Goal: Task Accomplishment & Management: Use online tool/utility

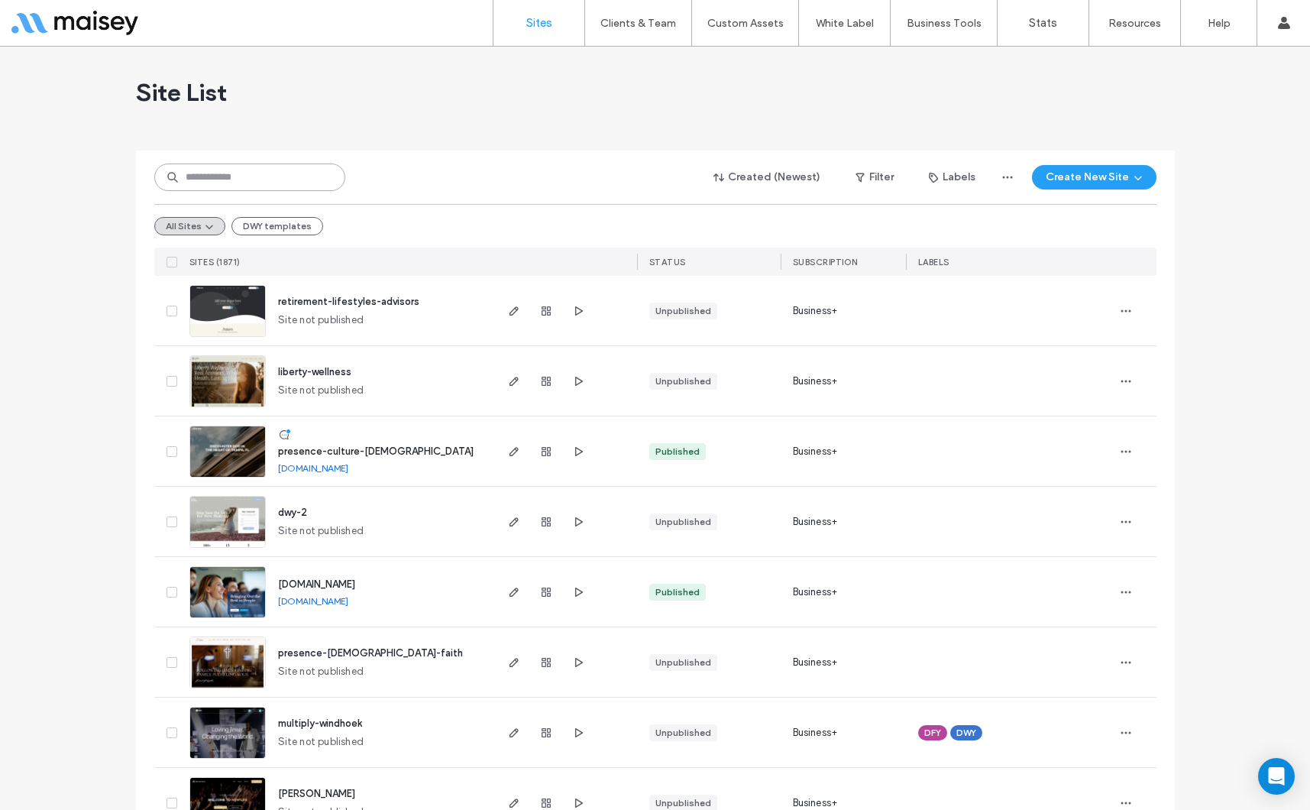
click at [265, 166] on input at bounding box center [249, 178] width 191 height 28
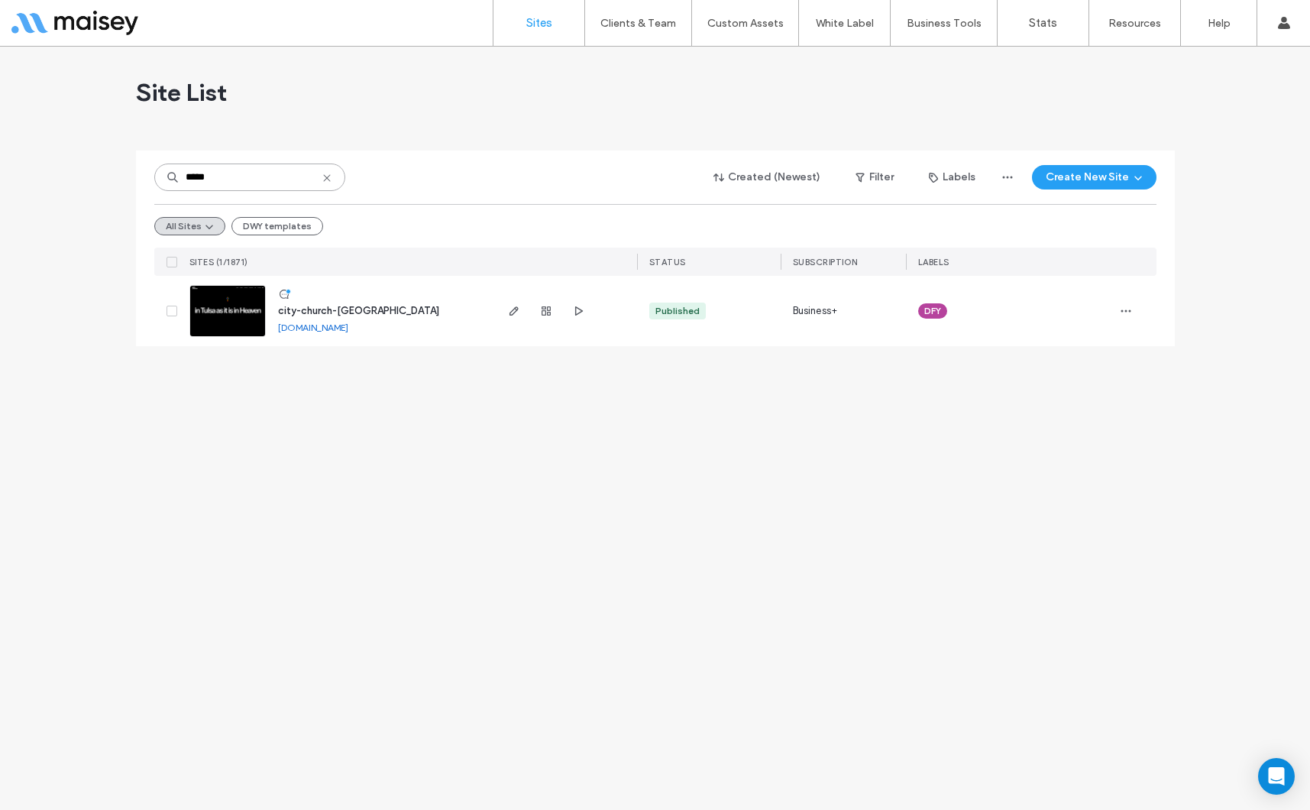
type input "*****"
click at [348, 327] on link "city-church-tulsa.multiscreensite.com" at bounding box center [313, 327] width 70 height 11
drag, startPoint x: 218, startPoint y: 317, endPoint x: 224, endPoint y: 301, distance: 17.2
click at [218, 317] on img at bounding box center [227, 338] width 75 height 104
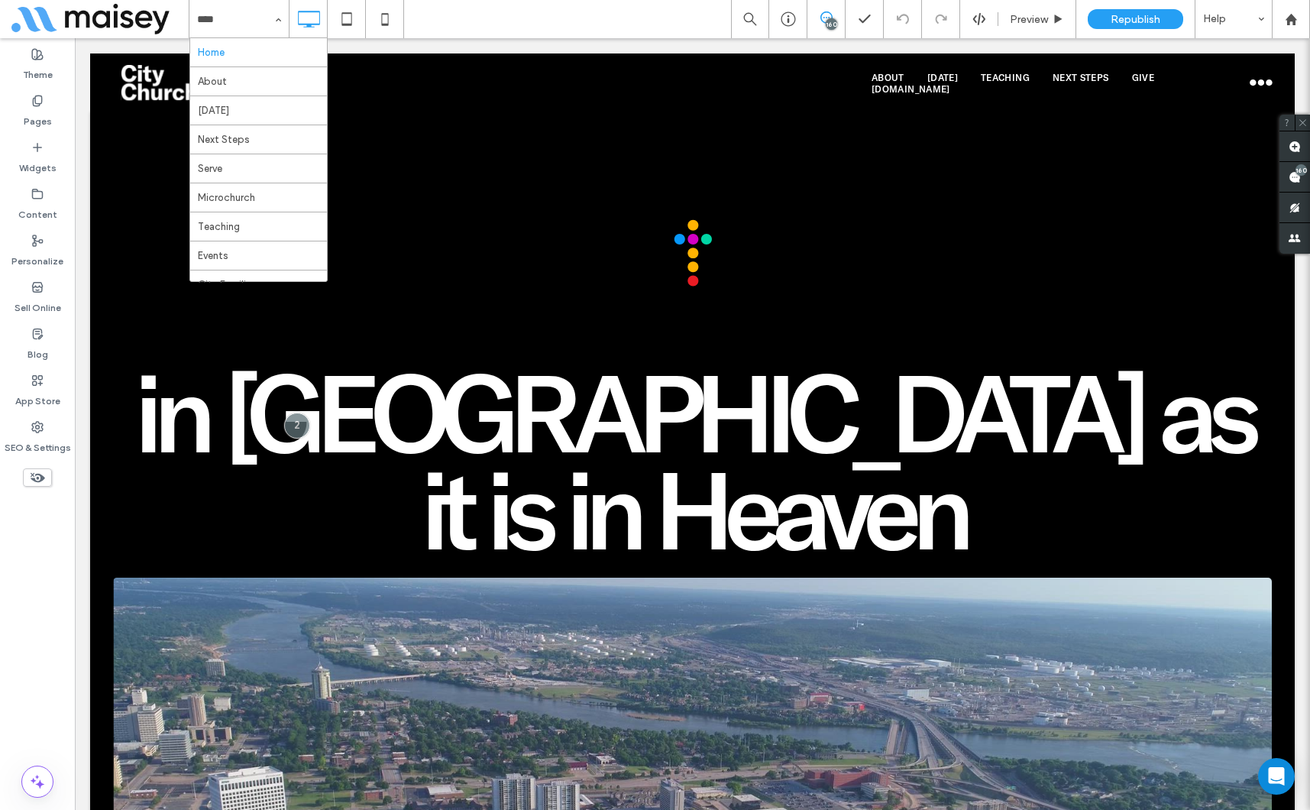
drag, startPoint x: 254, startPoint y: 195, endPoint x: 283, endPoint y: 158, distance: 47.3
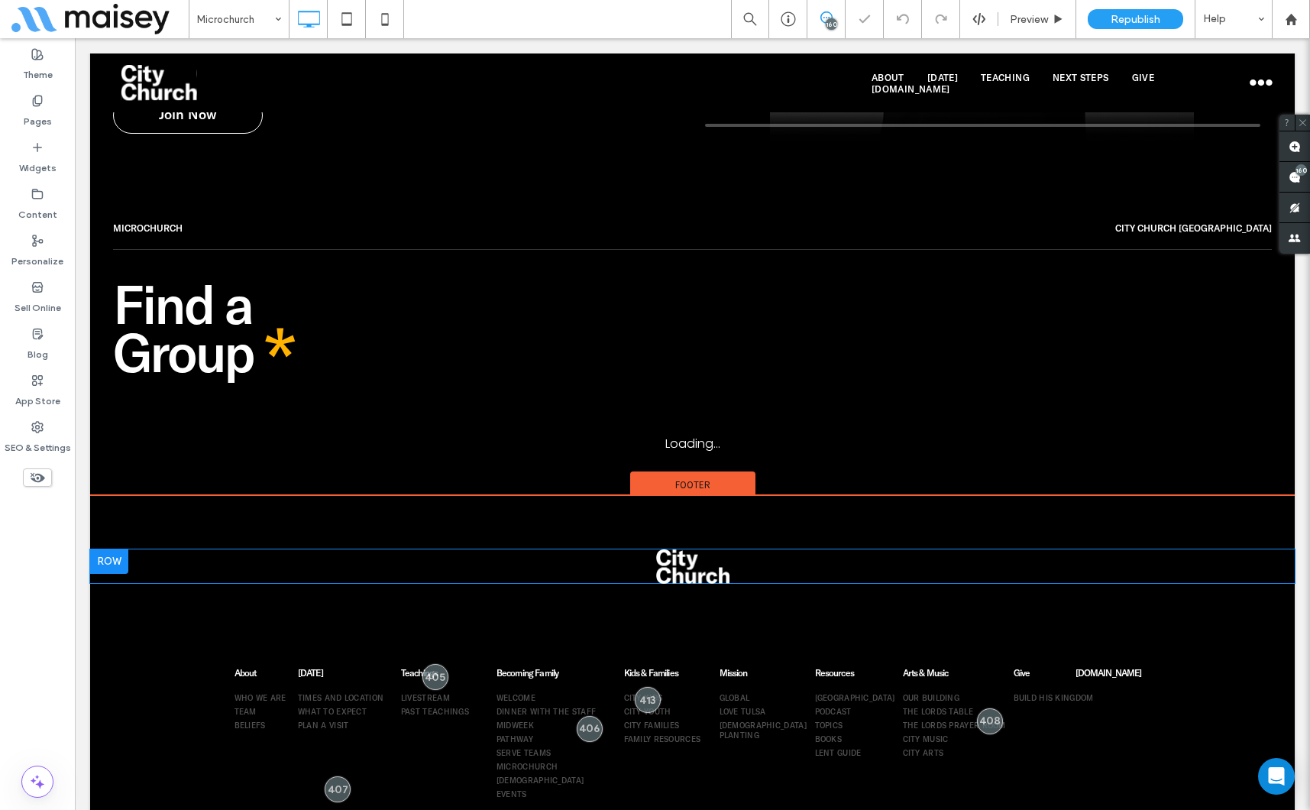
scroll to position [1301, 0]
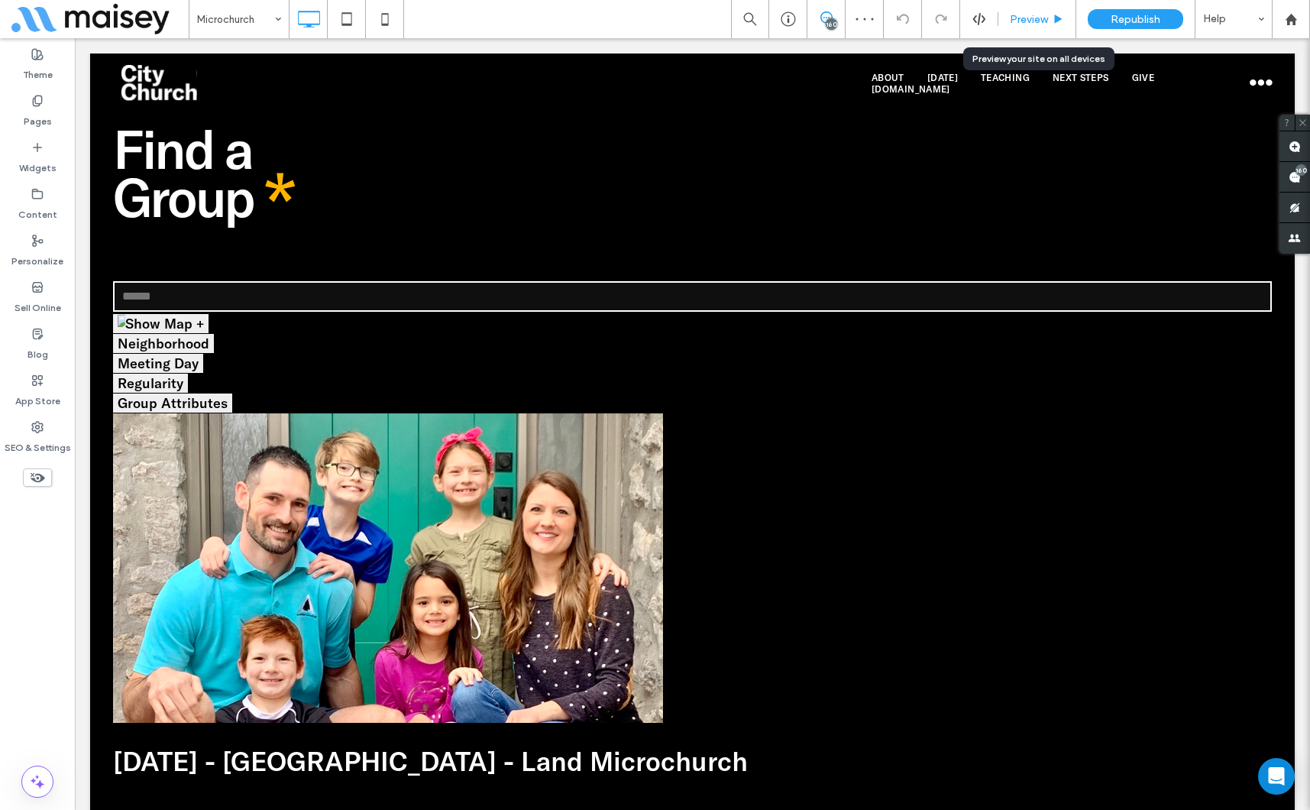
click at [1035, 14] on span "Preview" at bounding box center [1029, 19] width 38 height 13
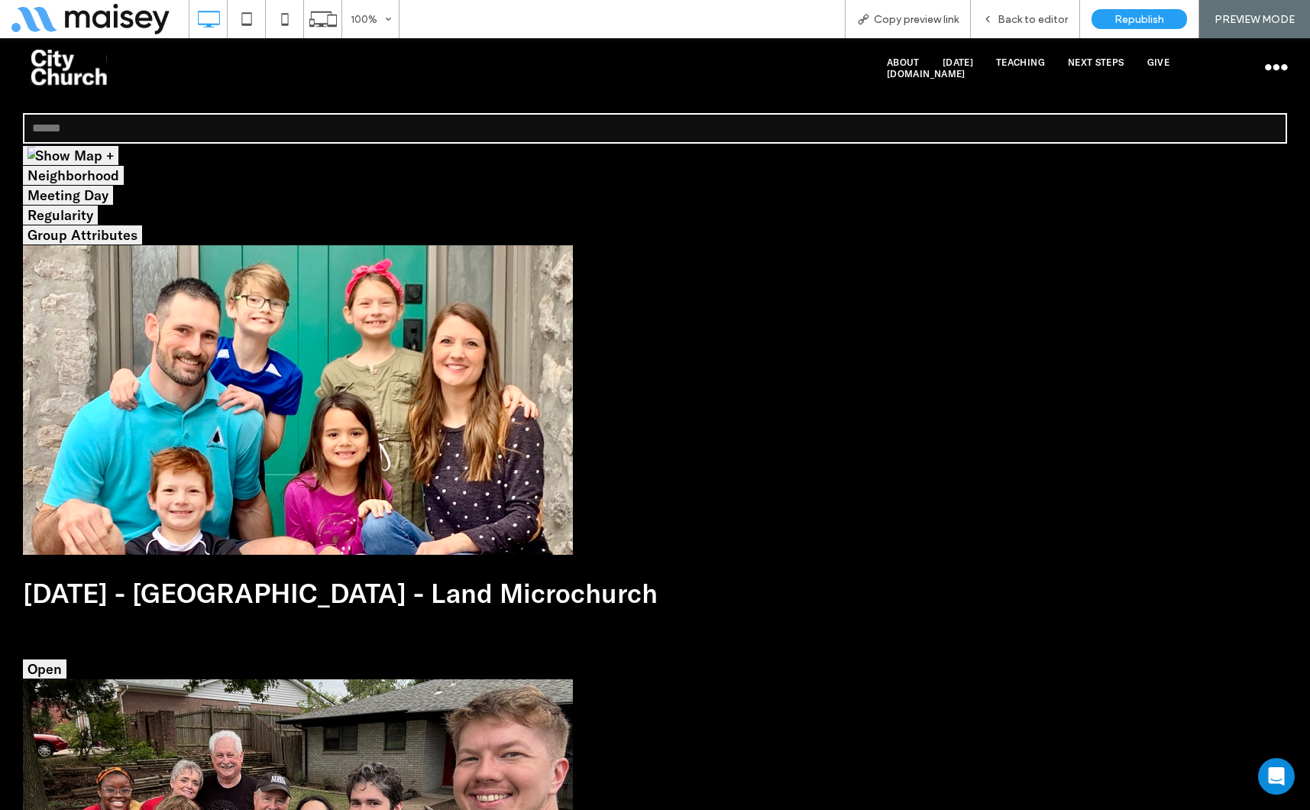
scroll to position [1607, 0]
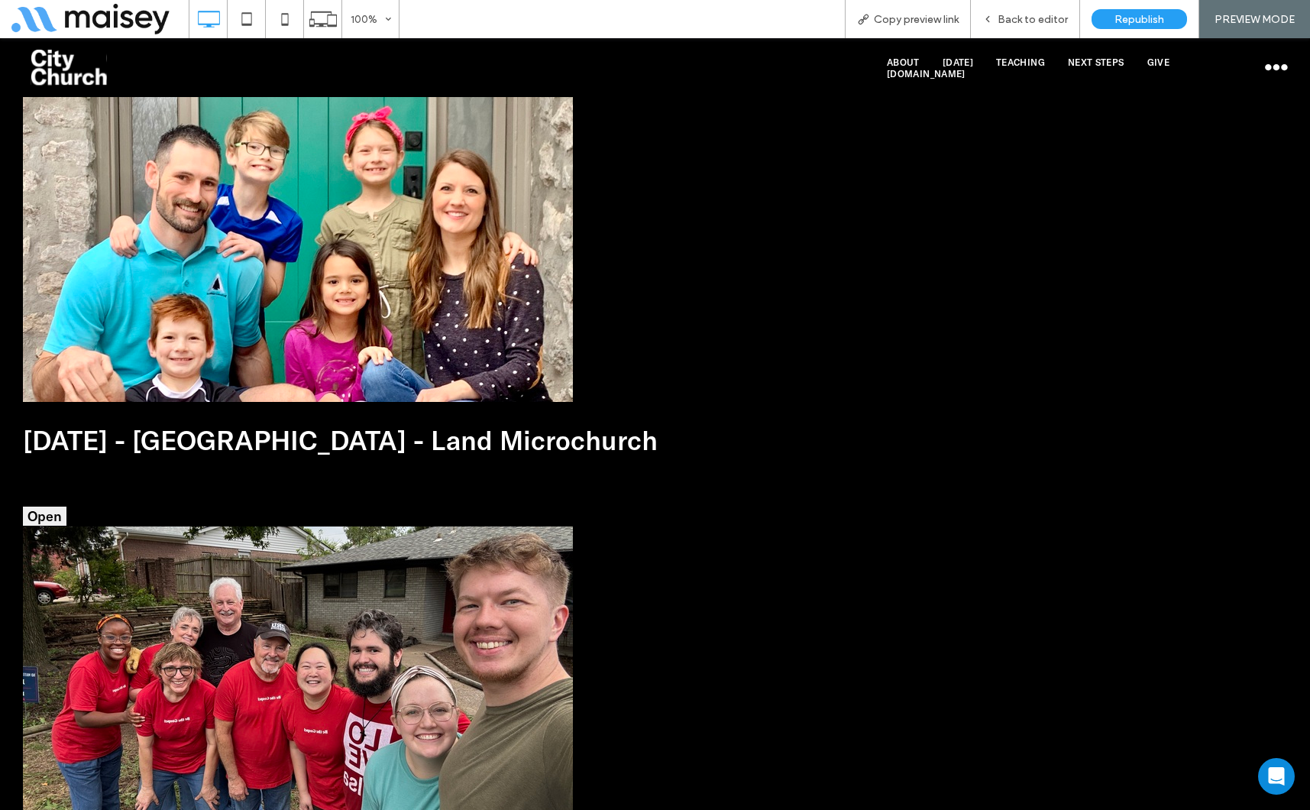
click at [66, 507] on button "Open" at bounding box center [45, 516] width 44 height 19
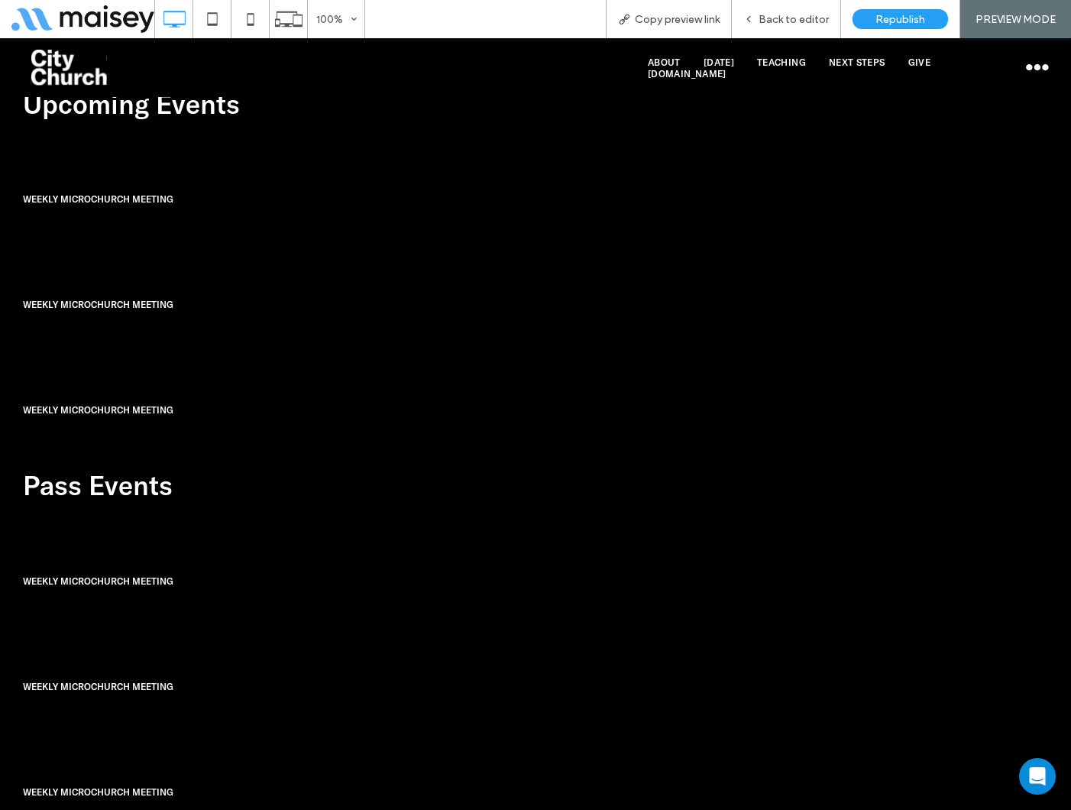
scroll to position [2148, 0]
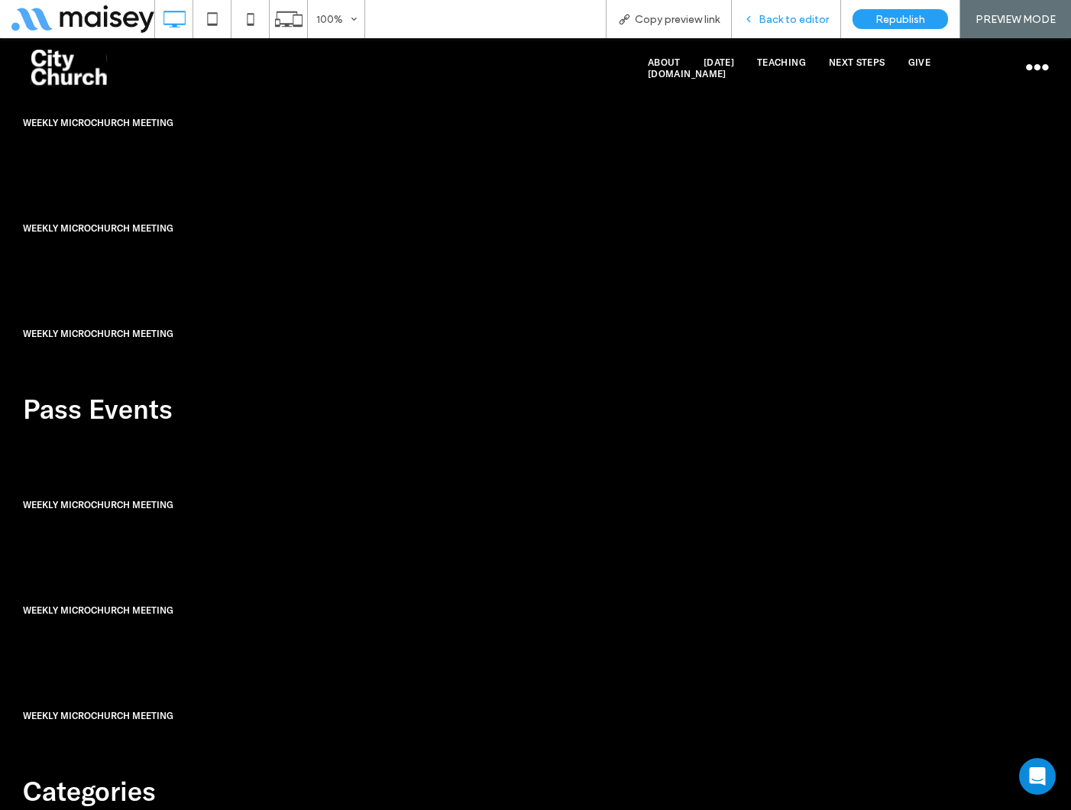
click at [766, 21] on span "Back to editor" at bounding box center [794, 19] width 70 height 13
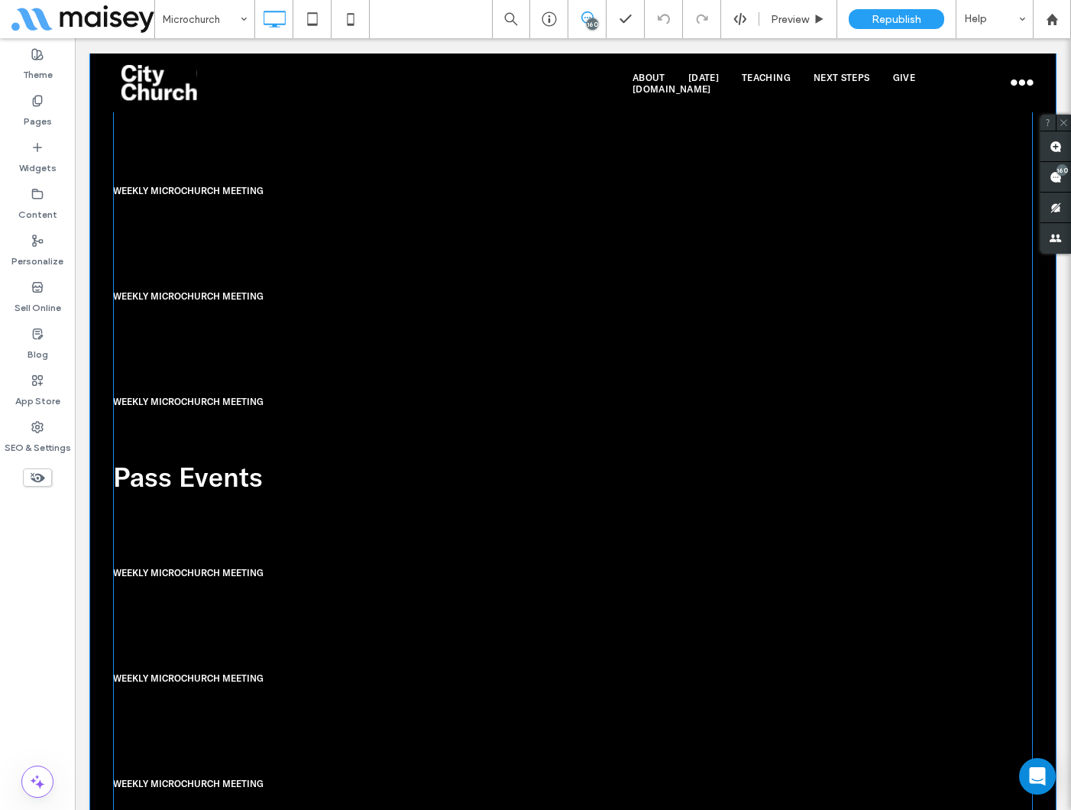
scroll to position [2126, 0]
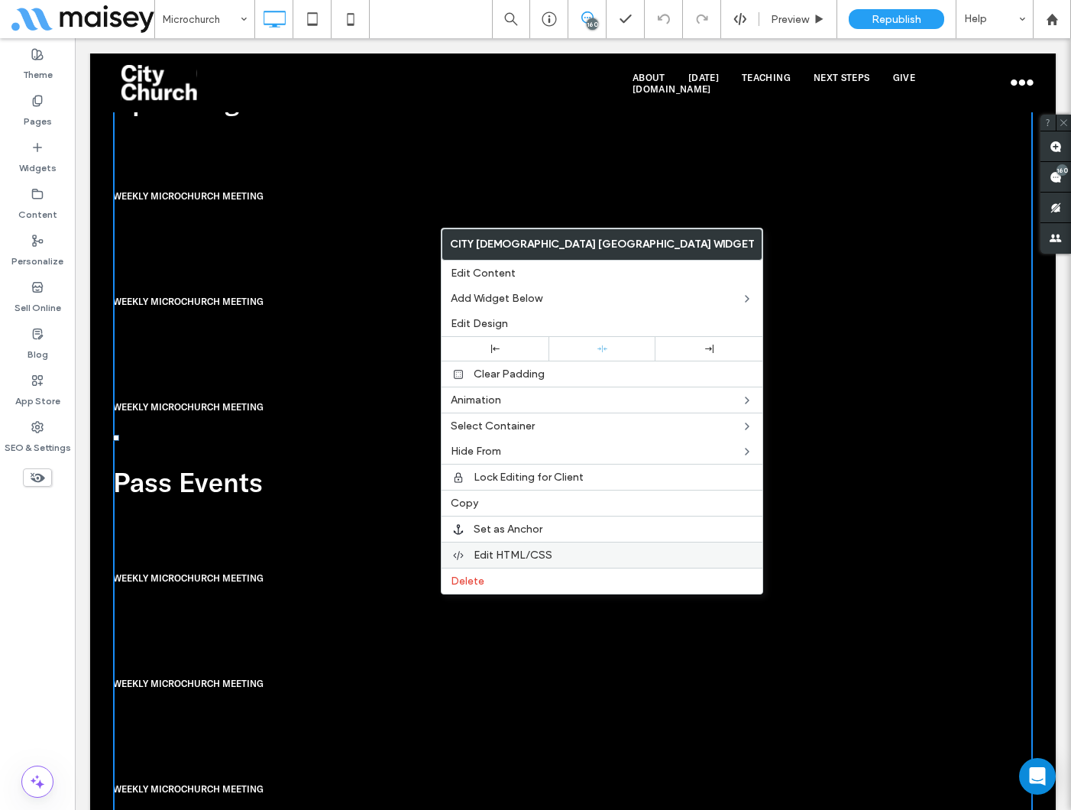
click at [500, 562] on div "Edit HTML/CSS" at bounding box center [602, 555] width 321 height 26
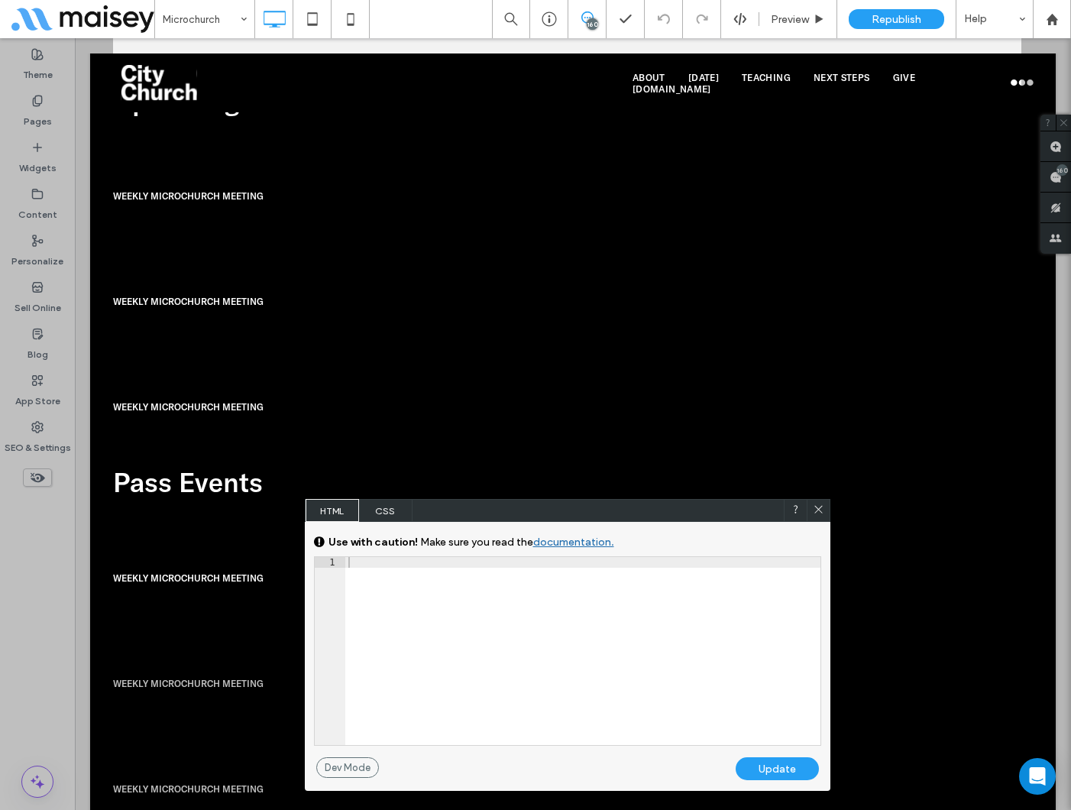
click at [391, 513] on span "CSS" at bounding box center [385, 510] width 53 height 23
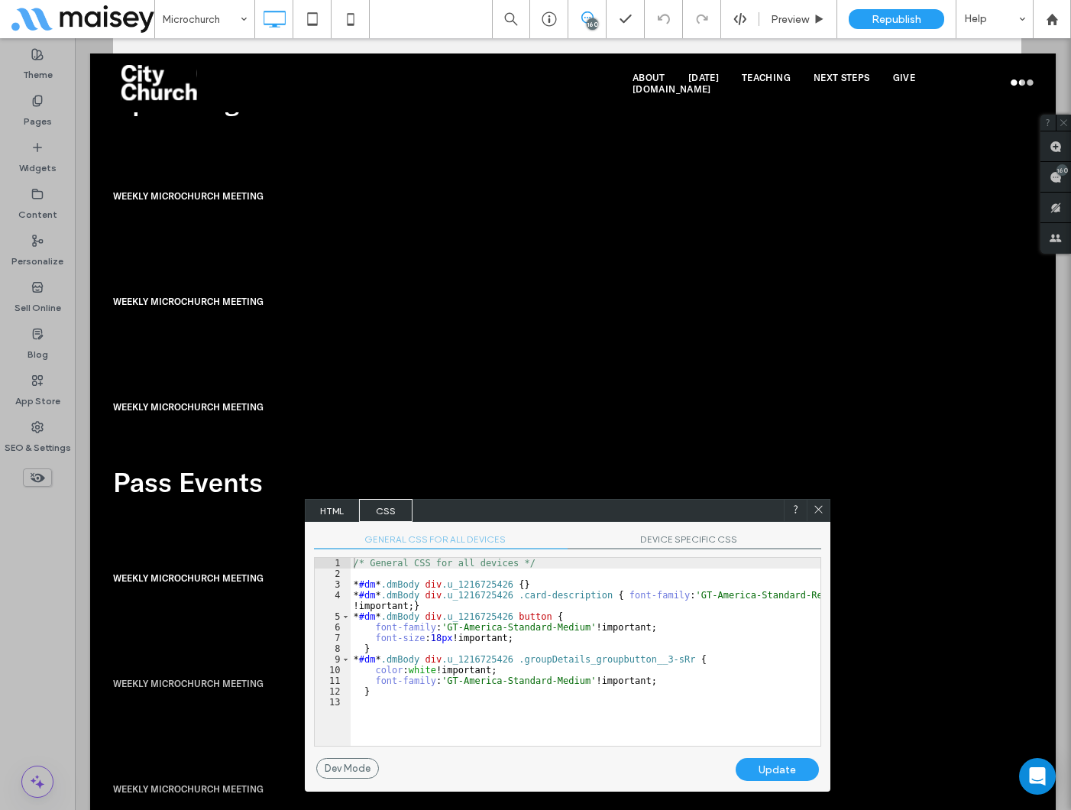
click at [675, 541] on span "DEVICE SPECIFIC CSS" at bounding box center [695, 541] width 254 height 16
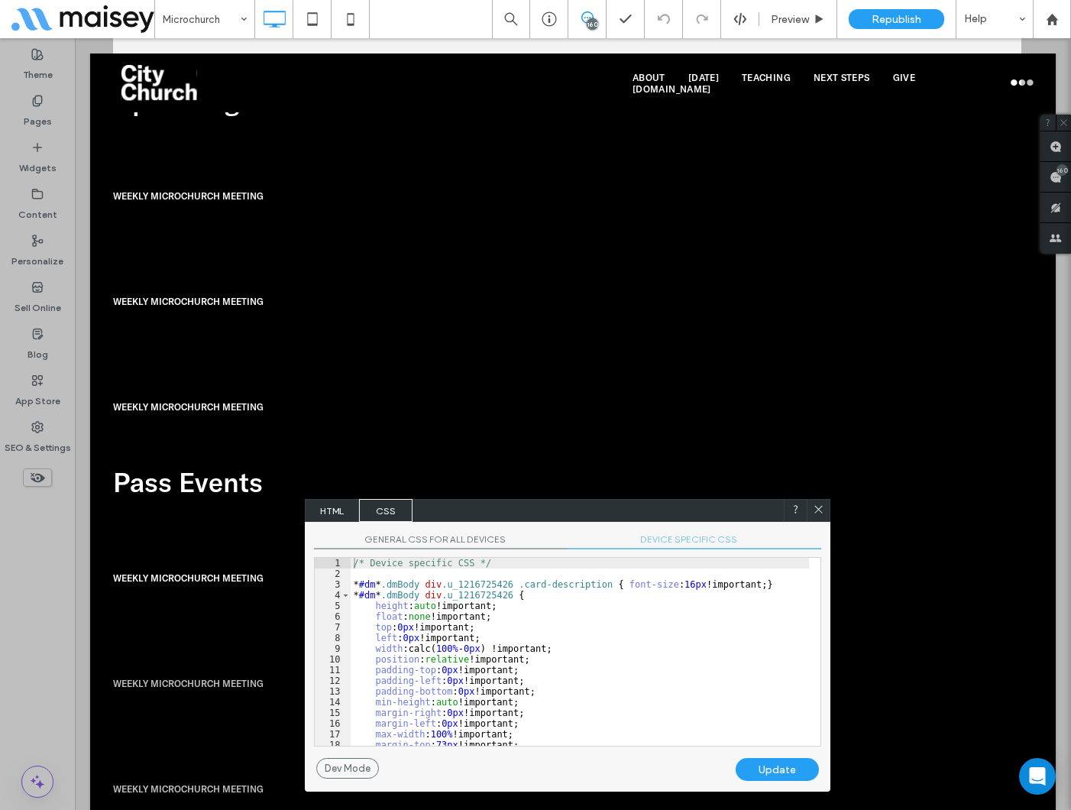
click at [421, 547] on span "GENERAL CSS FOR ALL DEVICES" at bounding box center [441, 541] width 254 height 16
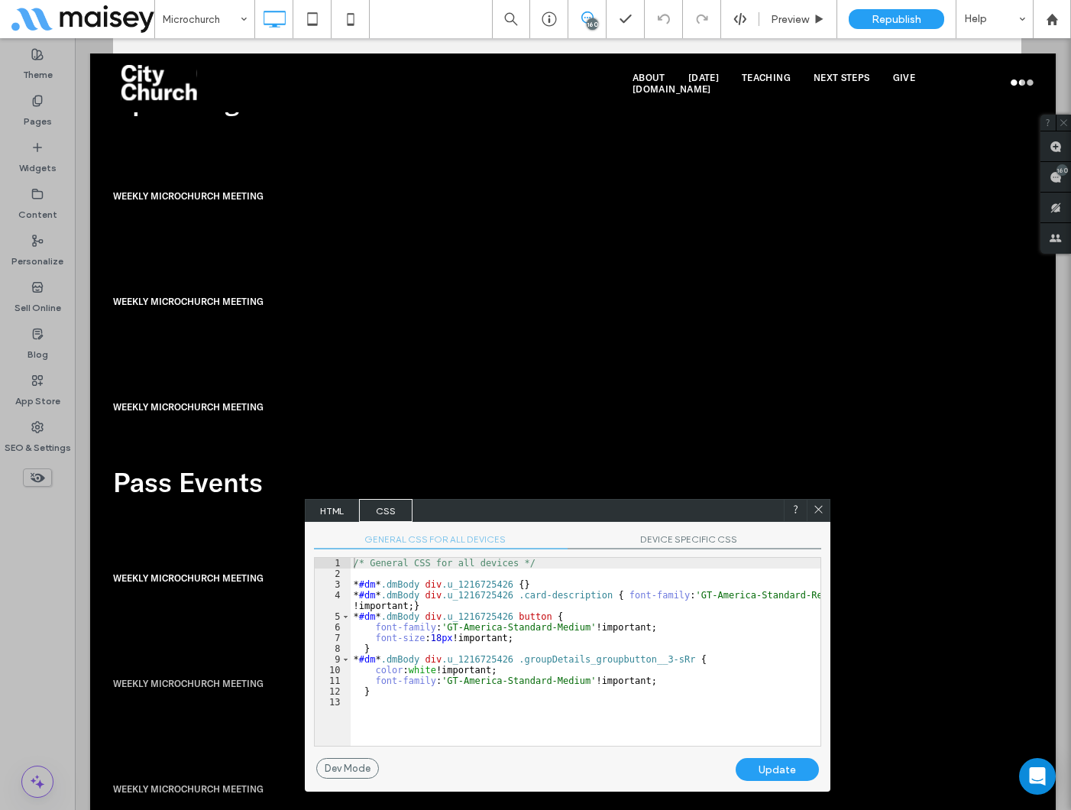
click at [402, 572] on div "/* General CSS for all devices */ * #dm * .dmBody div .u_1216725426 { } * #dm *…" at bounding box center [586, 662] width 470 height 209
click at [506, 582] on div "/* General CSS for all devices */ * #dm * .dmBody div .u_1216725426 { } * #dm *…" at bounding box center [586, 662] width 470 height 209
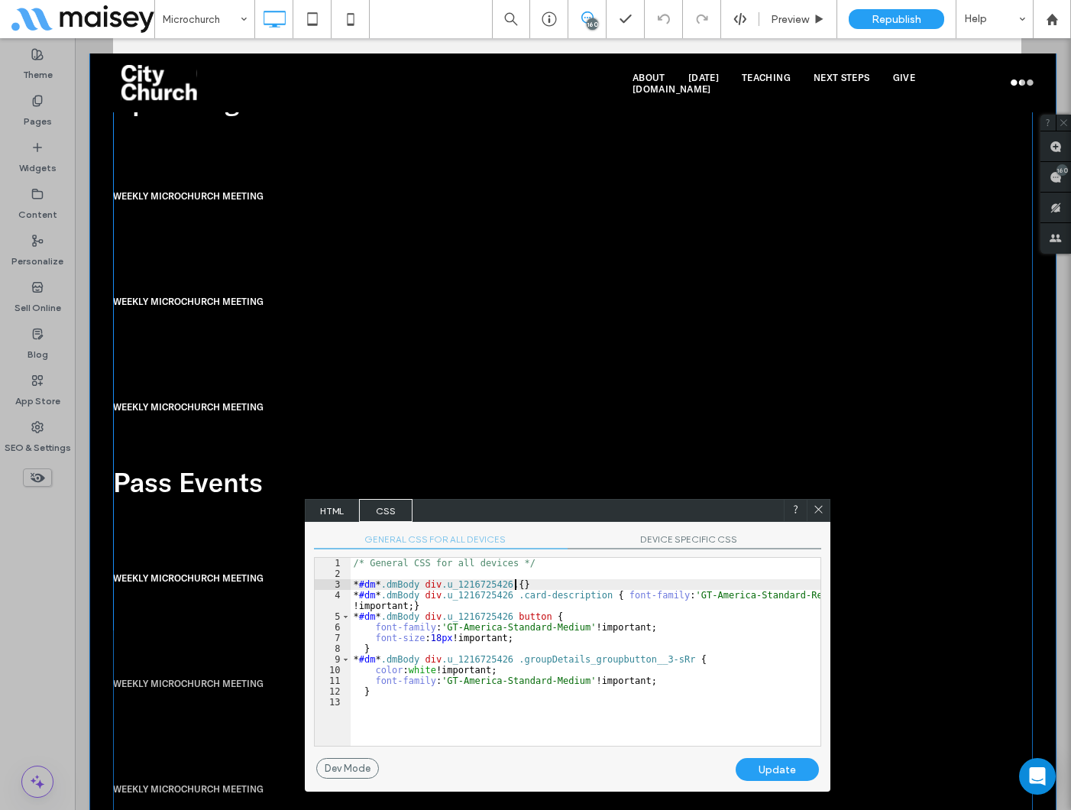
paste textarea
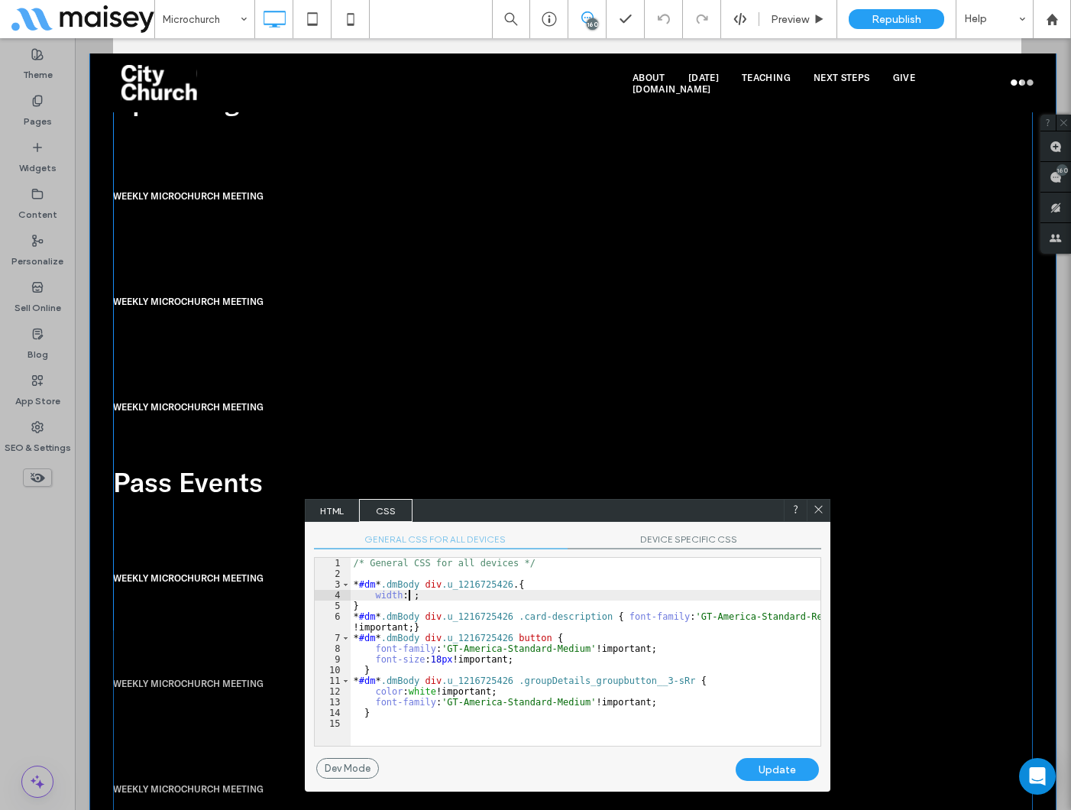
paste textarea
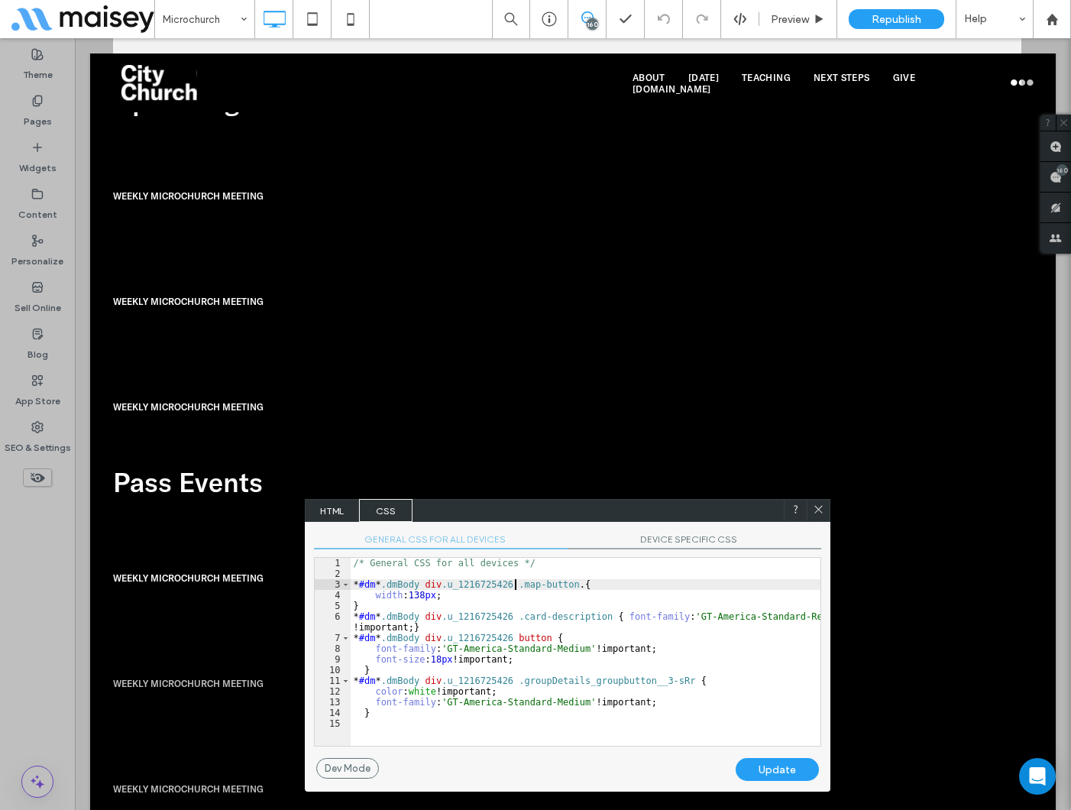
click at [792, 767] on div "Update" at bounding box center [777, 769] width 83 height 23
drag, startPoint x: 568, startPoint y: 586, endPoint x: 584, endPoint y: 586, distance: 16.0
click at [574, 586] on div "/* General CSS for all devices */ * #dm * .dmBody div .u_1216725426 .map-button…" at bounding box center [586, 662] width 470 height 209
click at [569, 587] on div "/* General CSS for all devices */ * #dm * .dmBody div .u_1216725426 .map-button…" at bounding box center [586, 662] width 470 height 209
click at [782, 767] on div "Update" at bounding box center [777, 769] width 83 height 23
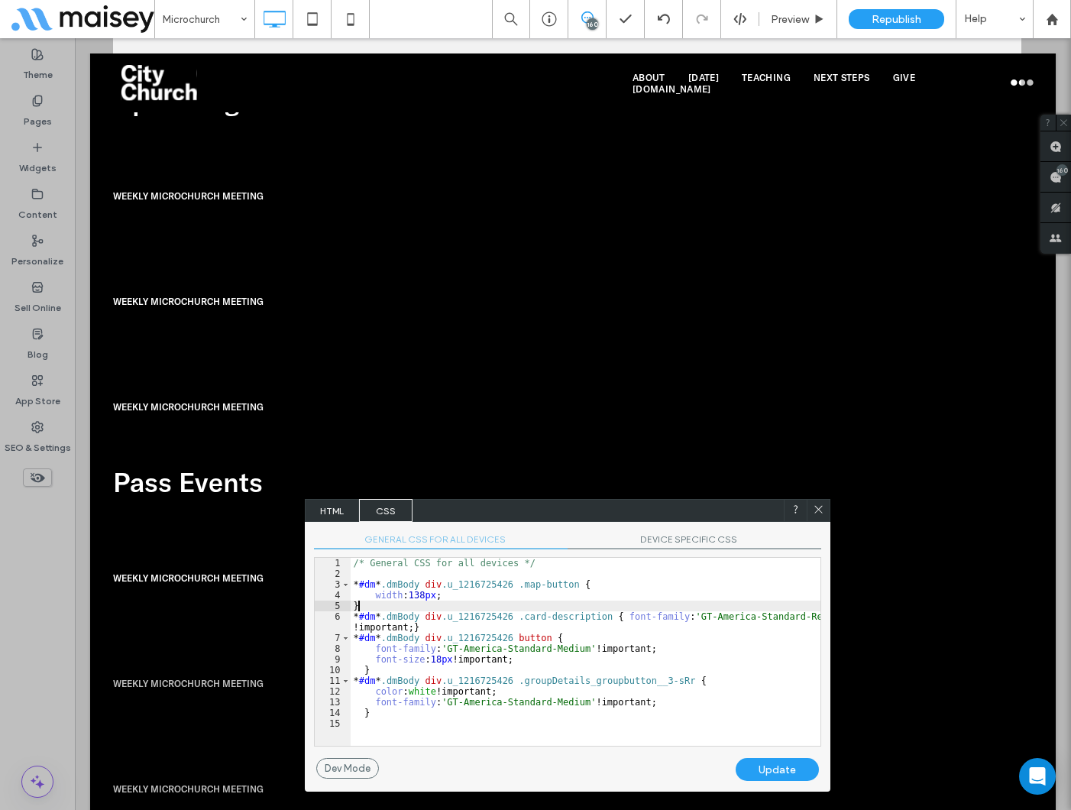
click at [444, 610] on div "/* General CSS for all devices */ * #dm * .dmBody div .u_1216725426 .map-button…" at bounding box center [586, 662] width 470 height 209
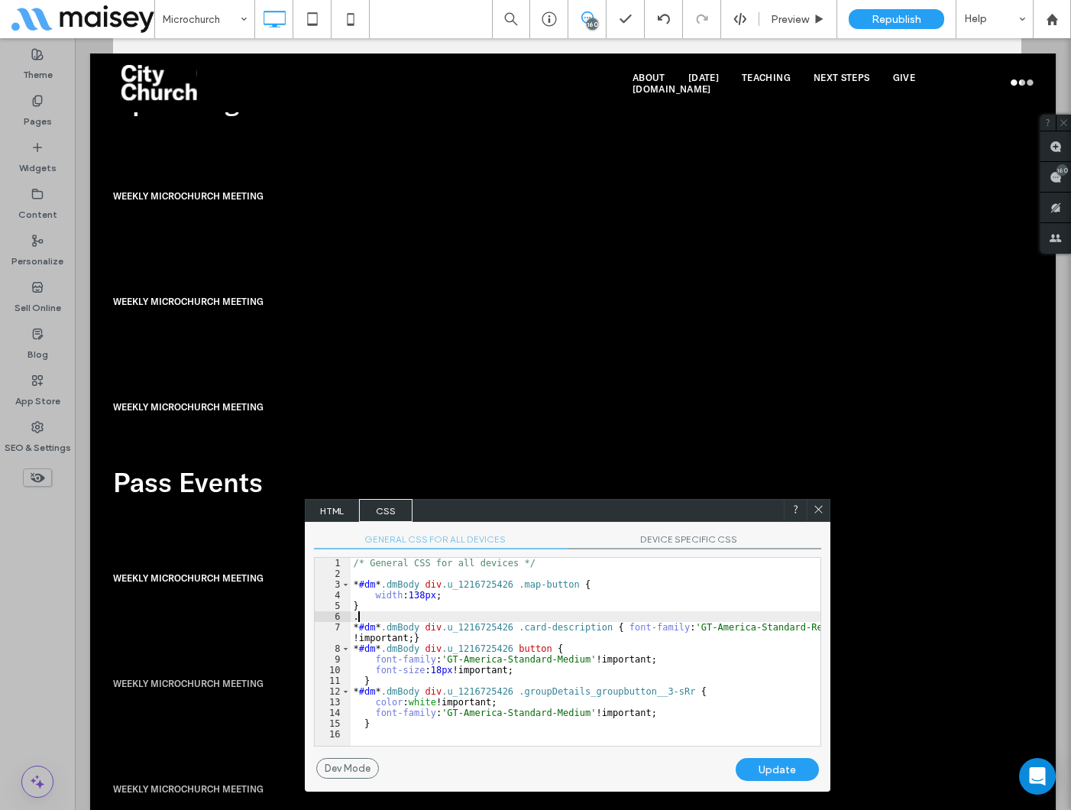
paste textarea
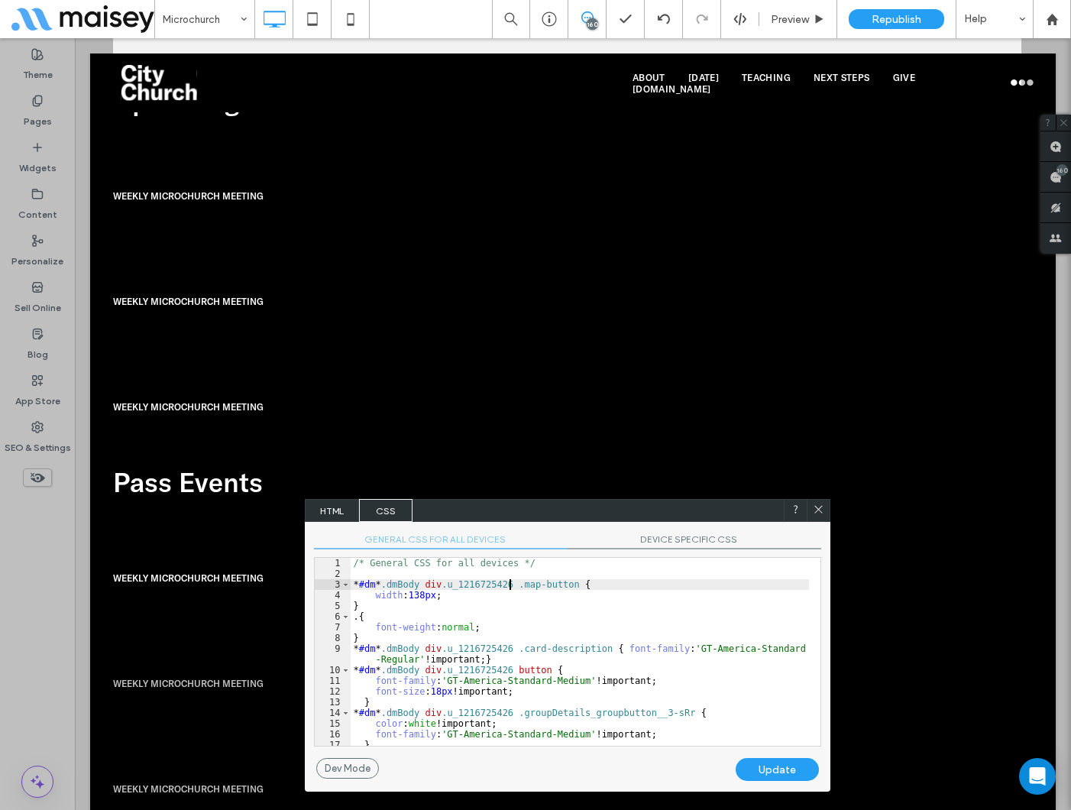
click at [510, 579] on div "/* General CSS for all devices */ * #dm * .dmBody div .u_1216725426 .map-button…" at bounding box center [580, 662] width 458 height 209
paste textarea
click at [770, 769] on div "Update" at bounding box center [777, 769] width 83 height 23
click at [818, 511] on icon at bounding box center [818, 509] width 11 height 11
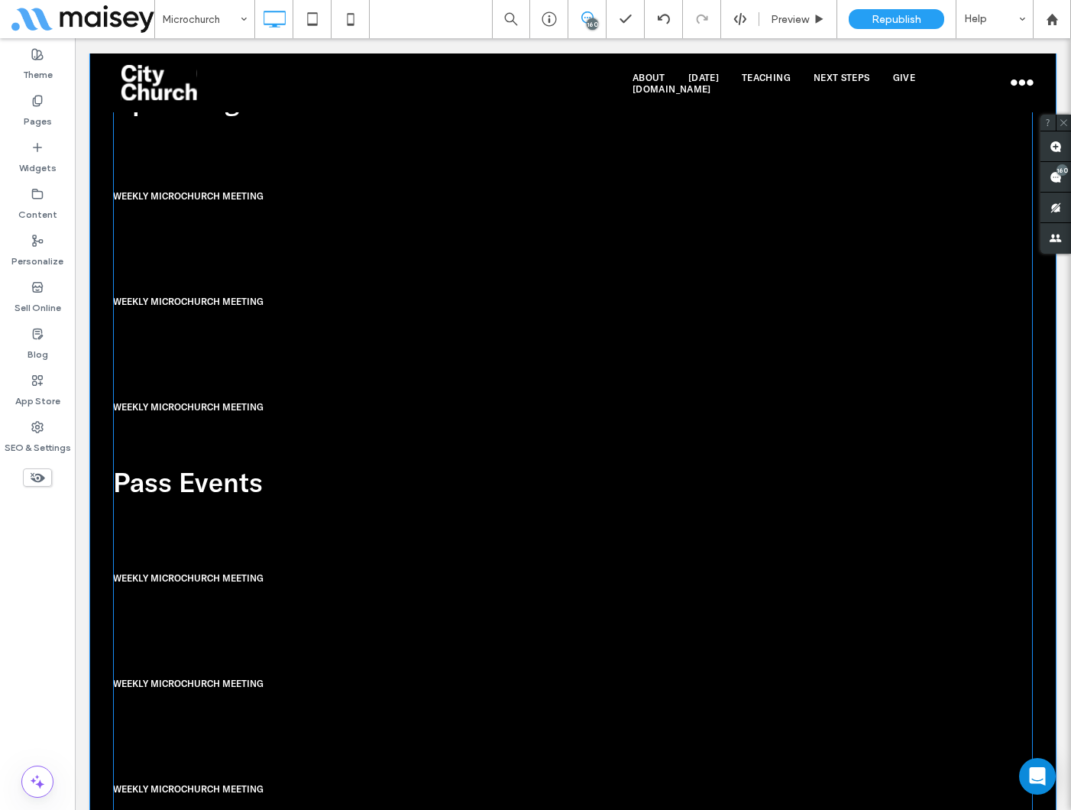
scroll to position [1974, 0]
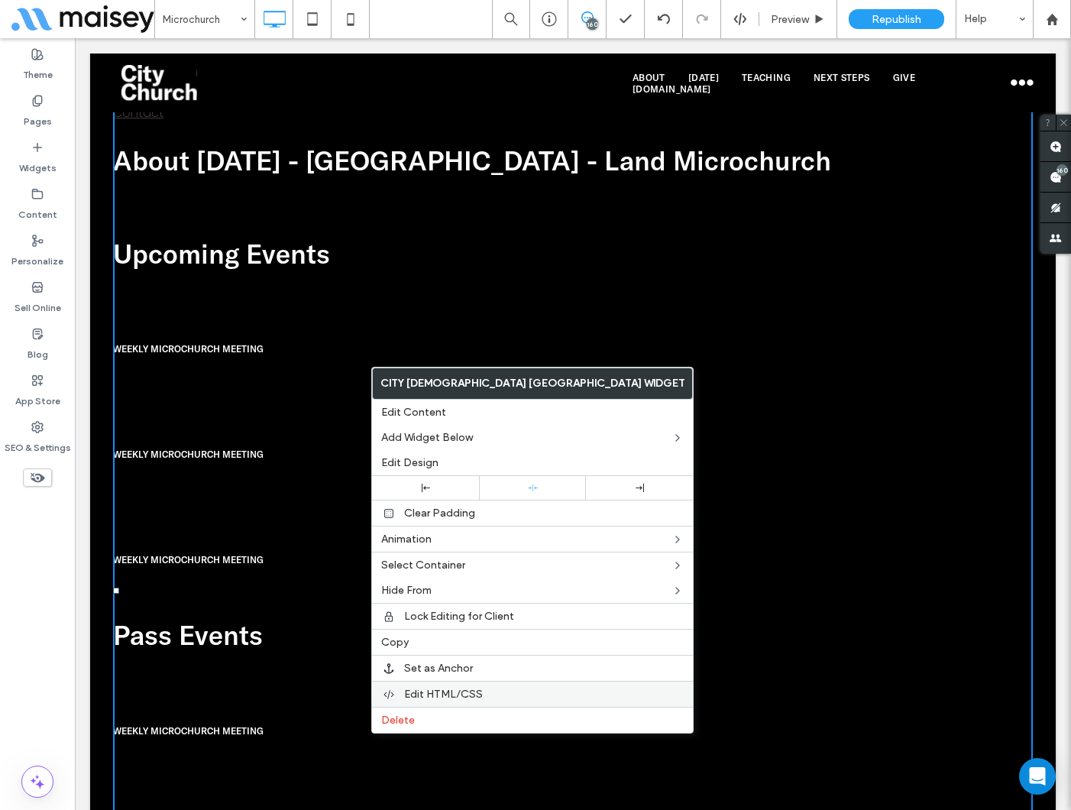
click at [416, 691] on span "Edit HTML/CSS" at bounding box center [443, 694] width 79 height 13
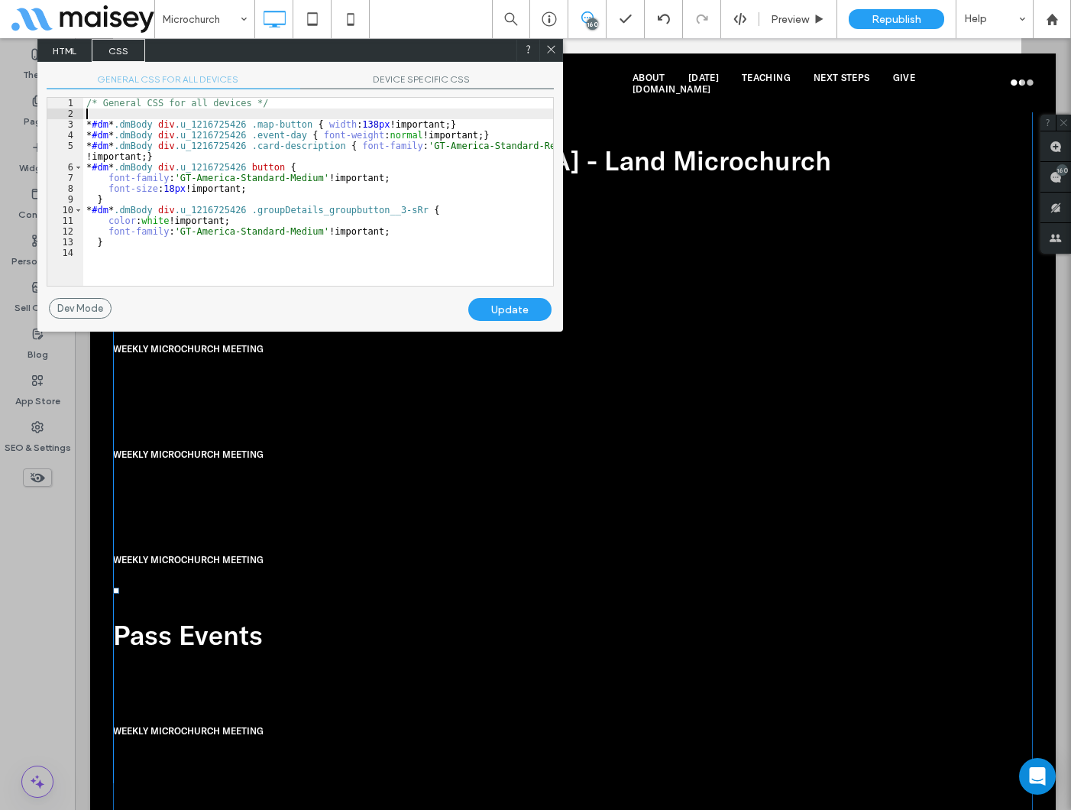
click at [132, 112] on div "/* General CSS for all devices */ * #dm * .dmBody div .u_1216725426 .map-button…" at bounding box center [318, 202] width 470 height 209
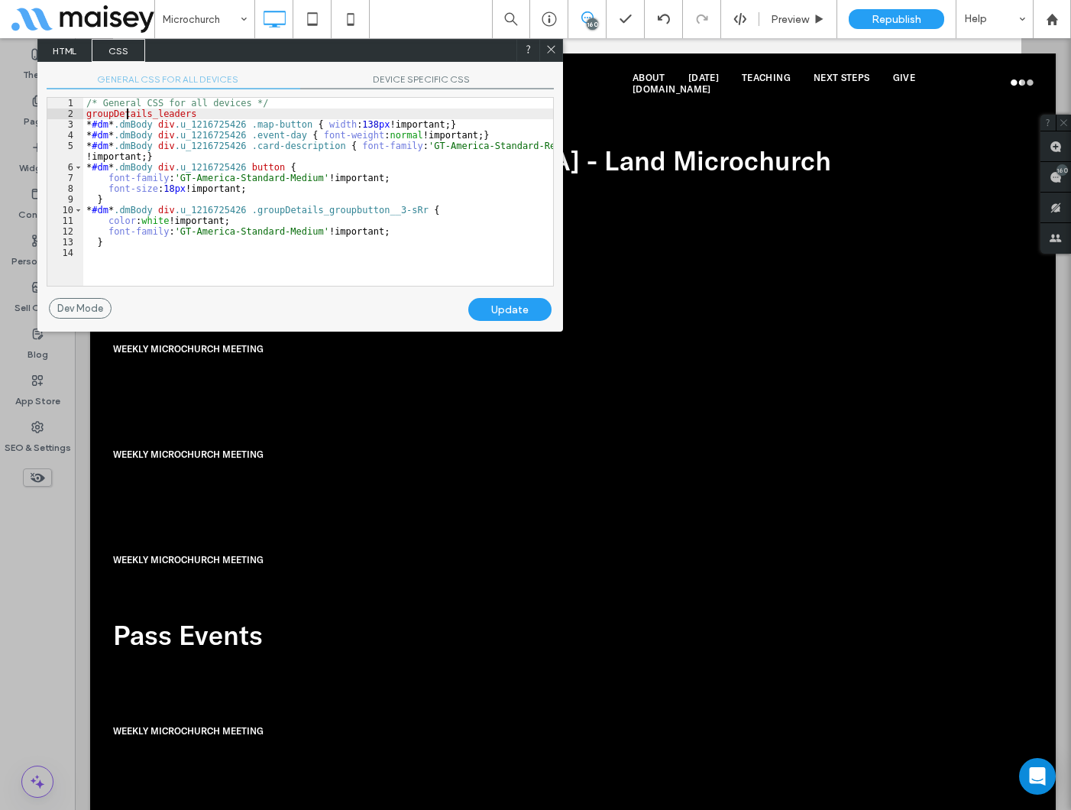
click at [128, 112] on div "/* General CSS for all devices */ groupDetails_leaders * #dm * .dmBody div .u_1…" at bounding box center [318, 202] width 470 height 209
paste textarea
drag, startPoint x: 236, startPoint y: 123, endPoint x: 50, endPoint y: 121, distance: 186.4
click at [50, 121] on div "** 1 2 3 4 5 6 7 8 9 10 11 12 13 14 /* General CSS for all devices */ .leader-n…" at bounding box center [300, 191] width 507 height 189
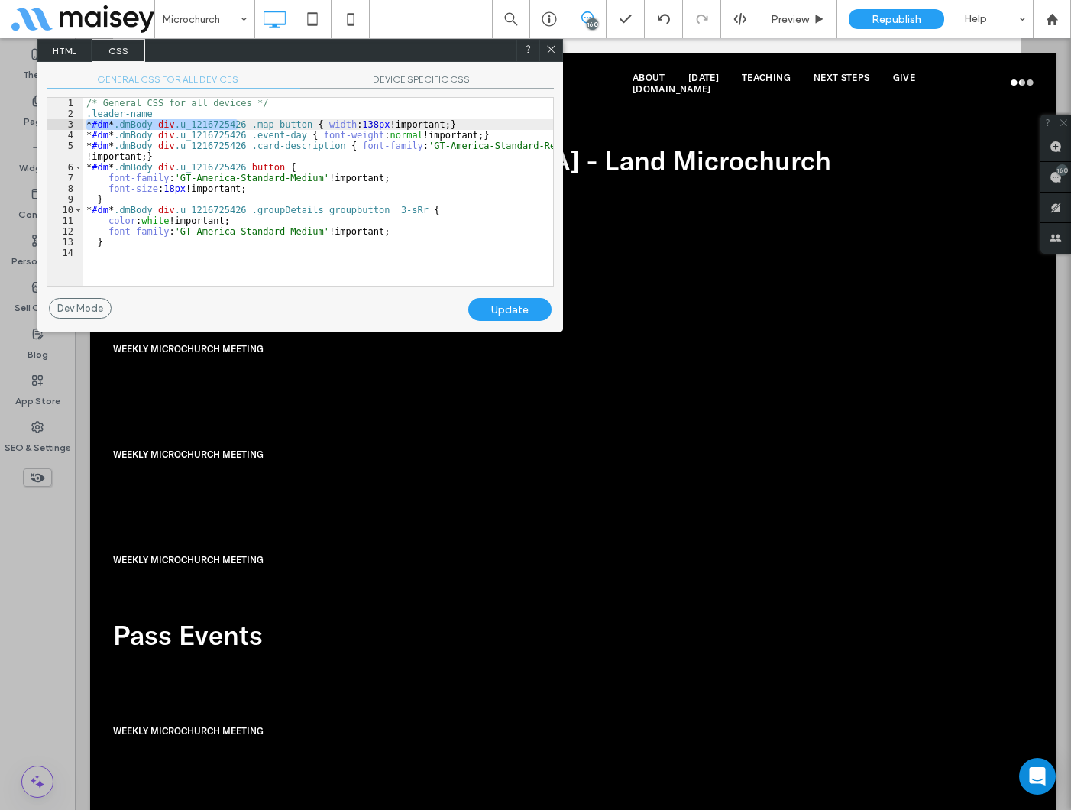
click at [96, 112] on div "/* General CSS for all devices */ .leader-name * #dm * .dmBody div .u_121672542…" at bounding box center [318, 202] width 470 height 209
paste textarea
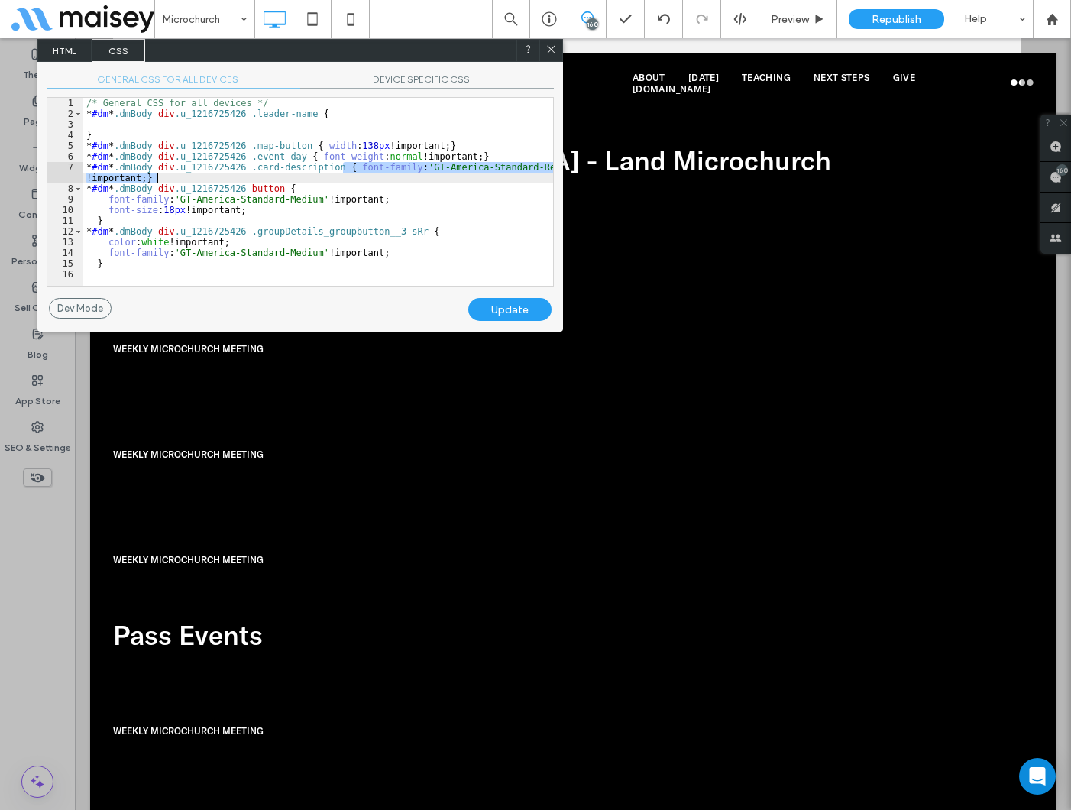
drag, startPoint x: 344, startPoint y: 164, endPoint x: 160, endPoint y: 175, distance: 183.7
click at [160, 175] on div "/* General CSS for all devices */ * #dm * .dmBody div .u_1216725426 .leader-nam…" at bounding box center [318, 202] width 470 height 209
click at [151, 128] on div "/* General CSS for all devices */ * #dm * .dmBody div .u_1216725426 .leader-nam…" at bounding box center [318, 202] width 470 height 209
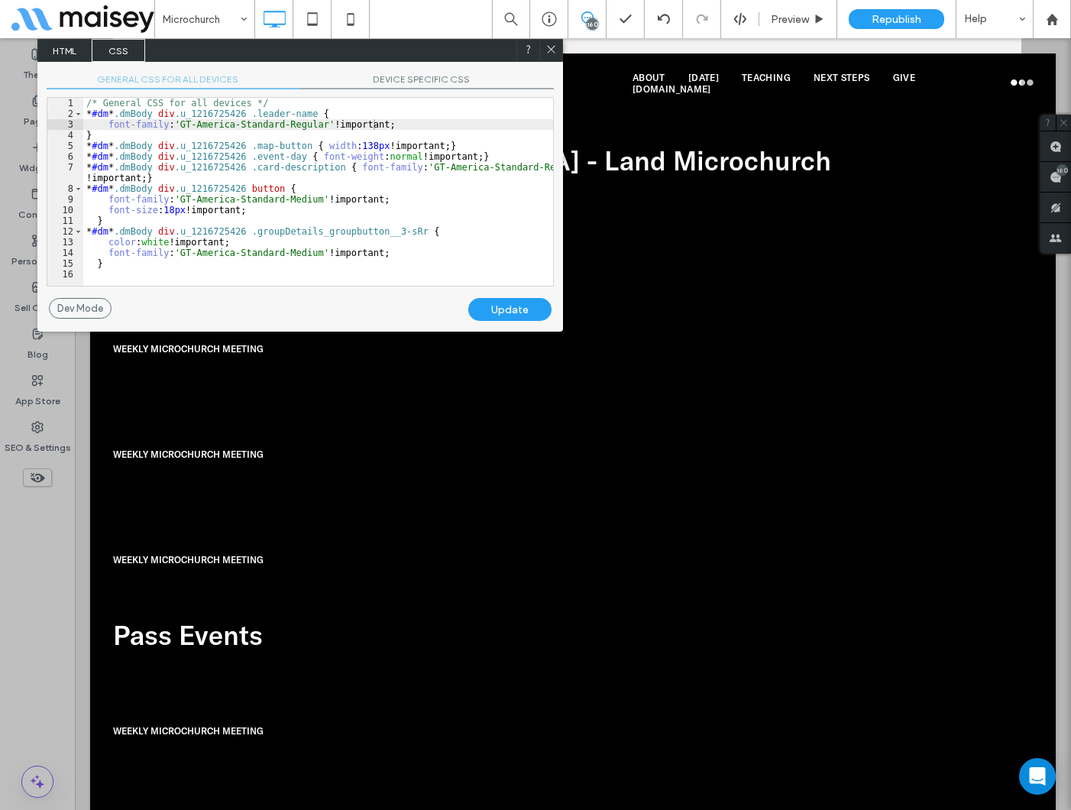
click at [507, 308] on div "Update" at bounding box center [509, 309] width 83 height 23
click at [304, 115] on div "/* General CSS for all devices */ * #dm * .dmBody div .u_1216725426 .leader-nam…" at bounding box center [318, 202] width 470 height 209
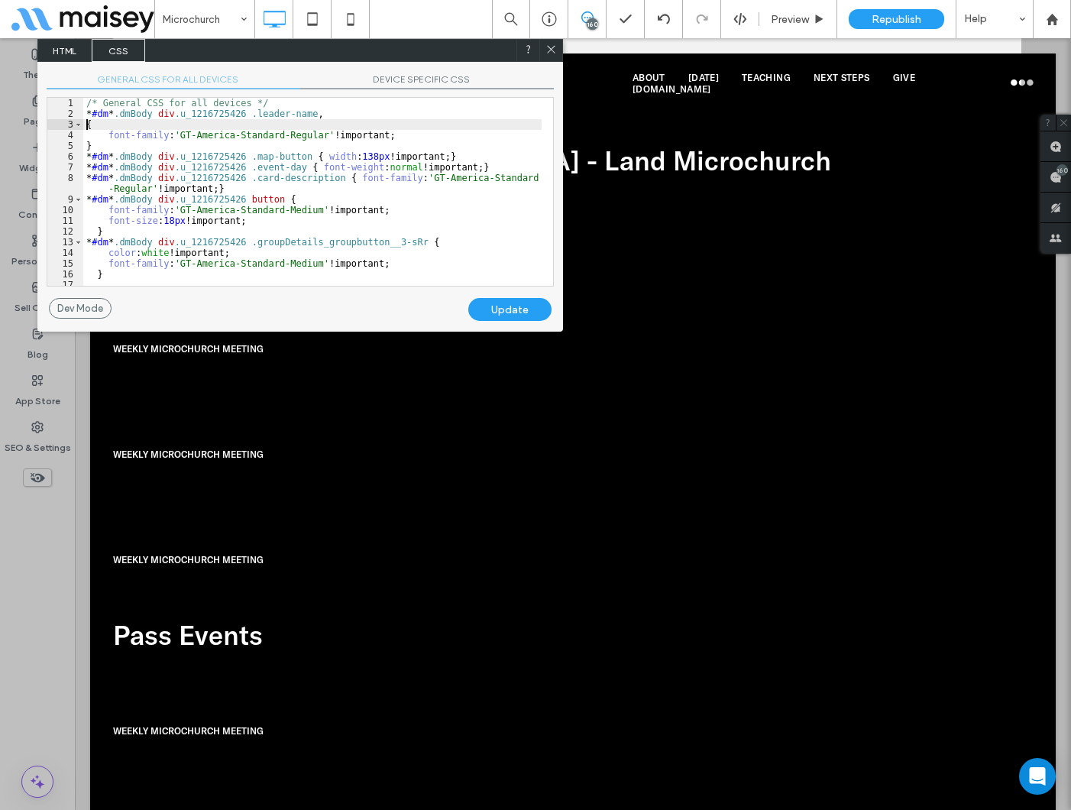
paste textarea
click at [431, 185] on div "/* General CSS for all devices */ * #dm * .dmBody div .u_1216725426 .leader-nam…" at bounding box center [312, 202] width 458 height 209
click at [517, 309] on div "Update" at bounding box center [509, 309] width 83 height 23
drag, startPoint x: 310, startPoint y: 122, endPoint x: 349, endPoint y: 111, distance: 40.6
click at [311, 122] on div "/* General CSS for all devices */ * #dm * .dmBody div .u_1216725426 .leader-nam…" at bounding box center [312, 202] width 458 height 209
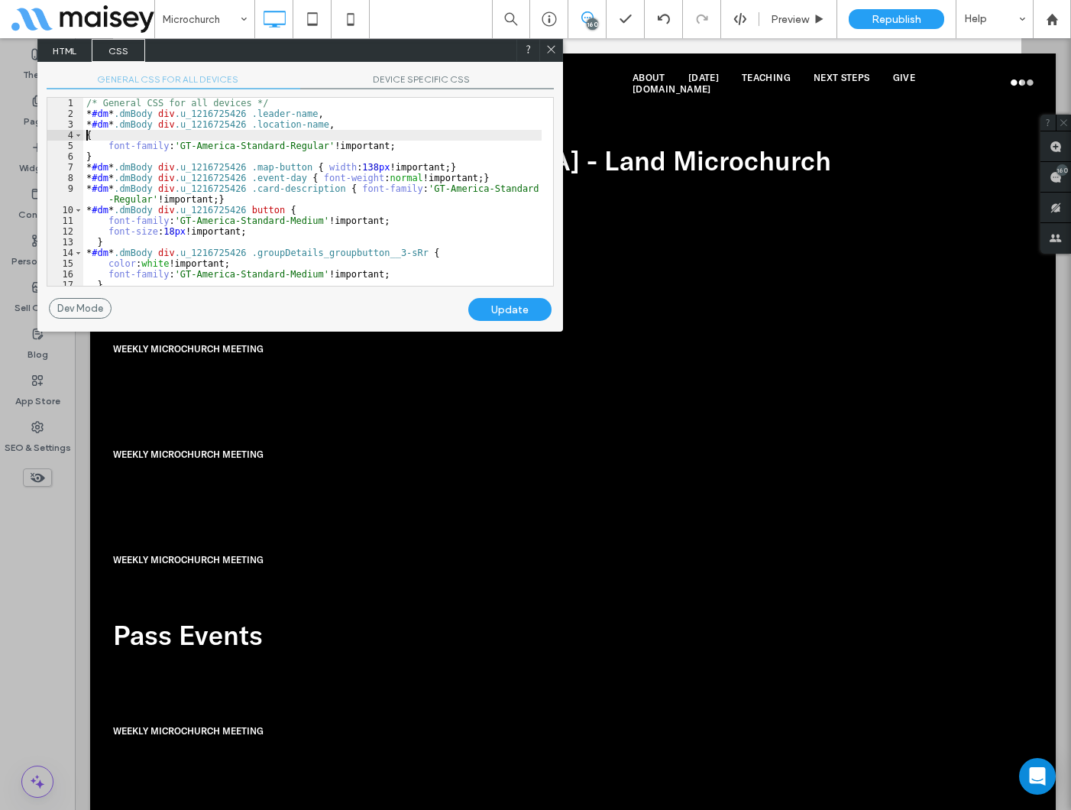
paste textarea
drag, startPoint x: 241, startPoint y: 124, endPoint x: 76, endPoint y: 129, distance: 165.1
click at [76, 129] on div "** 1 2 3 4 5 6 7 8 9 10 11 12 13 14 15 16 17 18 /* General CSS for all devices …" at bounding box center [300, 191] width 507 height 189
click at [86, 138] on div "/* General CSS for all devices */ * #dm * .dmBody div .u_1216725426 .leader-nam…" at bounding box center [312, 202] width 458 height 209
click at [513, 313] on div "Update" at bounding box center [509, 309] width 83 height 23
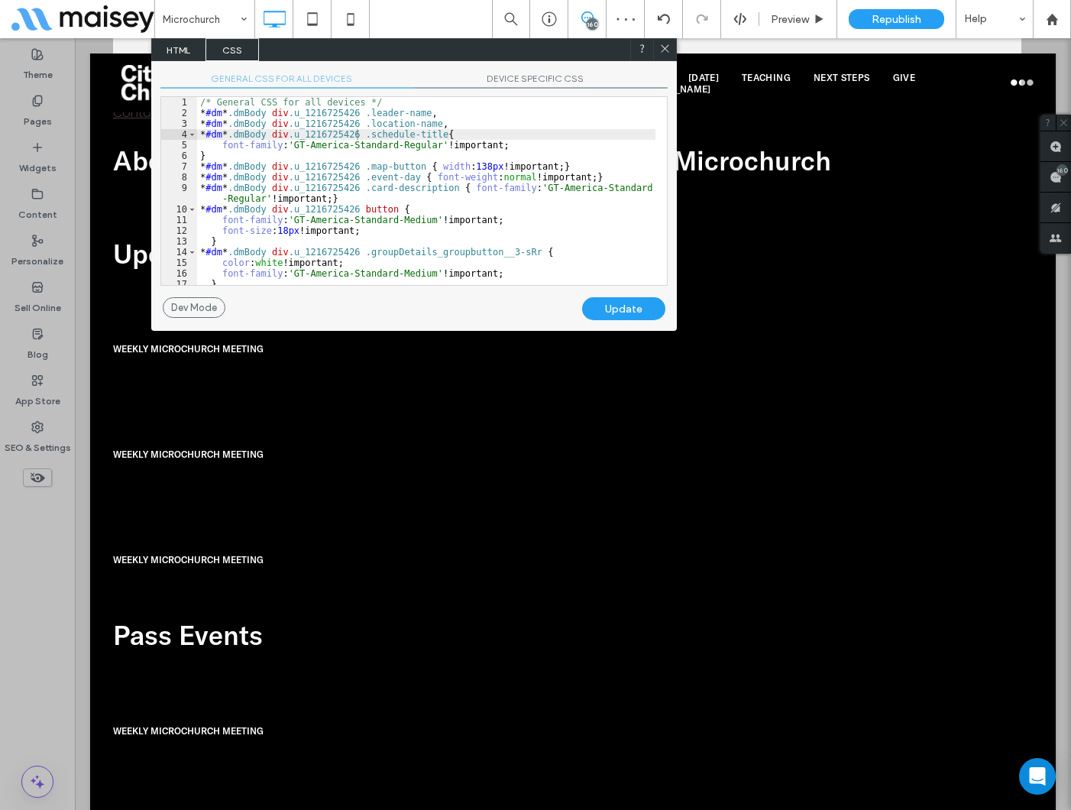
drag, startPoint x: 491, startPoint y: 63, endPoint x: 643, endPoint y: 2, distance: 164.2
click at [484, 53] on div "HTML CSS" at bounding box center [414, 49] width 526 height 23
click at [431, 134] on div "/* General CSS for all devices */ * #dm * .dmBody div .u_1216725426 .leader-nam…" at bounding box center [426, 201] width 458 height 209
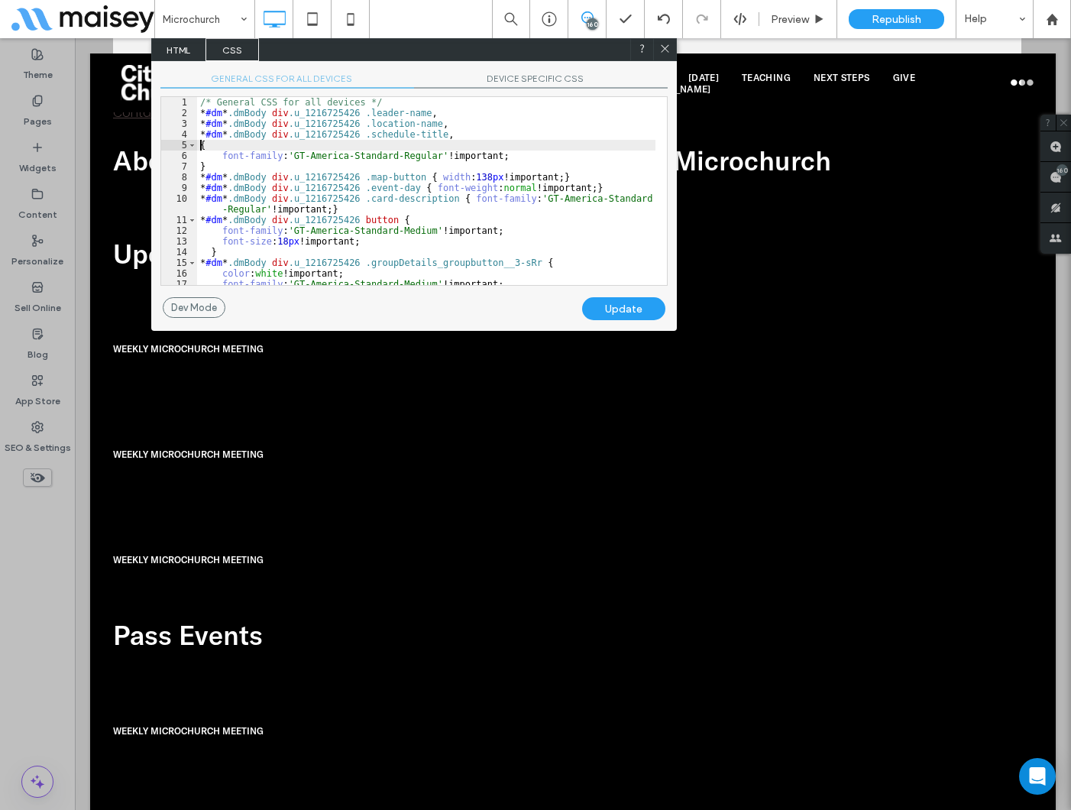
paste textarea
click at [626, 311] on div "Update" at bounding box center [623, 308] width 83 height 23
click at [390, 141] on div "/* General CSS for all devices */ * #dm * .dmBody div .u_1216725426 .leader-nam…" at bounding box center [426, 201] width 458 height 209
click at [621, 306] on div "Update" at bounding box center [623, 308] width 83 height 23
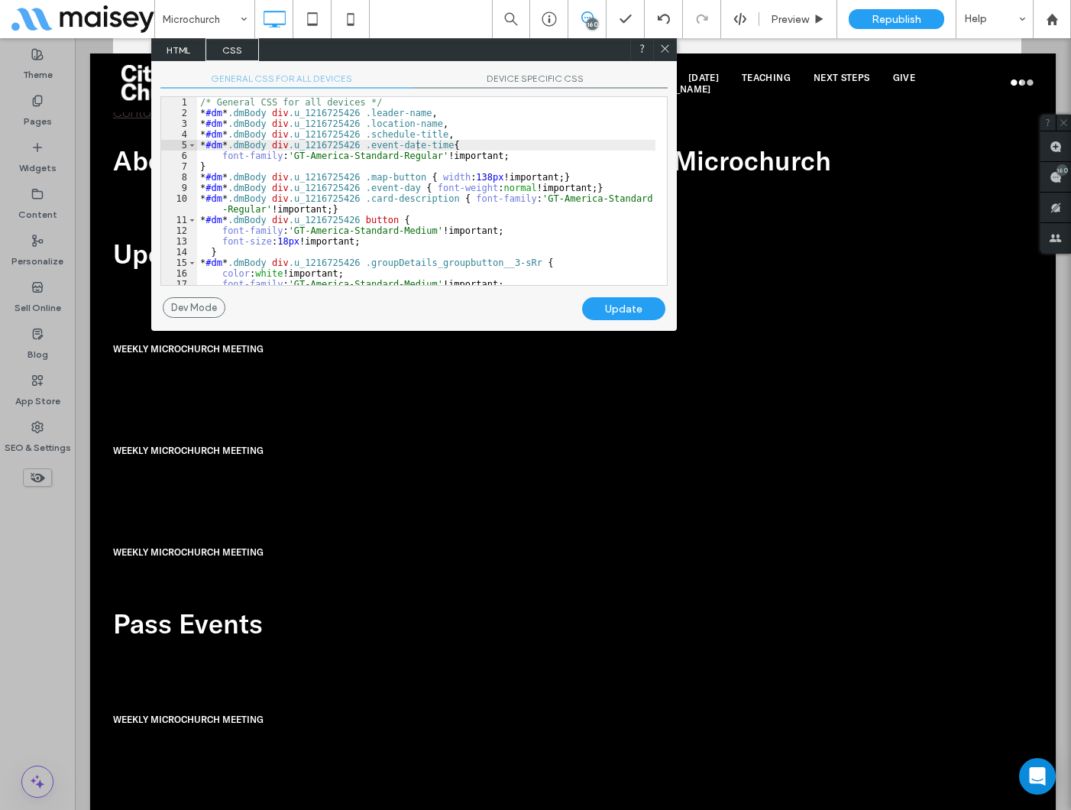
click at [504, 154] on div "/* General CSS for all devices */ * #dm * .dmBody div .u_1216725426 .leader-nam…" at bounding box center [426, 201] width 458 height 209
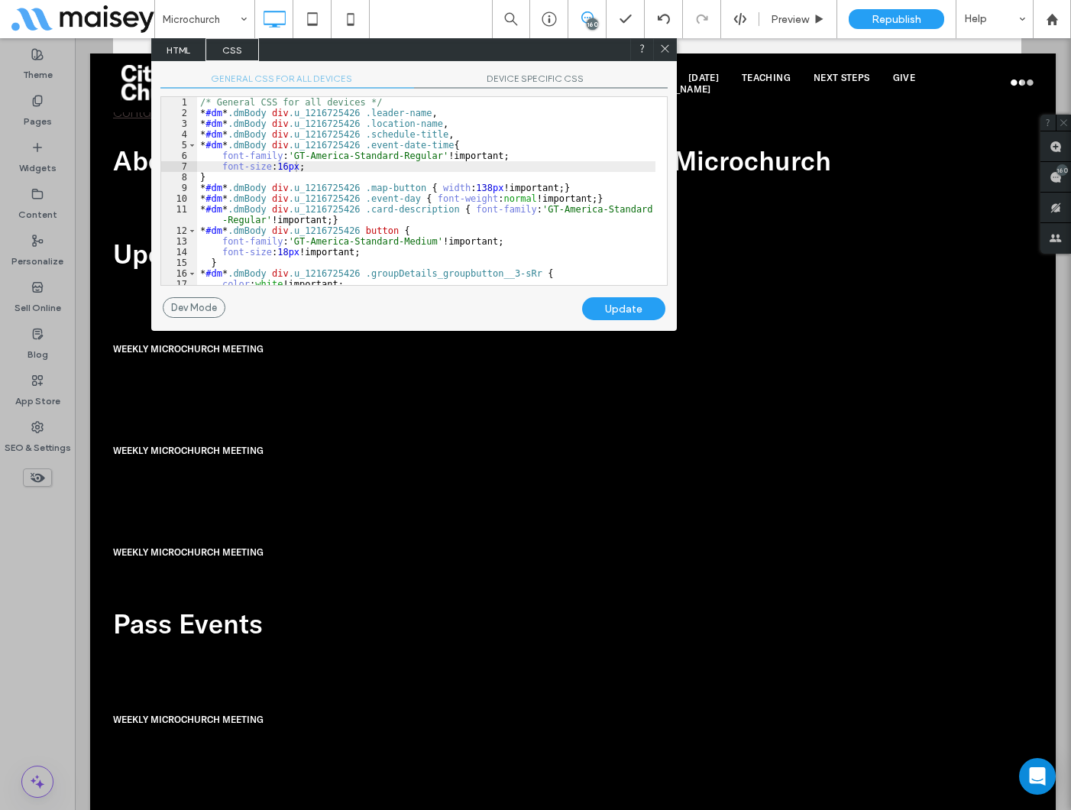
click at [621, 311] on div "Update" at bounding box center [623, 308] width 83 height 23
click at [440, 142] on div "/* General CSS for all devices */ * #dm * .dmBody div .u_1216725426 .leader-nam…" at bounding box center [426, 201] width 458 height 209
click at [437, 147] on div "/* General CSS for all devices */ * #dm * .dmBody div .u_1216725426 .leader-nam…" at bounding box center [426, 201] width 458 height 209
paste textarea
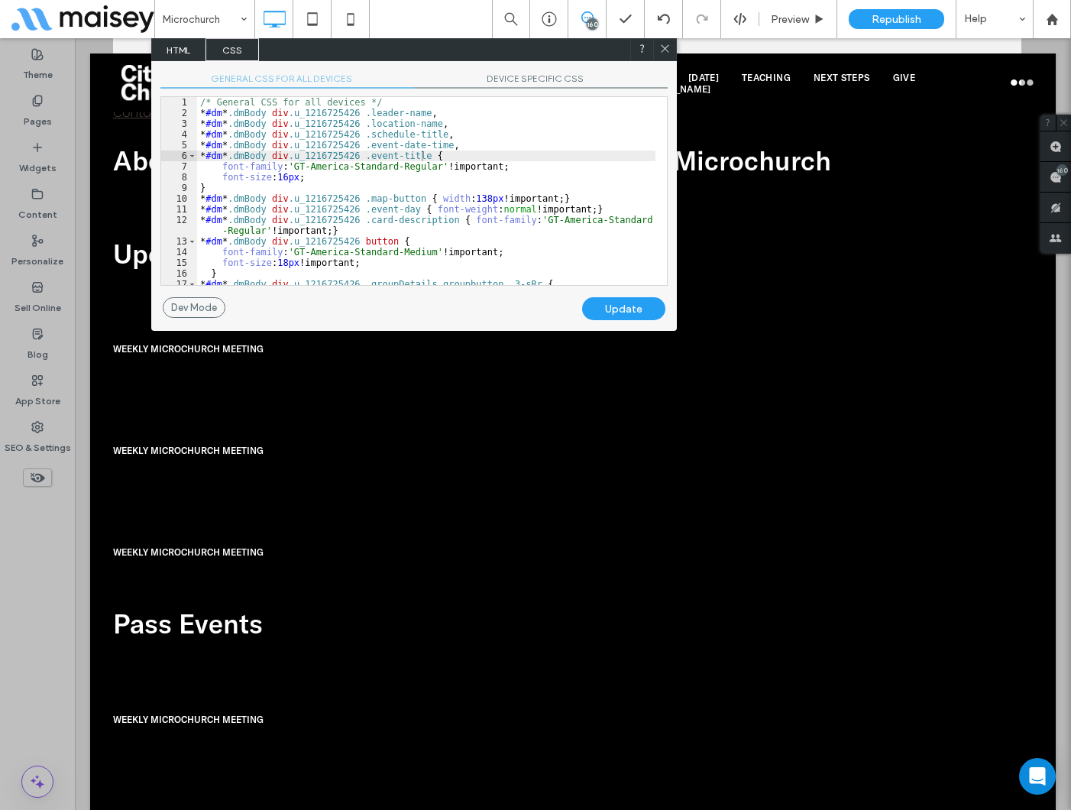
click at [633, 306] on div "Update" at bounding box center [623, 308] width 83 height 23
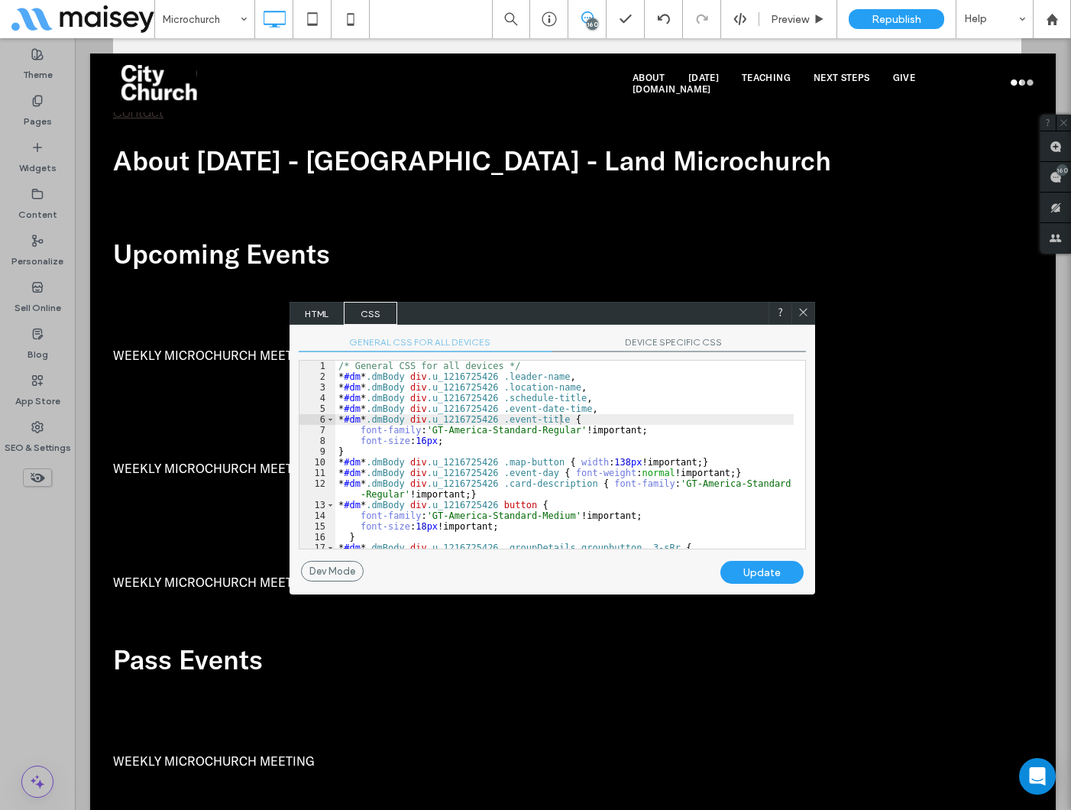
drag, startPoint x: 480, startPoint y: 53, endPoint x: 536, endPoint y: 302, distance: 255.4
click at [617, 316] on div "HTML CSS" at bounding box center [553, 313] width 526 height 23
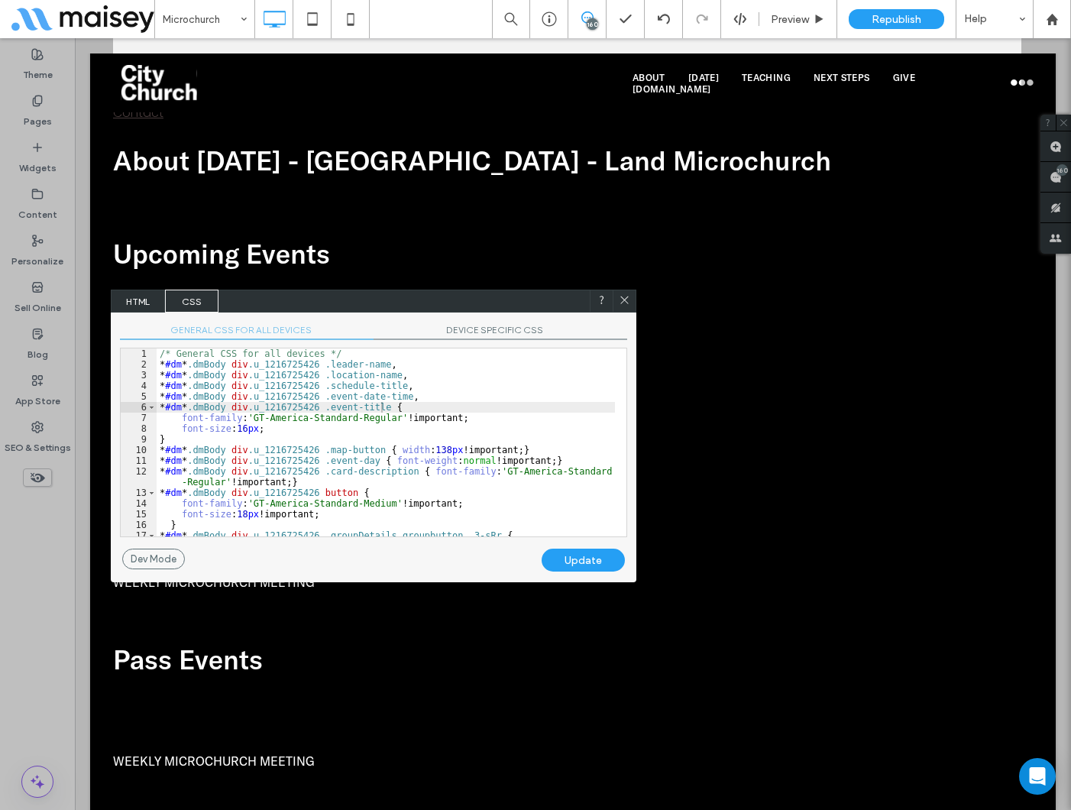
drag, startPoint x: 658, startPoint y: 309, endPoint x: 500, endPoint y: 297, distance: 158.6
click at [500, 297] on div "HTML CSS" at bounding box center [374, 301] width 526 height 23
click at [224, 441] on div "/* General CSS for all devices */ * #dm * .dmBody div .u_1216725426 .leader-nam…" at bounding box center [386, 452] width 458 height 209
click at [375, 405] on div "/* General CSS for all devices */ * #dm * .dmBody div .u_1216725426 .leader-nam…" at bounding box center [386, 452] width 458 height 209
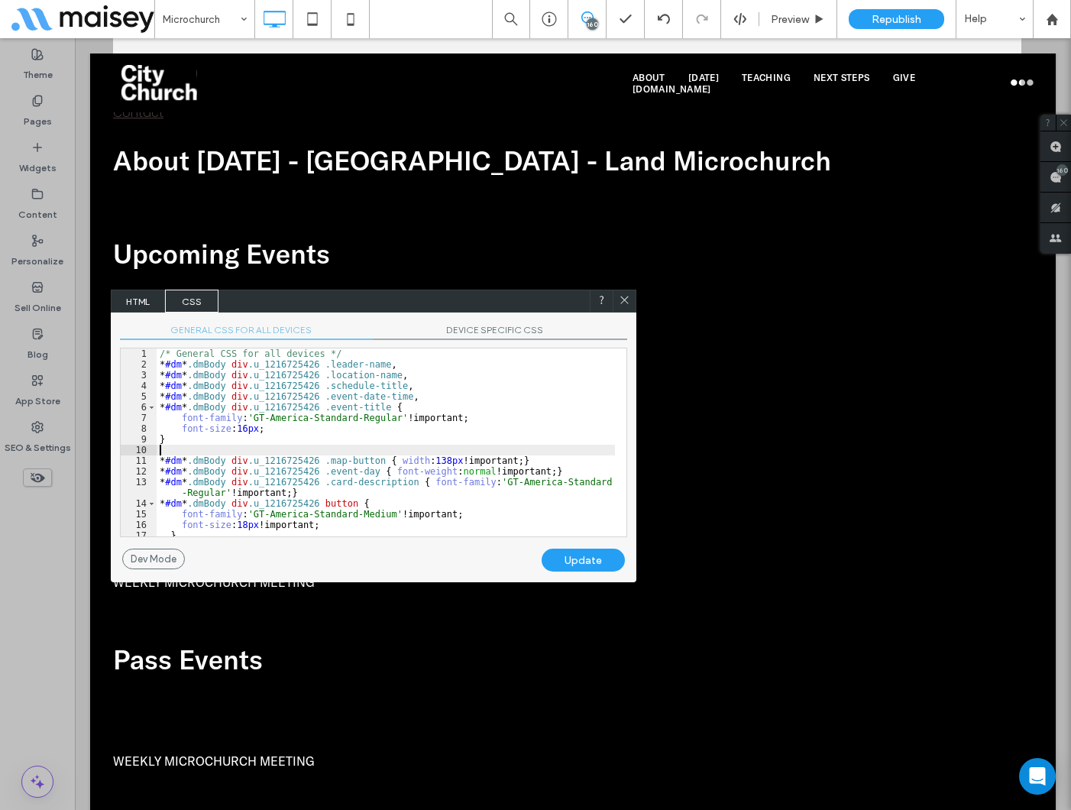
paste textarea
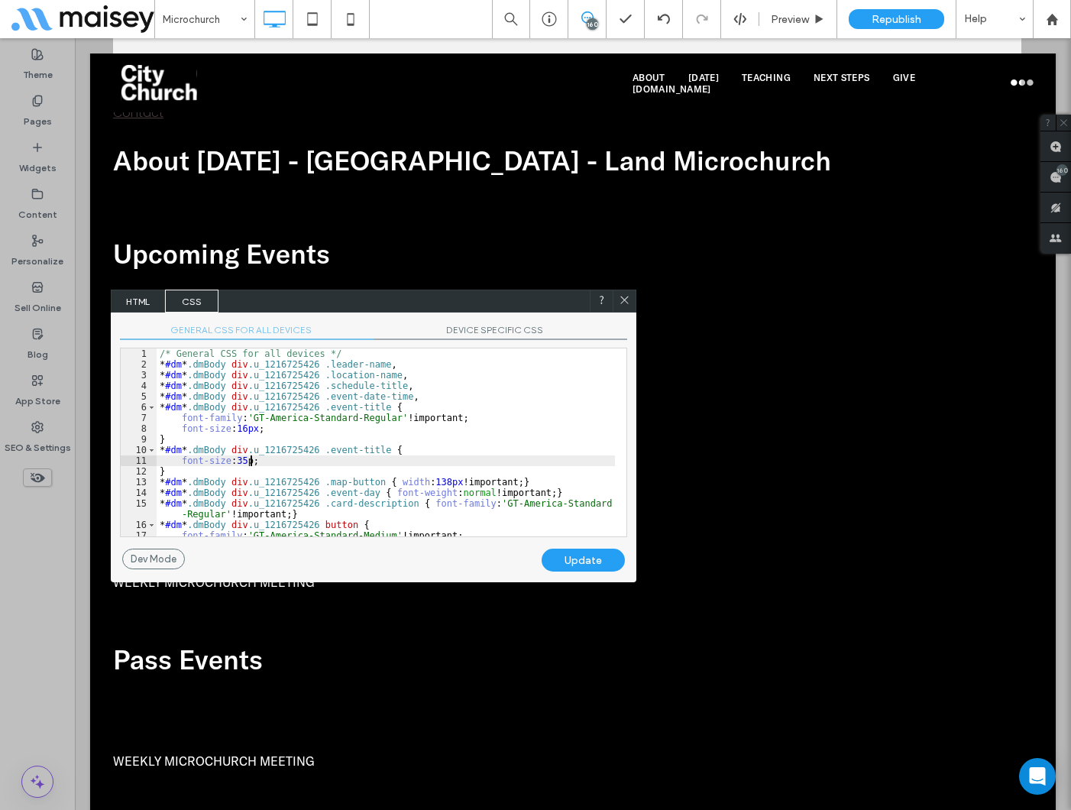
type textarea "**"
drag, startPoint x: 180, startPoint y: 427, endPoint x: 280, endPoint y: 437, distance: 99.8
click at [289, 433] on div "/* General CSS for all devices */ * #dm * .dmBody div .u_1216725426 .leader-nam…" at bounding box center [386, 452] width 458 height 209
click at [322, 421] on div "/* General CSS for all devices */ * #dm * .dmBody div .u_1216725426 .leader-nam…" at bounding box center [386, 452] width 458 height 209
drag, startPoint x: 321, startPoint y: 406, endPoint x: 377, endPoint y: 404, distance: 55.8
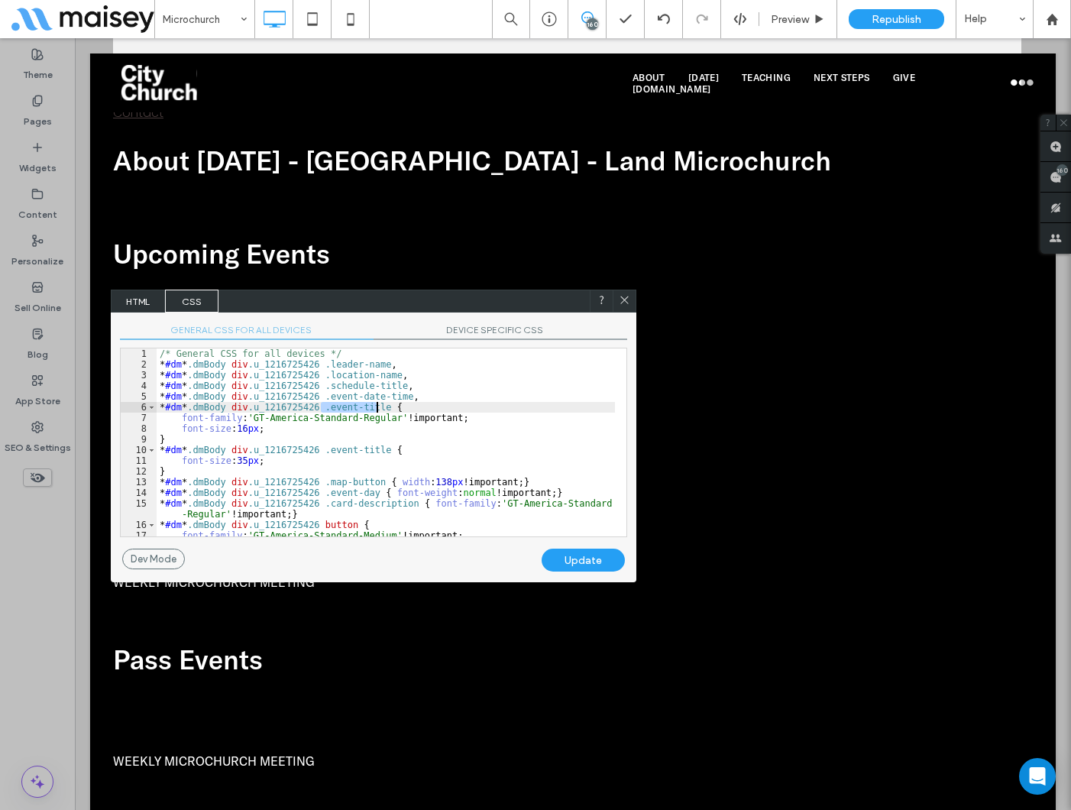
click at [377, 404] on div "/* General CSS for all devices */ * #dm * .dmBody div .u_1216725426 .leader-nam…" at bounding box center [386, 452] width 458 height 209
click at [565, 558] on div "Update" at bounding box center [583, 560] width 83 height 23
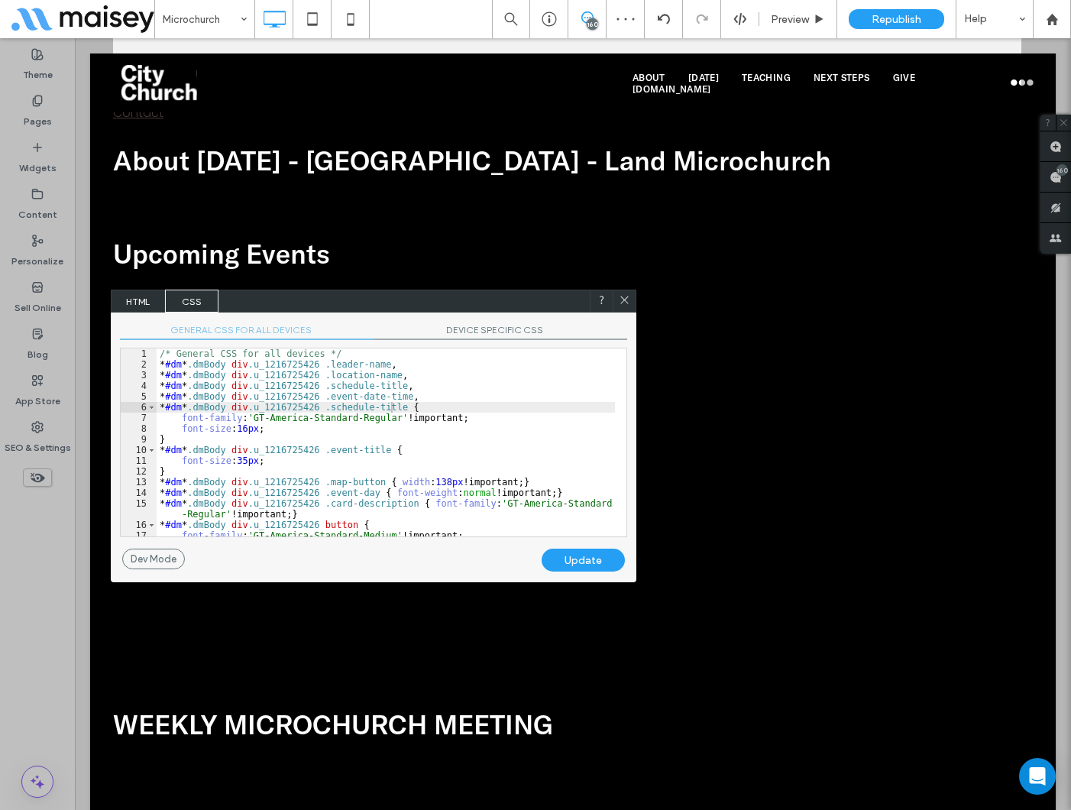
click at [421, 448] on div "/* General CSS for all devices */ * #dm * .dmBody div .u_1216725426 .leader-nam…" at bounding box center [386, 452] width 458 height 209
click at [321, 455] on div "/* General CSS for all devices */ * #dm * .dmBody div .u_1216725426 .leader-nam…" at bounding box center [386, 452] width 458 height 209
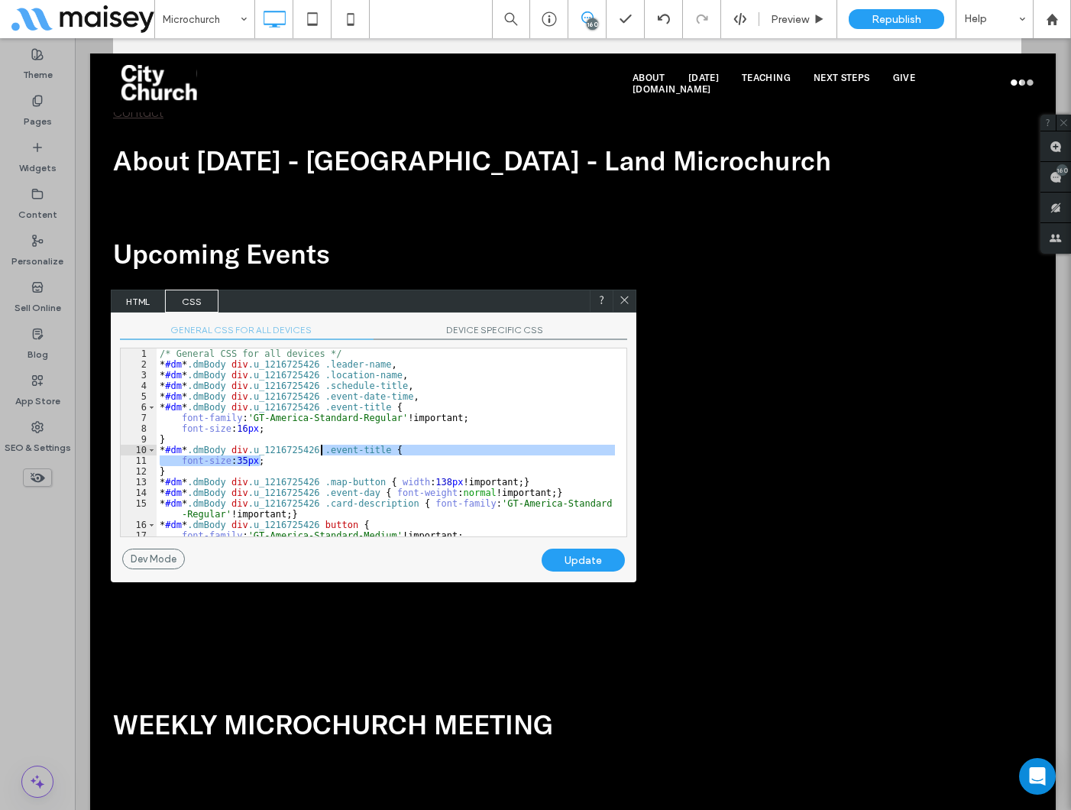
click at [324, 448] on div "/* General CSS for all devices */ * #dm * .dmBody div .u_1216725426 .leader-nam…" at bounding box center [386, 442] width 458 height 188
click at [377, 449] on div "/* General CSS for all devices */ * #dm * .dmBody div .u_1216725426 .leader-nam…" at bounding box center [386, 452] width 458 height 209
click at [379, 451] on div "/* General CSS for all devices */ * #dm * .dmBody div .u_1216725426 .leader-nam…" at bounding box center [386, 442] width 458 height 188
click at [372, 451] on div "/* General CSS for all devices */ * #dm * .dmBody div .u_1216725426 .leader-nam…" at bounding box center [386, 442] width 458 height 188
click at [582, 555] on div "Update" at bounding box center [583, 560] width 83 height 23
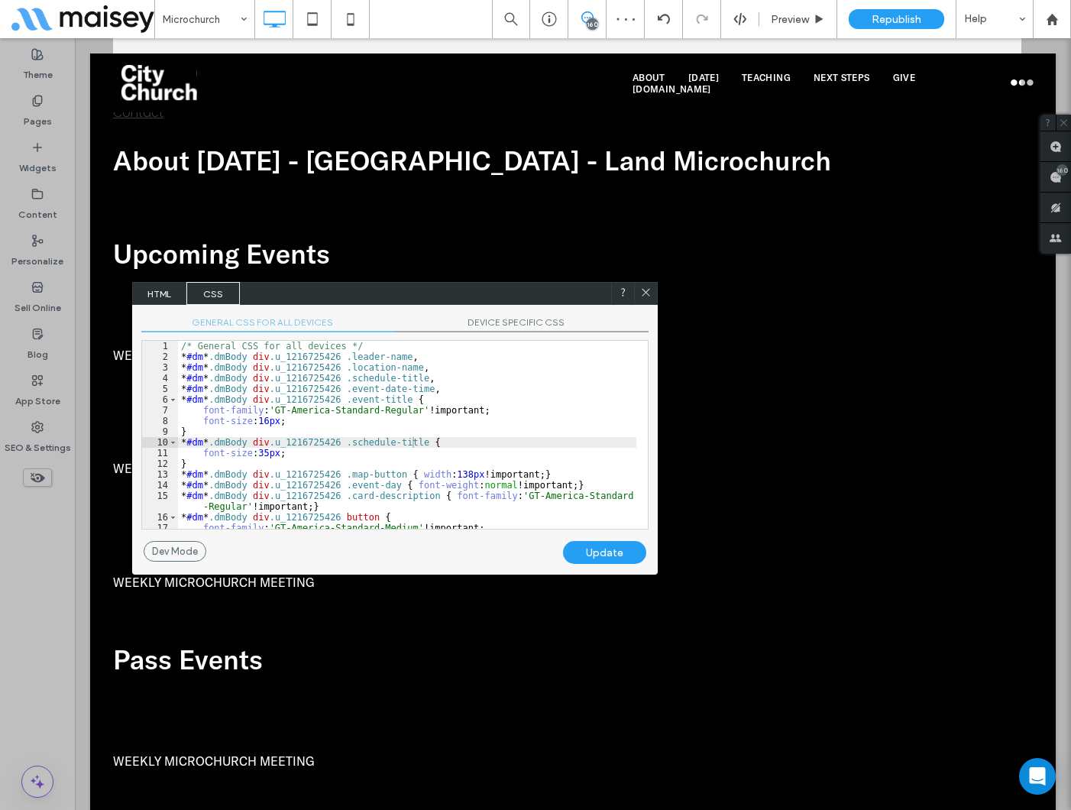
drag, startPoint x: 432, startPoint y: 306, endPoint x: 517, endPoint y: 299, distance: 85.2
click at [455, 299] on div "HTML CSS" at bounding box center [395, 293] width 526 height 23
click at [646, 291] on use at bounding box center [647, 293] width 8 height 8
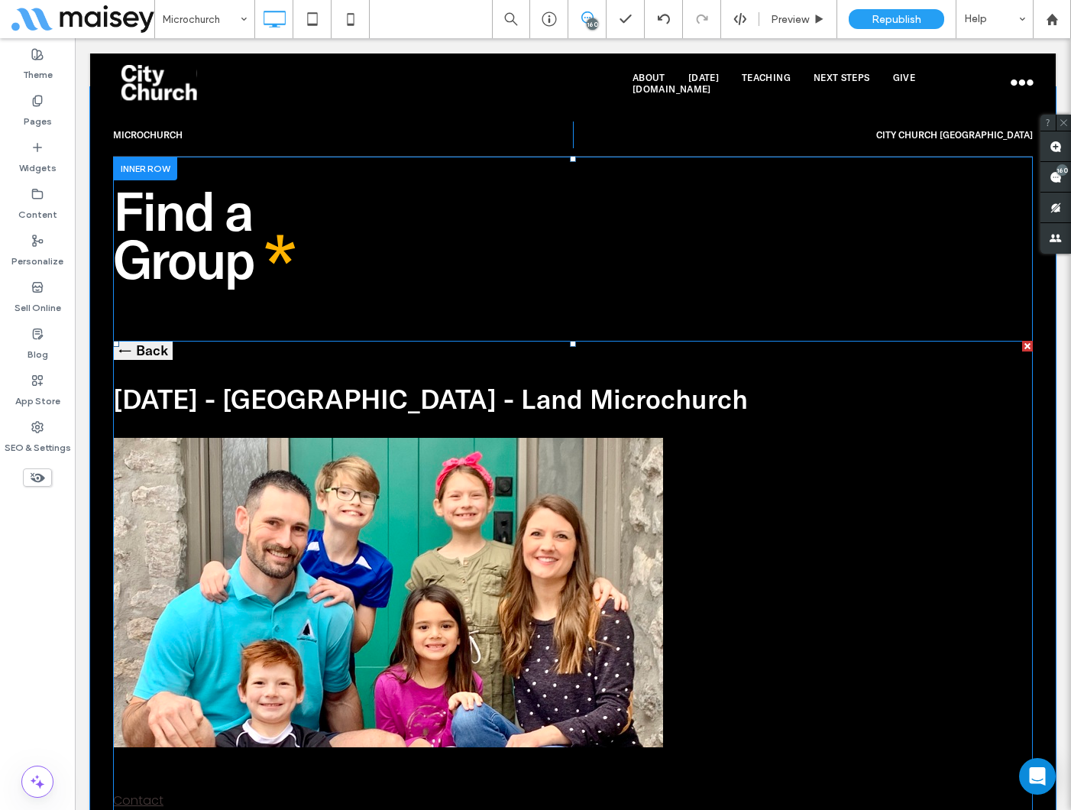
scroll to position [1209, 0]
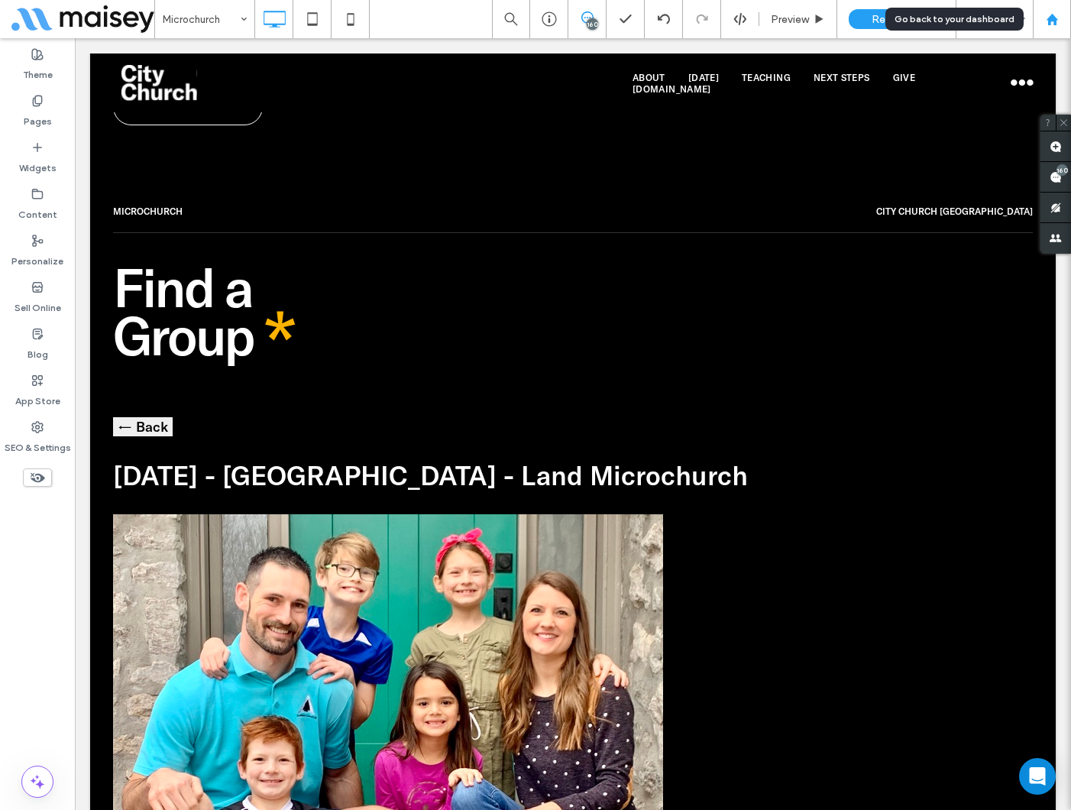
drag, startPoint x: 1055, startPoint y: 21, endPoint x: 1035, endPoint y: 25, distance: 21.0
click at [1054, 21] on use at bounding box center [1051, 18] width 11 height 11
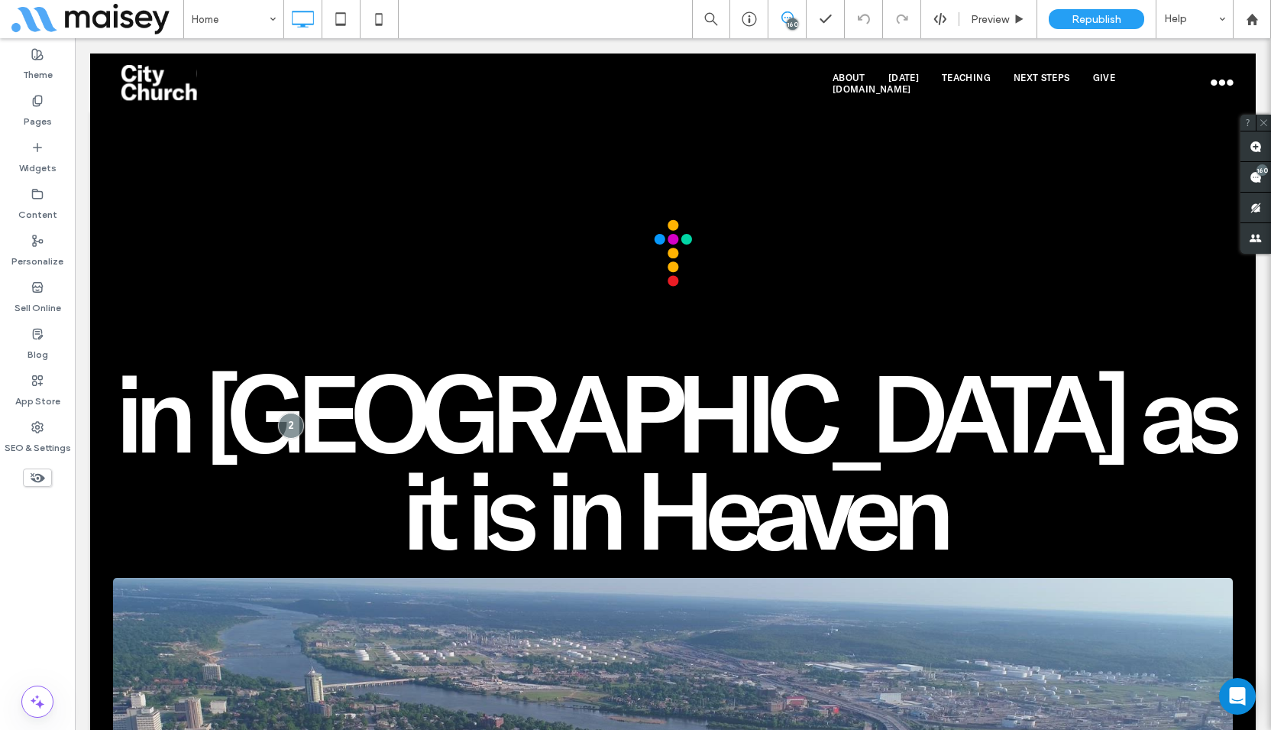
drag, startPoint x: 504, startPoint y: 25, endPoint x: 474, endPoint y: 17, distance: 31.0
click at [504, 25] on div "Home 160 Preview Republish Help" at bounding box center [727, 19] width 1088 height 38
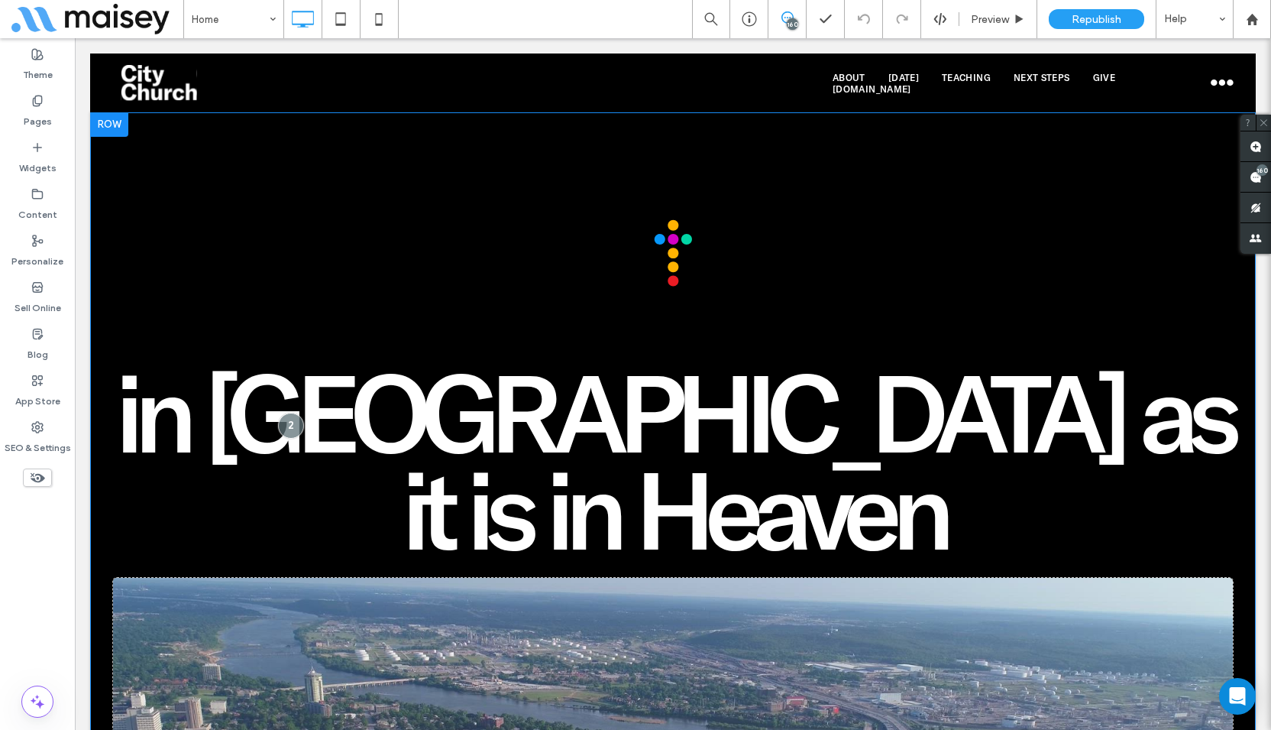
click at [202, 144] on div "in [GEOGRAPHIC_DATA] as it is in Heaven Click To Paste Come to the Table Click …" at bounding box center [673, 588] width 1166 height 952
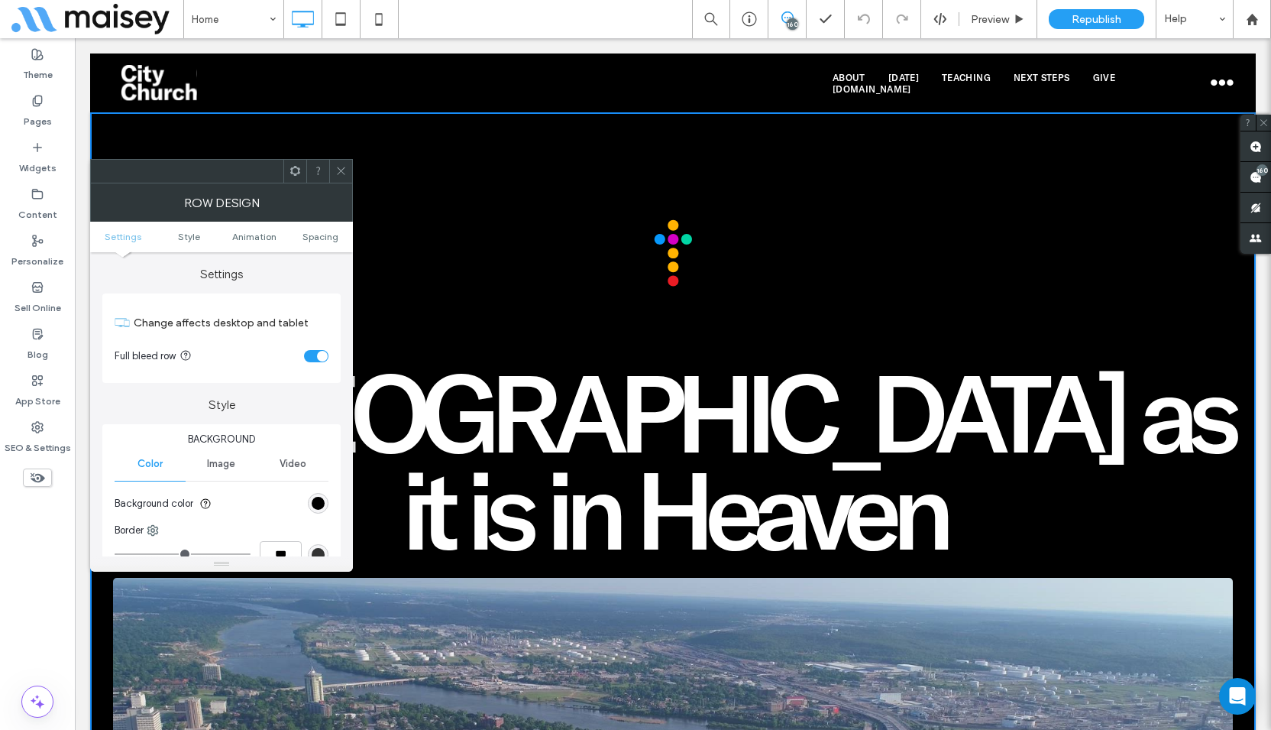
click at [314, 354] on div "toggle" at bounding box center [316, 356] width 24 height 12
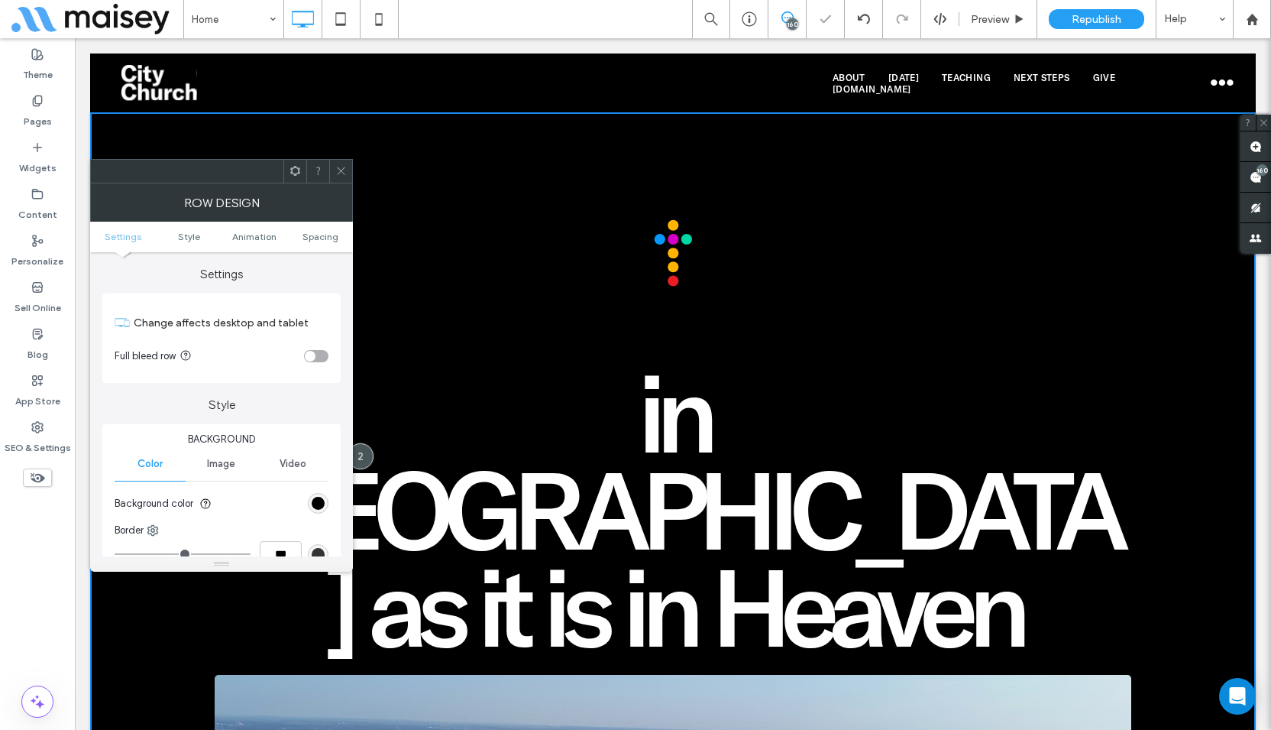
click at [342, 167] on icon at bounding box center [340, 170] width 11 height 11
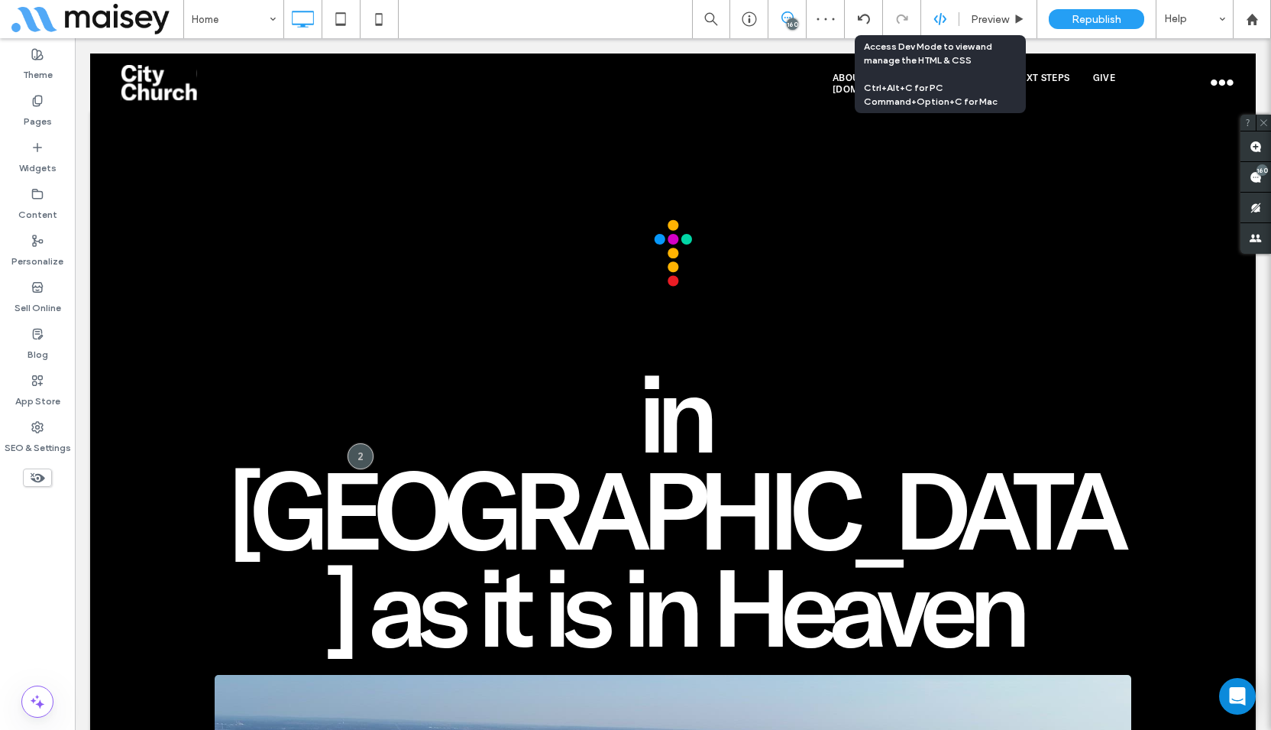
click at [935, 19] on use at bounding box center [940, 19] width 12 height 12
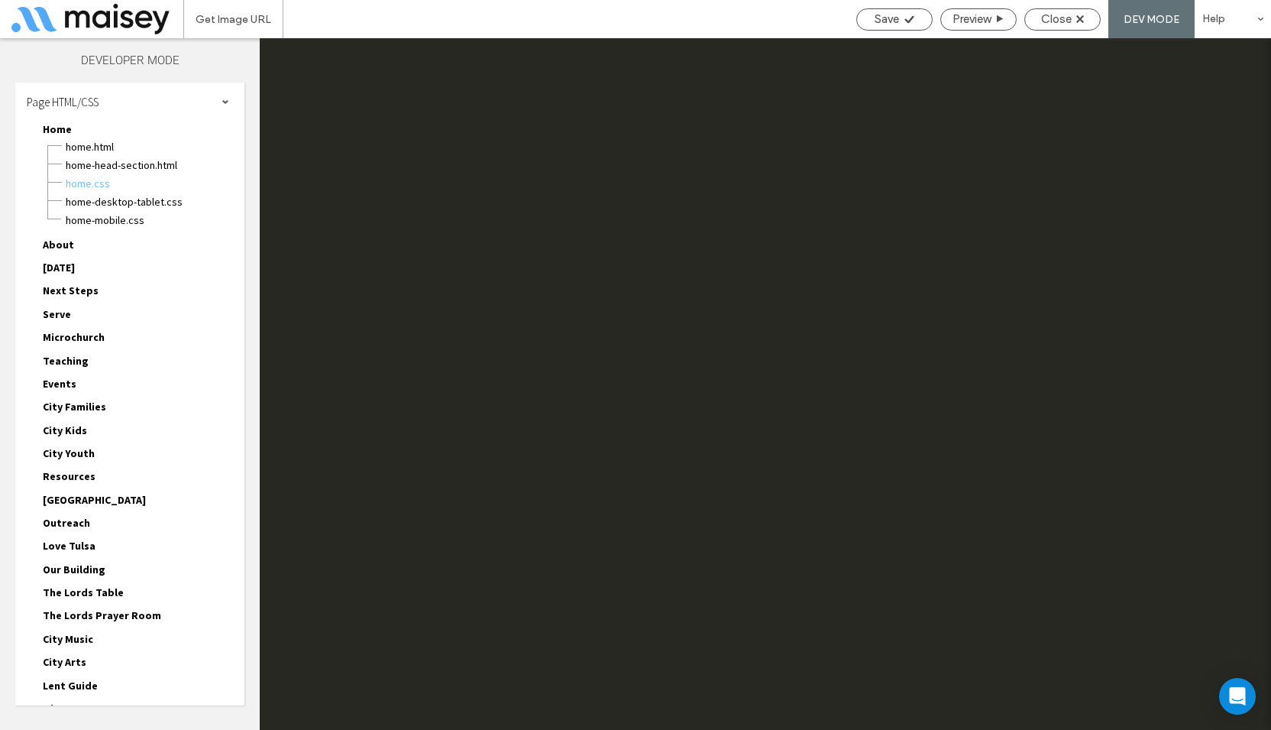
click at [983, 18] on div at bounding box center [635, 365] width 1271 height 730
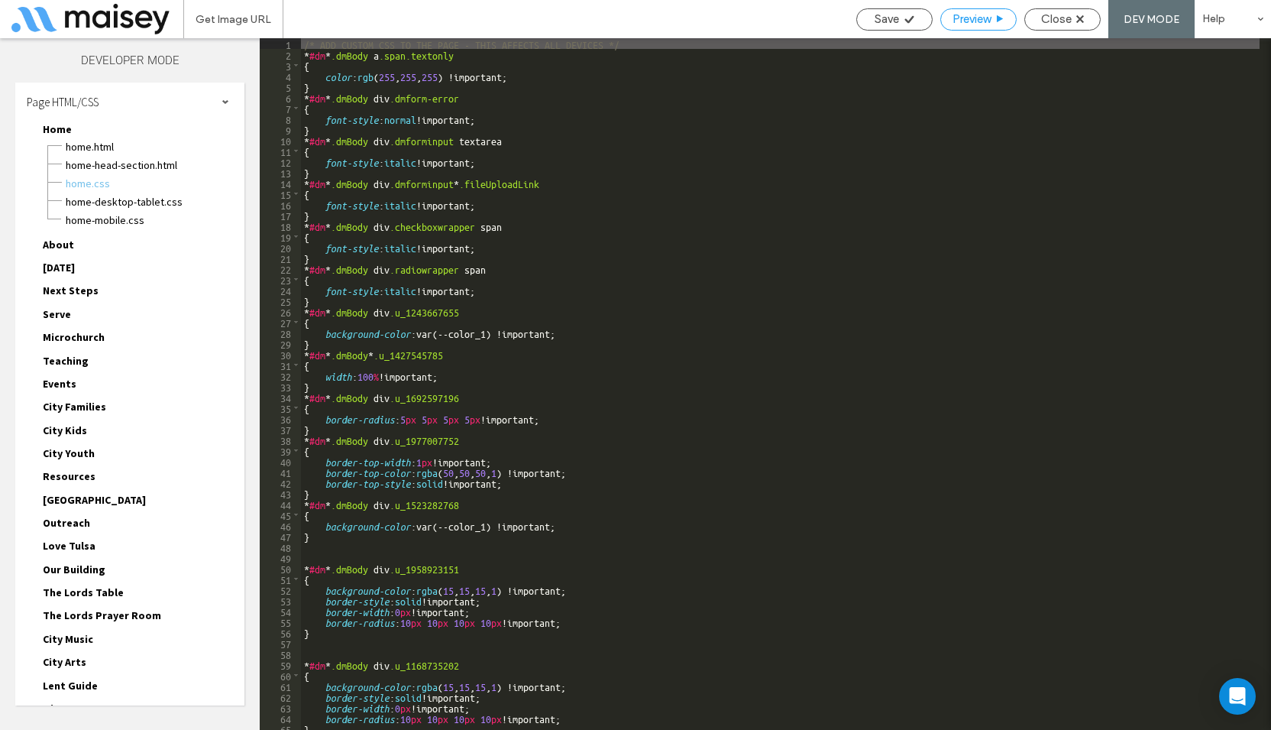
click at [963, 20] on span "Preview" at bounding box center [972, 19] width 38 height 14
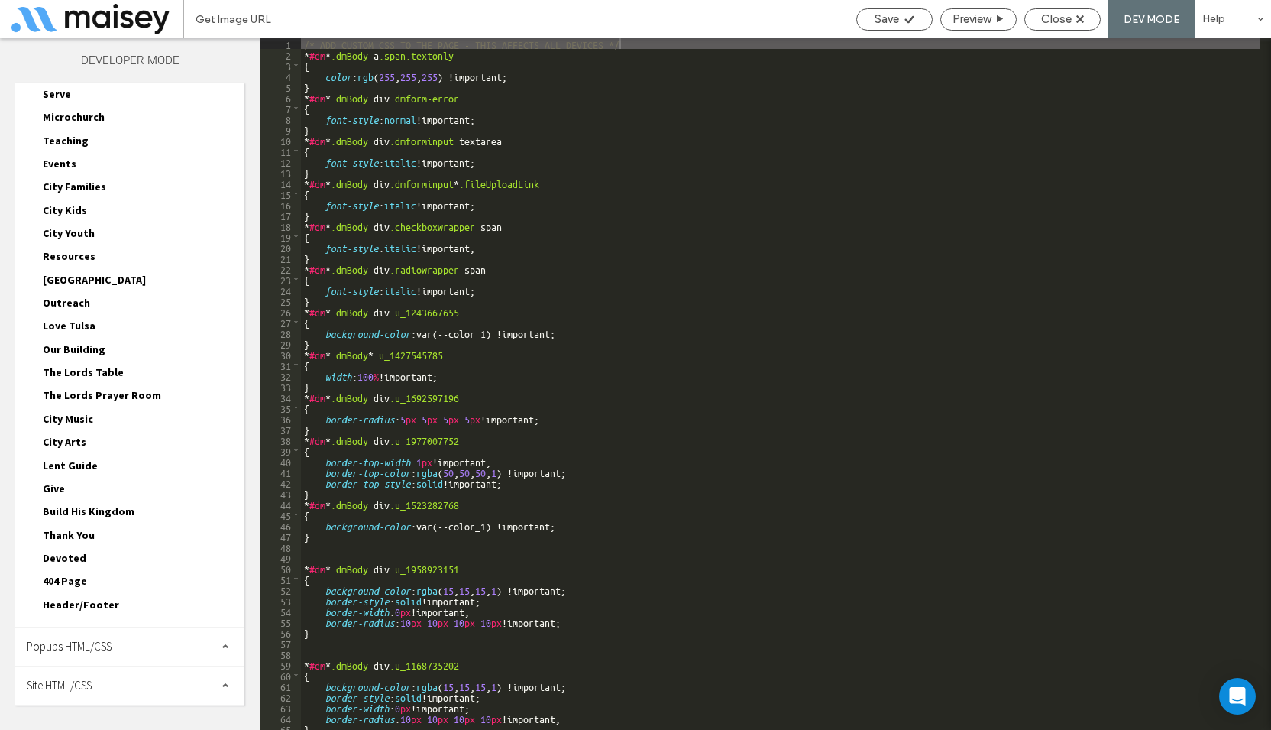
drag, startPoint x: 89, startPoint y: 689, endPoint x: 150, endPoint y: 582, distance: 122.8
click at [92, 684] on div "Site HTML/CSS" at bounding box center [129, 685] width 229 height 38
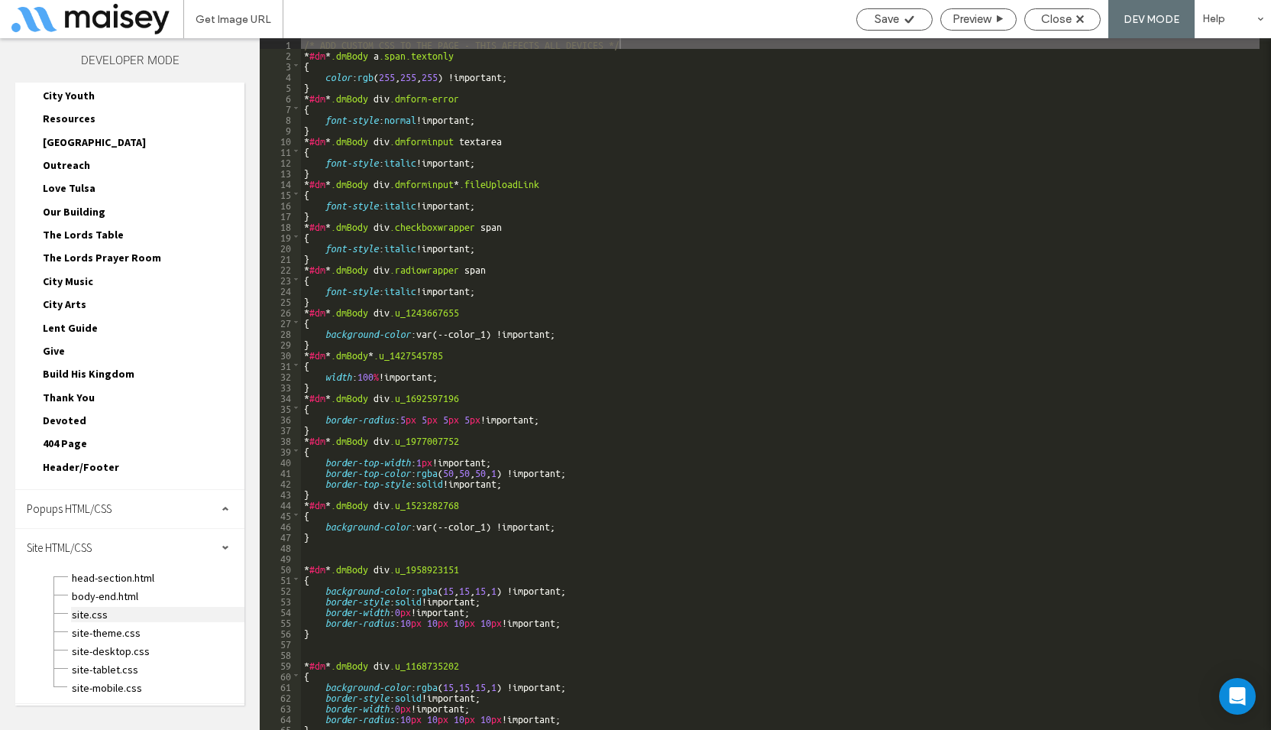
click at [96, 615] on span "site.css" at bounding box center [157, 614] width 173 height 15
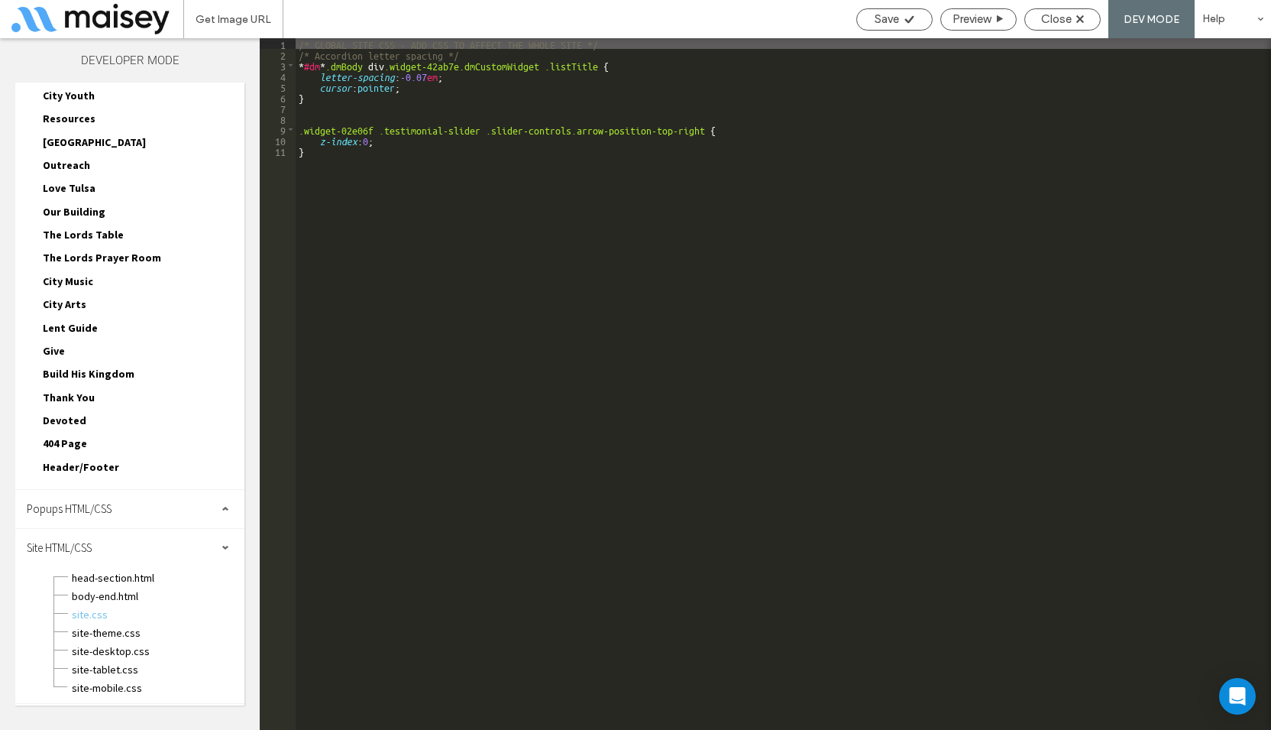
click at [351, 211] on div "/* GLOBAL SITE CSS - ADD CSS TO AFFECT THE WHOLE SITE */ /* Accordion letter sp…" at bounding box center [784, 394] width 976 height 713
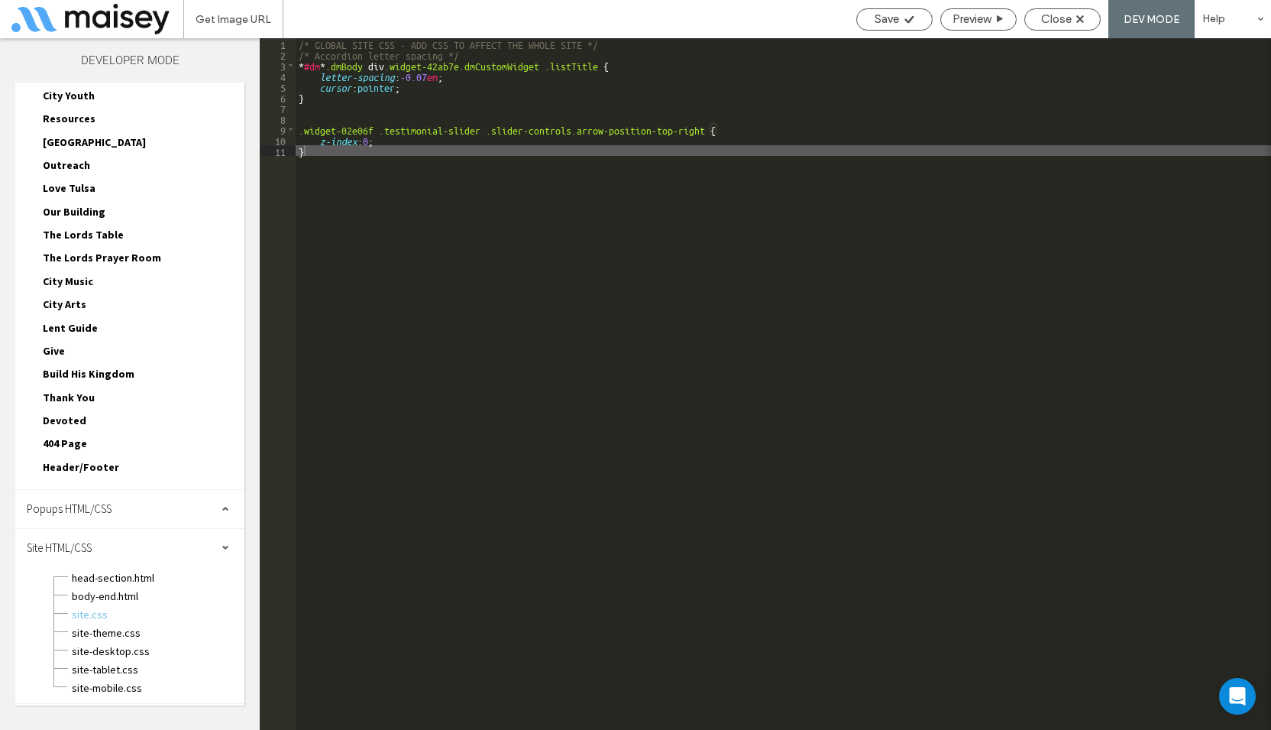
click at [434, 340] on div "/* GLOBAL SITE CSS - ADD CSS TO AFFECT THE WHOLE SITE */ /* Accordion letter sp…" at bounding box center [784, 394] width 976 height 713
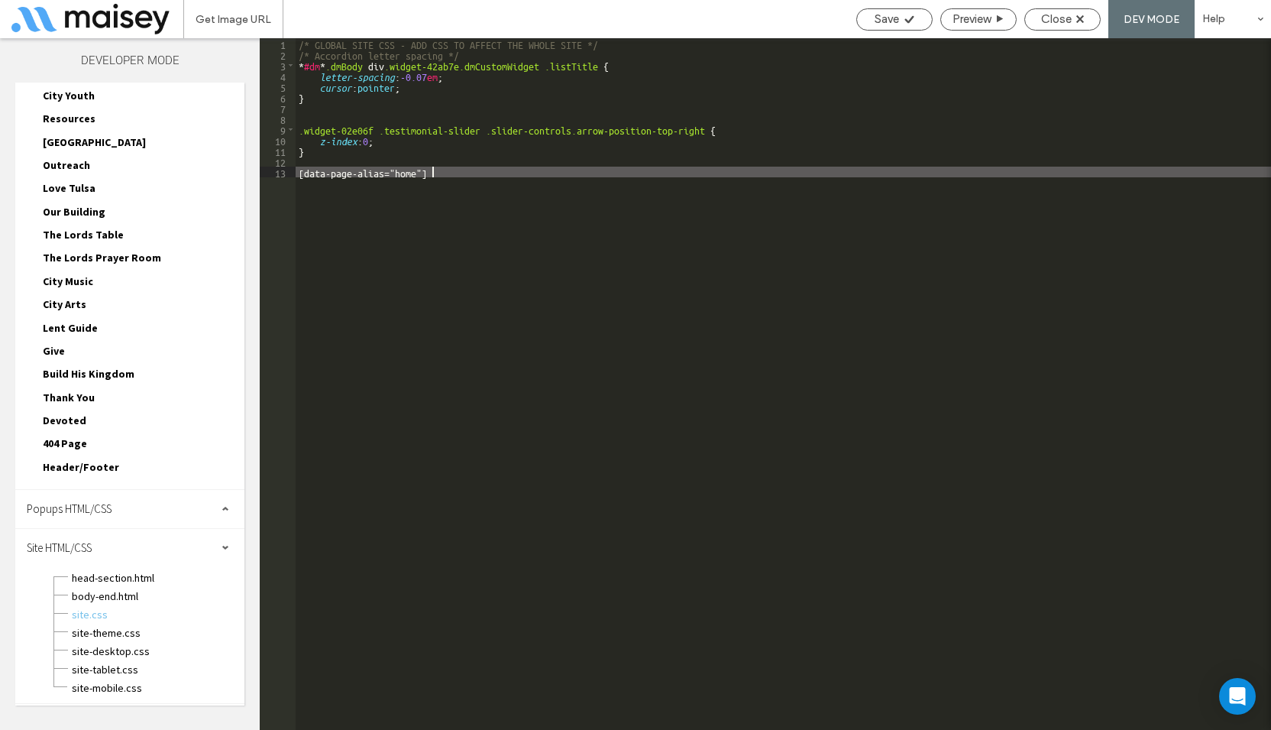
paste textarea
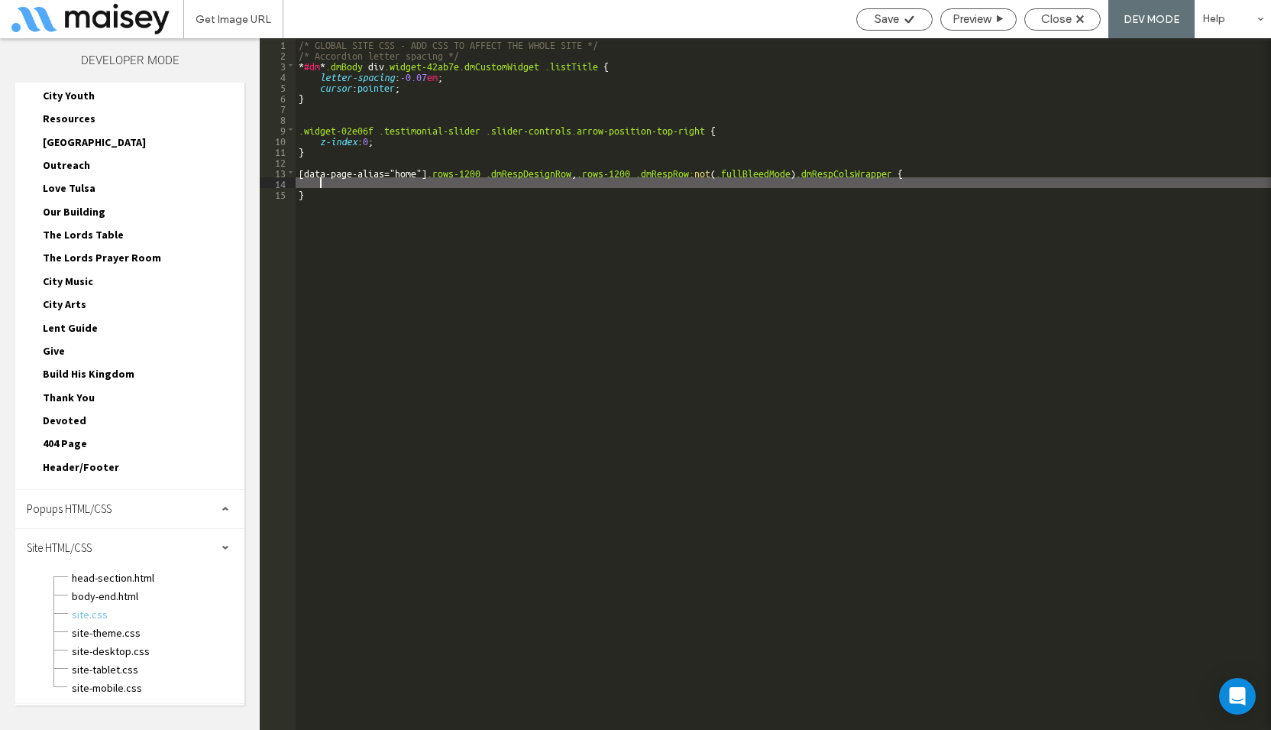
click at [588, 170] on div "/* GLOBAL SITE CSS - ADD CSS TO AFFECT THE WHOLE SITE */ /* Accordion letter sp…" at bounding box center [784, 394] width 976 height 713
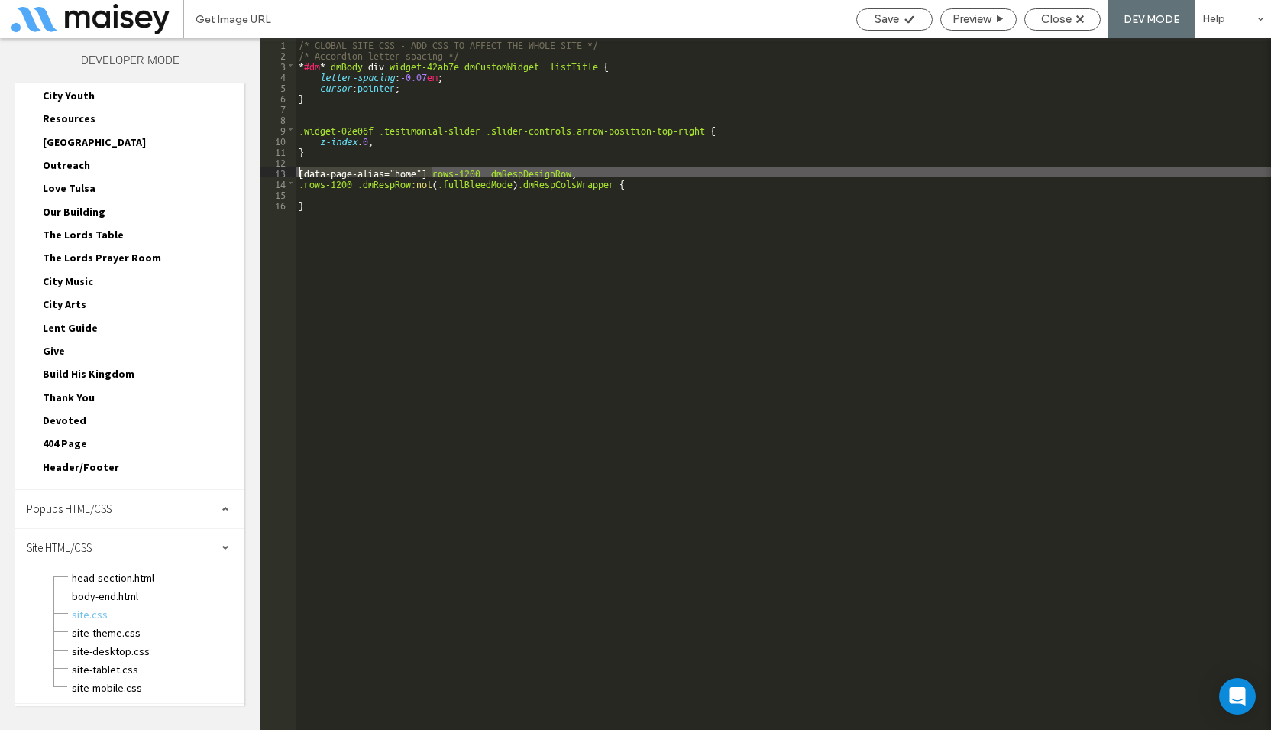
drag, startPoint x: 430, startPoint y: 171, endPoint x: 274, endPoint y: 173, distance: 156.6
click at [274, 173] on div "** 1 2 3 4 5 6 7 8 9 10 11 12 13 14 15 16 /* GLOBAL SITE CSS - ADD CSS TO AFFEC…" at bounding box center [766, 383] width 1012 height 691
click at [297, 186] on div "/* GLOBAL SITE CSS - ADD CSS TO AFFECT THE WHOLE SITE */ /* Accordion letter sp…" at bounding box center [784, 394] width 976 height 713
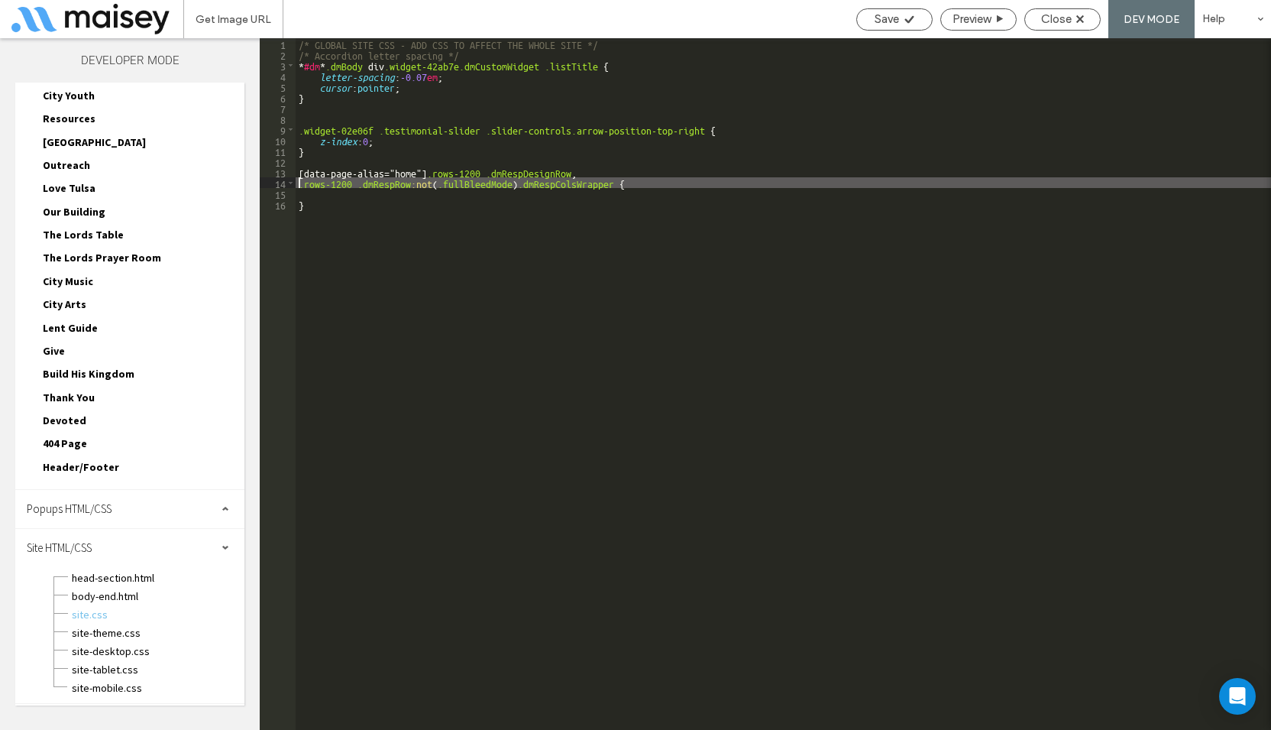
paste textarea
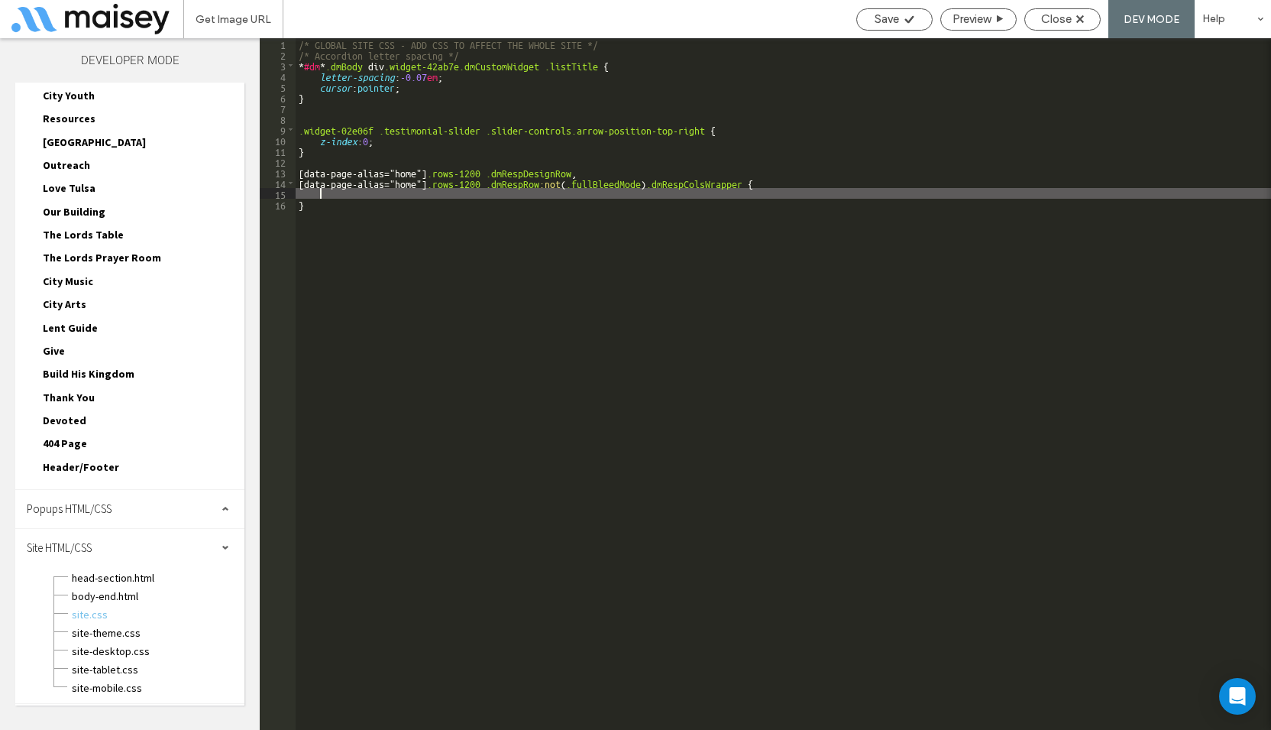
click at [336, 196] on div "/* GLOBAL SITE CSS - ADD CSS TO AFFECT THE WHOLE SITE */ /* Accordion letter sp…" at bounding box center [784, 394] width 976 height 713
type textarea "**"
click at [1064, 14] on span "Close" at bounding box center [1056, 19] width 31 height 14
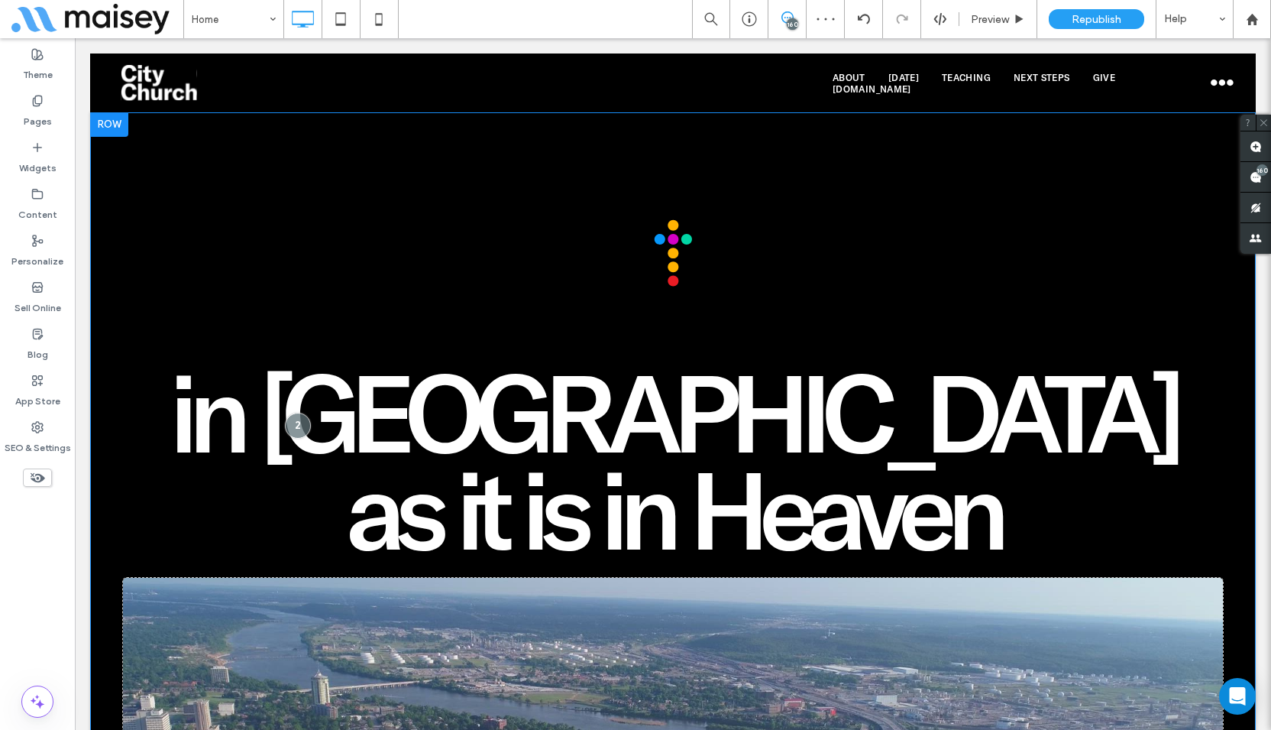
click at [164, 199] on div "in [GEOGRAPHIC_DATA] as it is in Heaven Click To Paste Come to the Table Click …" at bounding box center [673, 588] width 1166 height 952
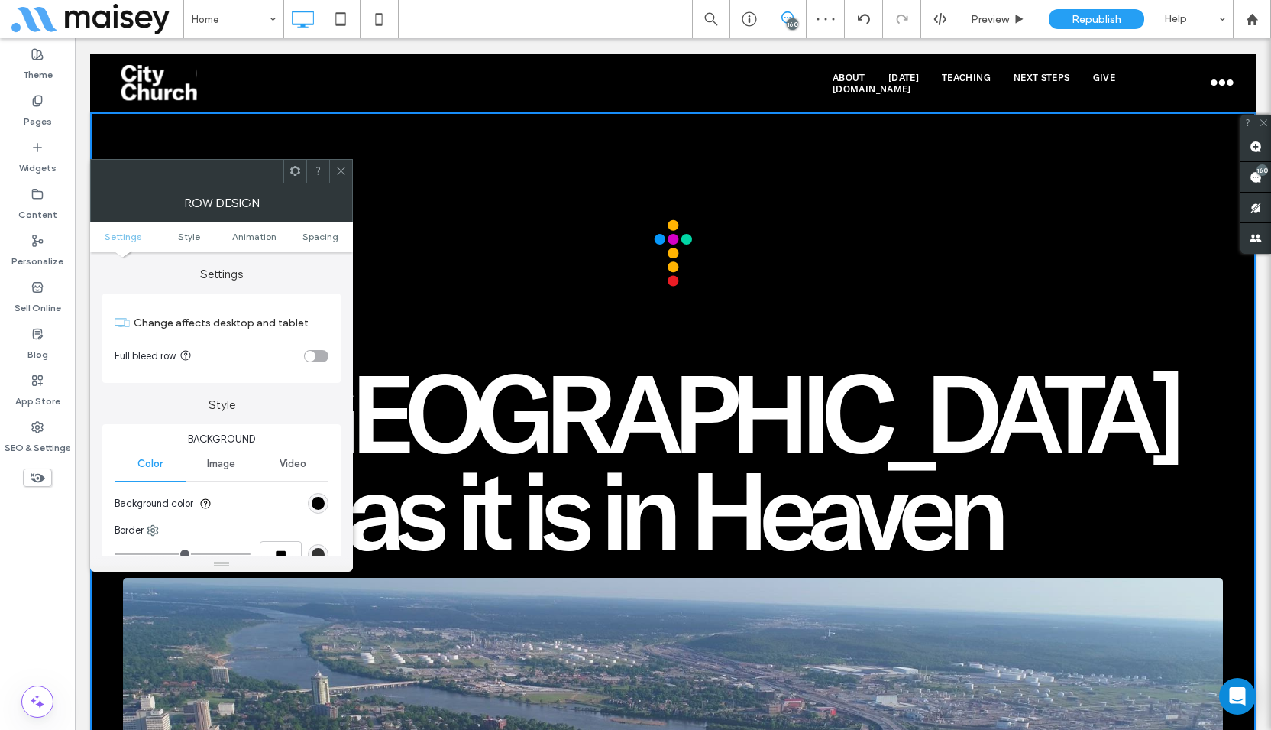
click at [335, 168] on icon at bounding box center [340, 170] width 11 height 11
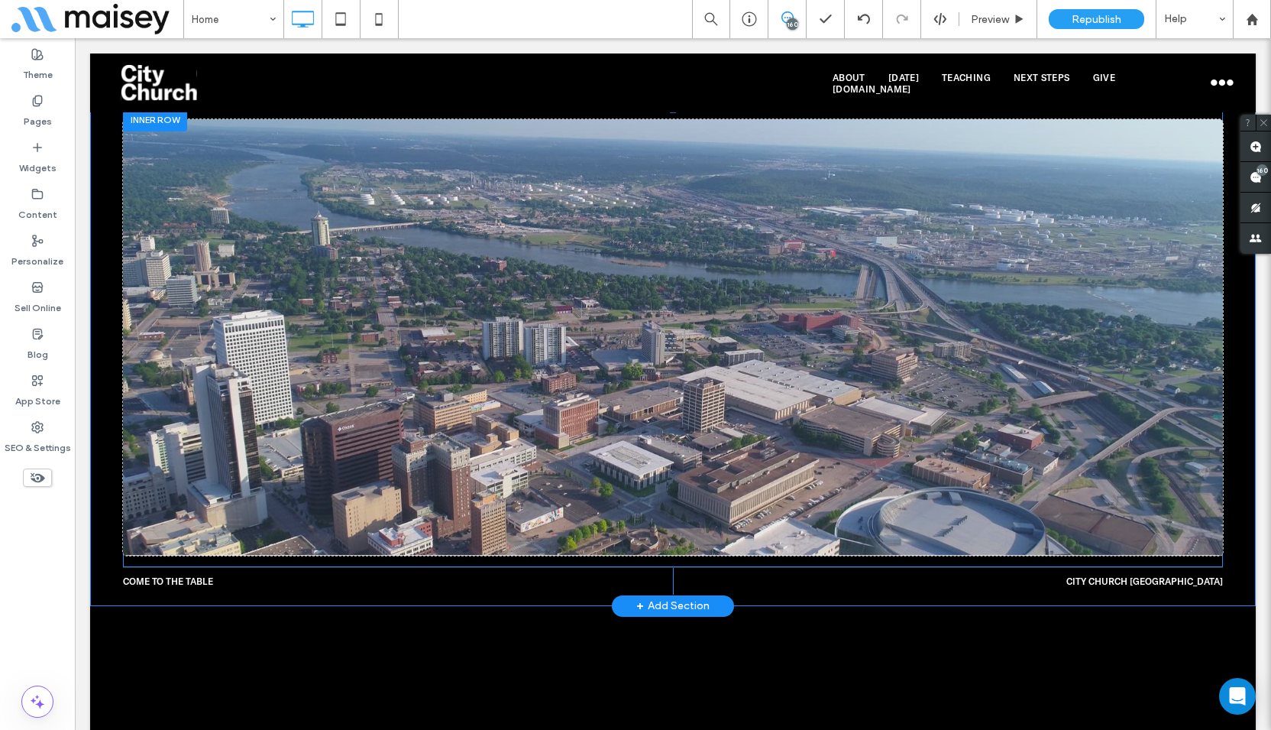
scroll to position [764, 0]
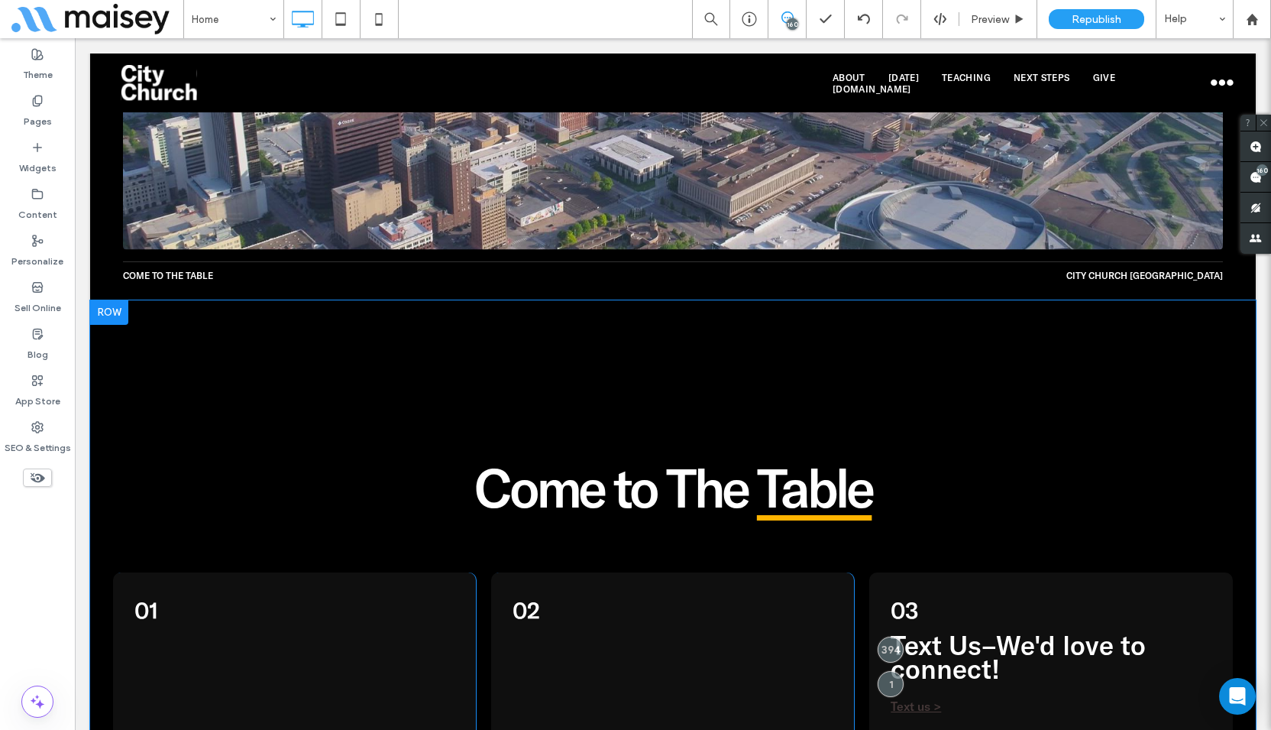
click at [162, 300] on div "Come to The Table 01 Service Times Sundays | 9:00AM and 11:00AM Click To Paste …" at bounding box center [673, 616] width 1166 height 633
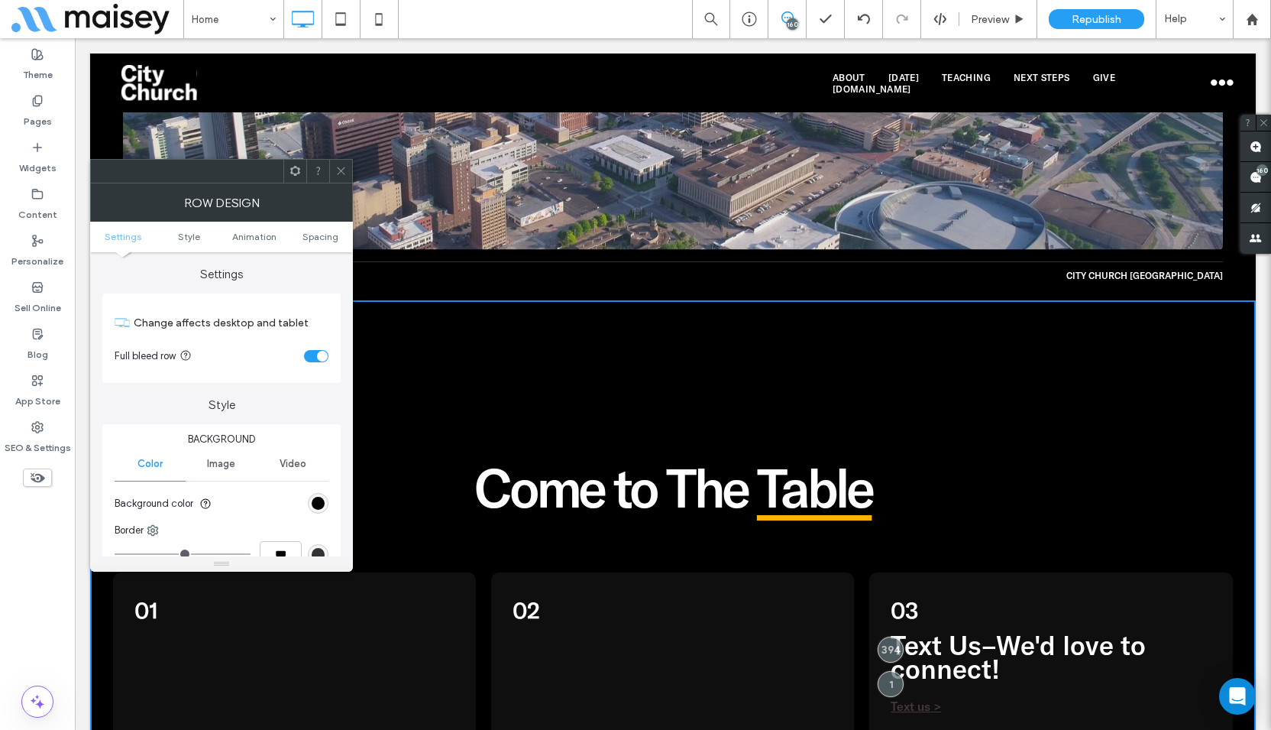
click at [318, 355] on div "toggle" at bounding box center [322, 356] width 11 height 11
click at [338, 167] on icon at bounding box center [340, 170] width 11 height 11
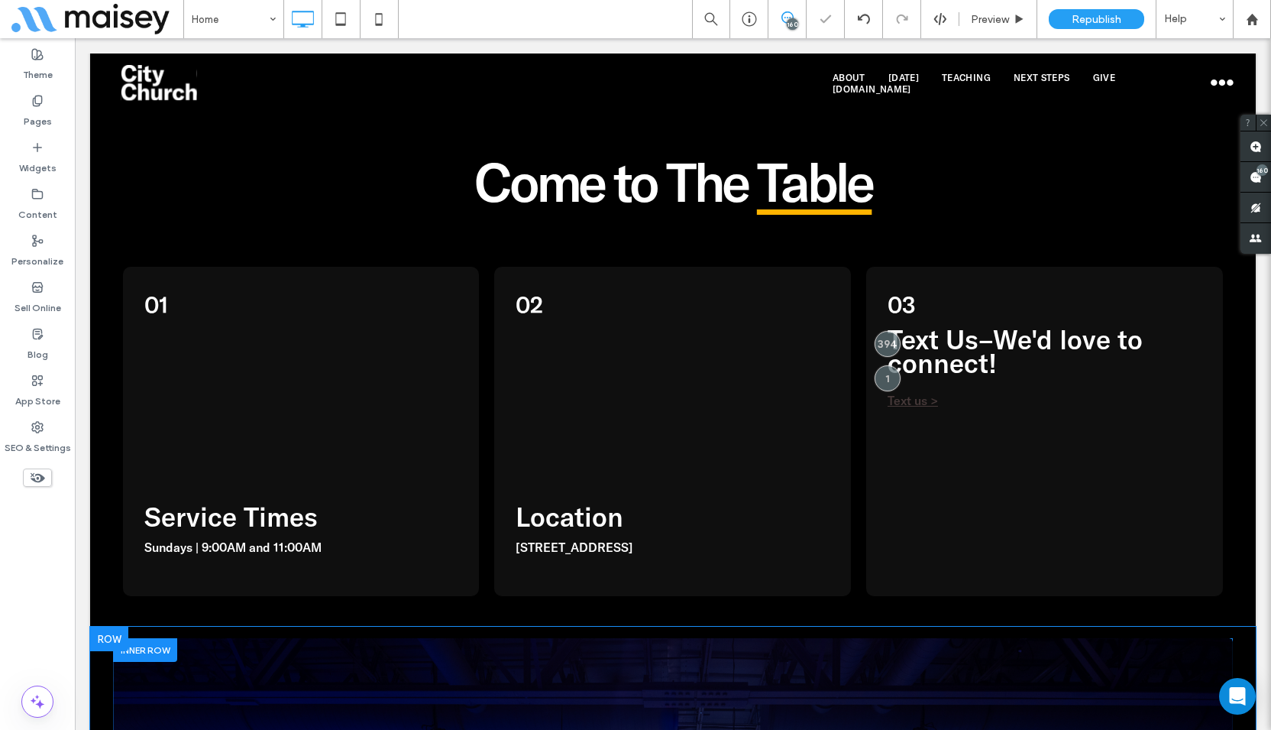
scroll to position [1452, 0]
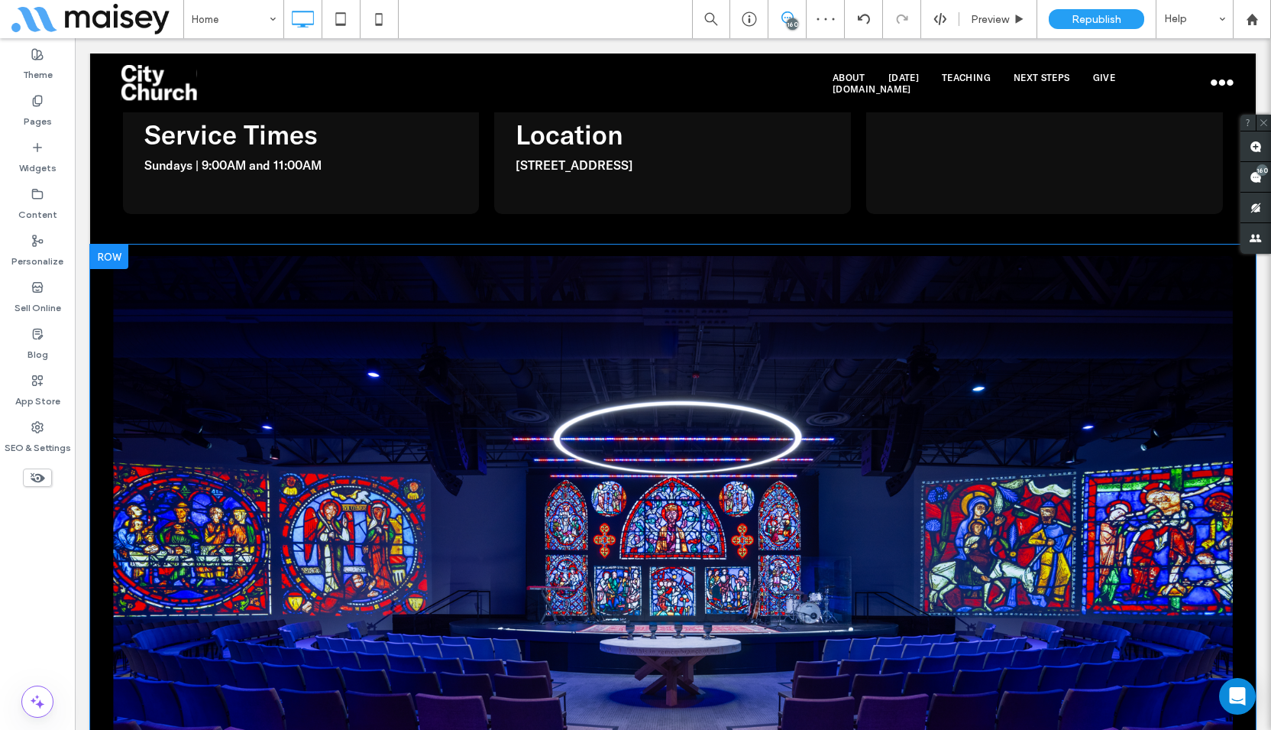
click at [101, 244] on div "Click To Paste Join Us Live On Sundays Click To [GEOGRAPHIC_DATA] [GEOGRAPHIC_D…" at bounding box center [673, 605] width 1166 height 723
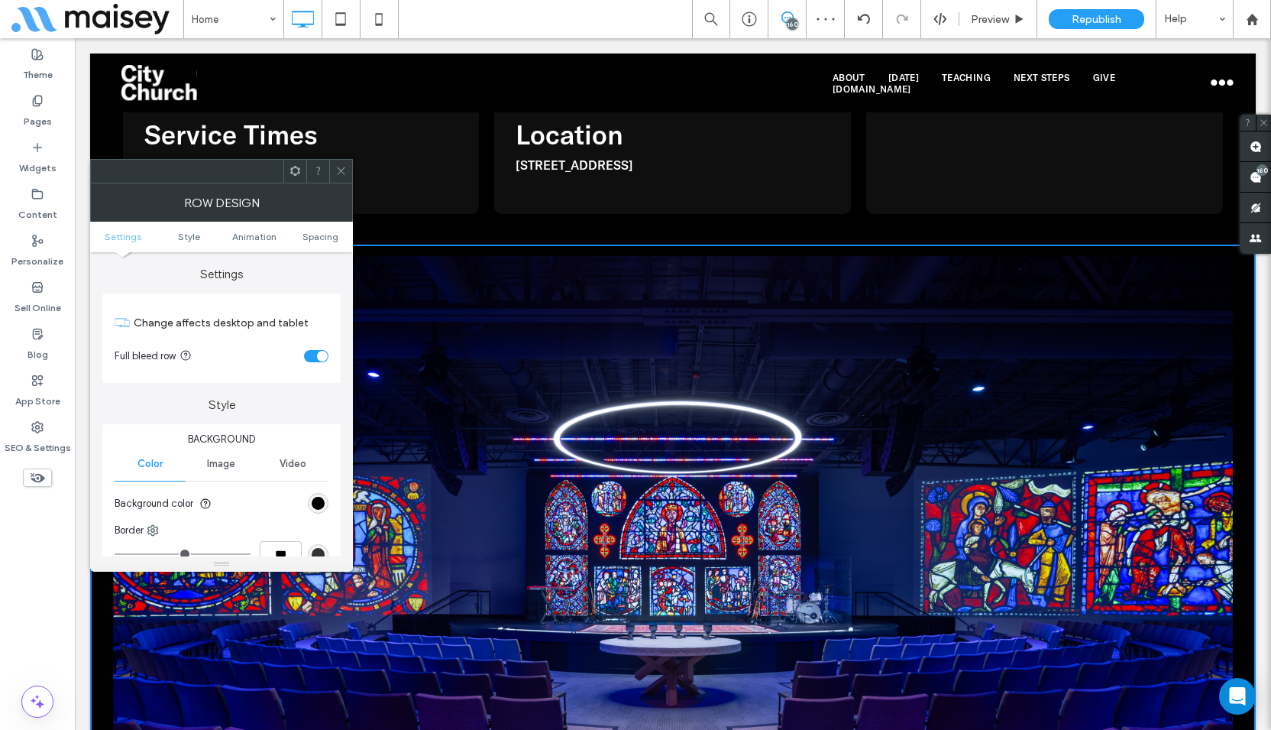
click at [324, 359] on div "toggle" at bounding box center [322, 356] width 11 height 11
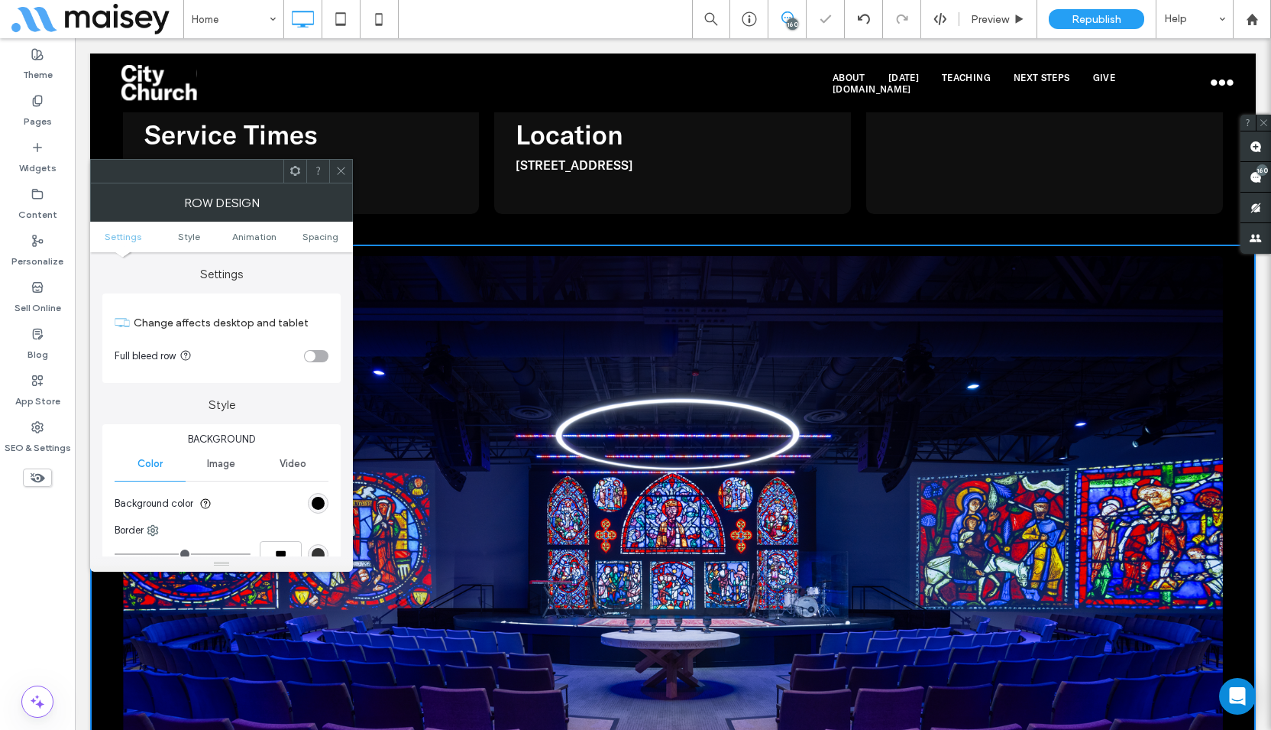
drag, startPoint x: 342, startPoint y: 169, endPoint x: 330, endPoint y: 180, distance: 16.2
click at [342, 168] on icon at bounding box center [340, 170] width 11 height 11
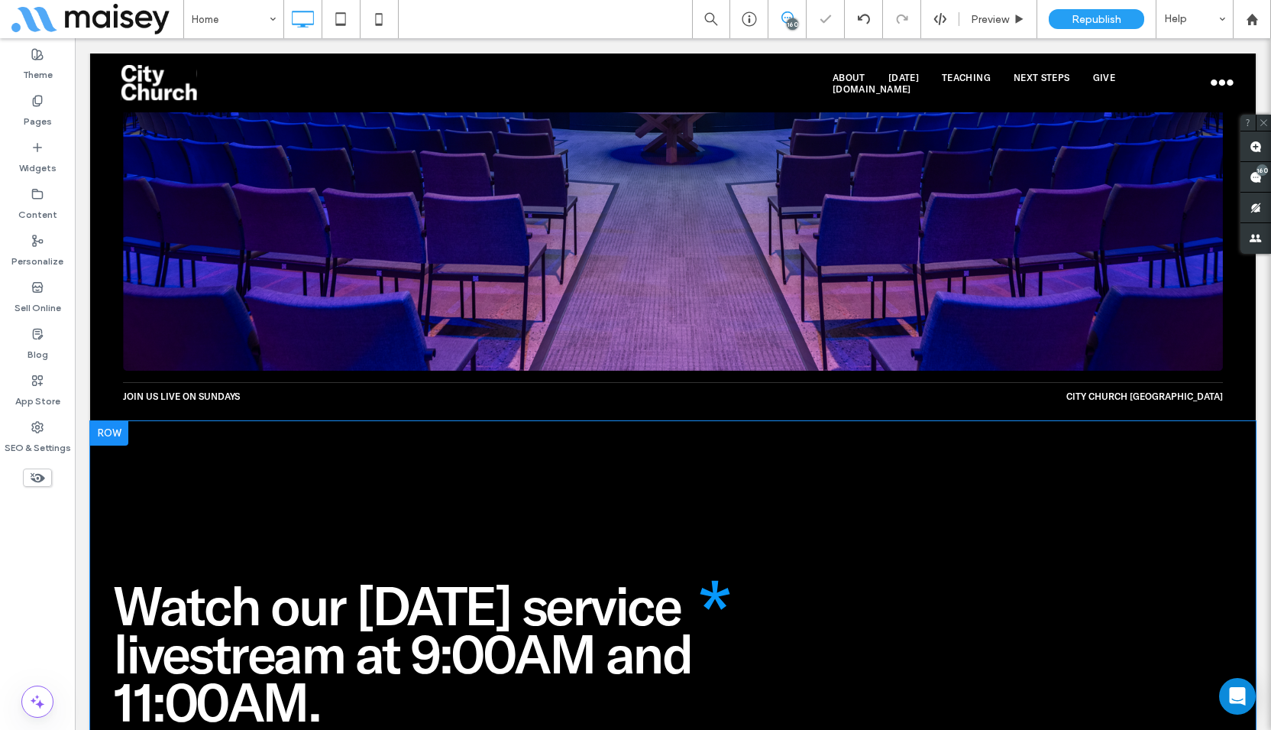
scroll to position [2216, 0]
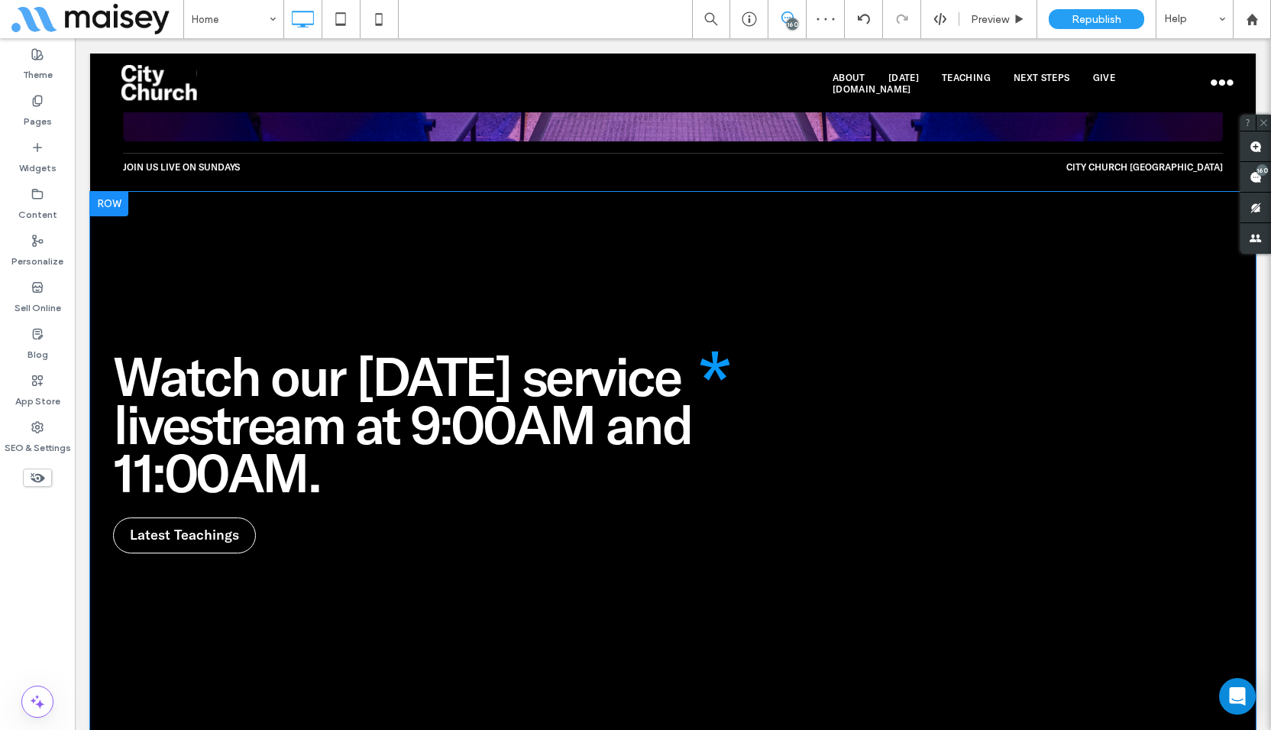
click at [167, 192] on div "Watch our [DATE] service livestream at 9:00AM and 11:00AM. Watch our [DATE] ser…" at bounding box center [673, 730] width 1166 height 1077
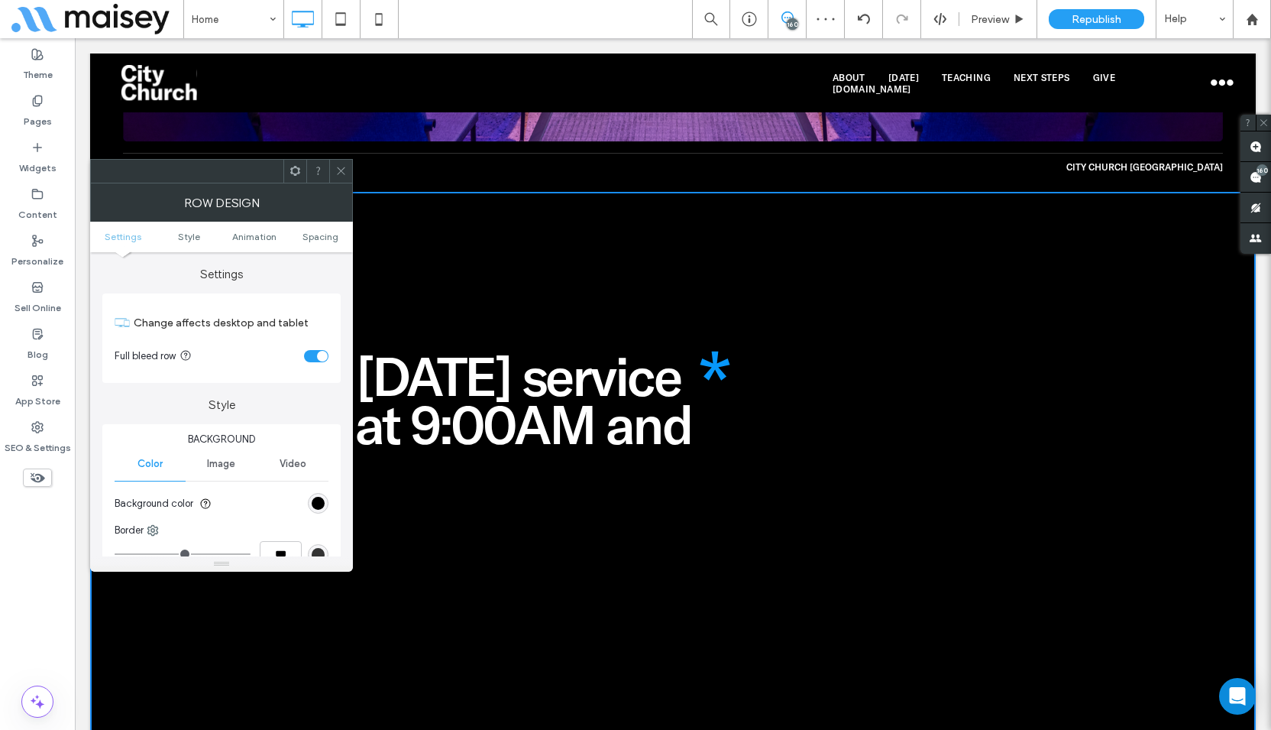
click at [314, 358] on div "toggle" at bounding box center [316, 356] width 24 height 12
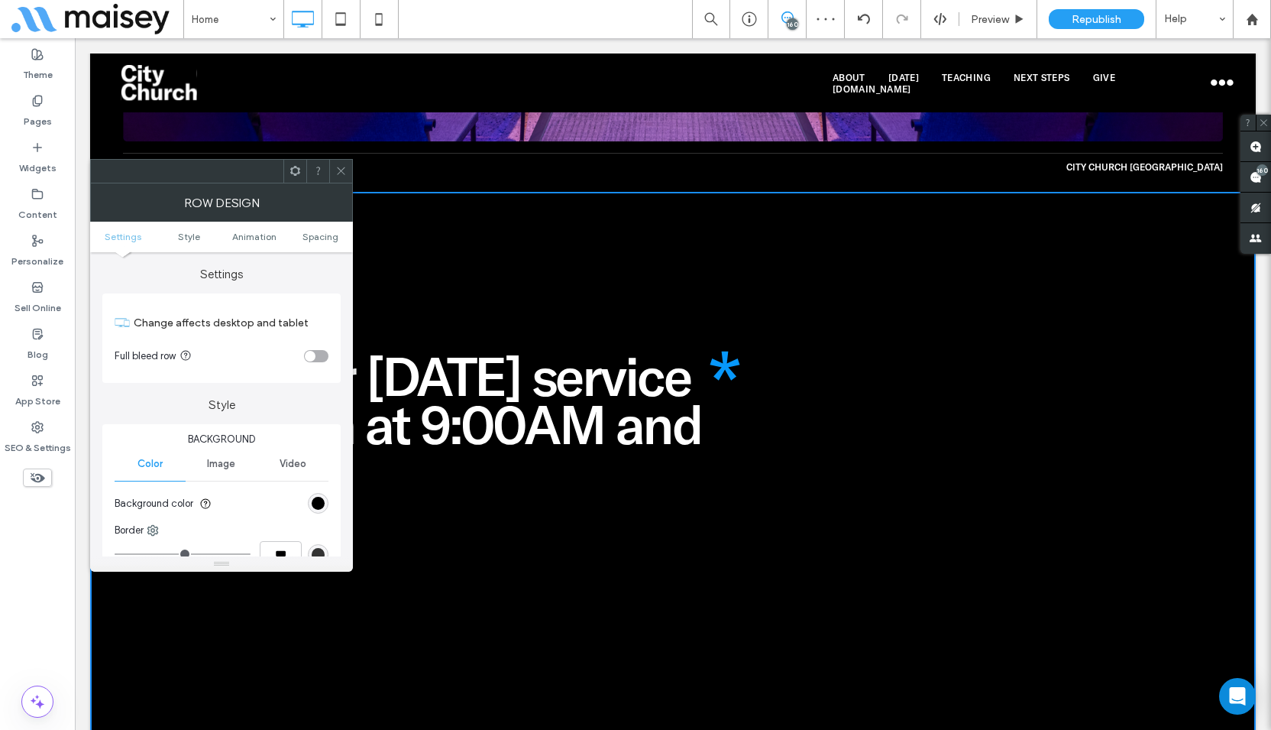
click at [340, 164] on span at bounding box center [340, 171] width 11 height 23
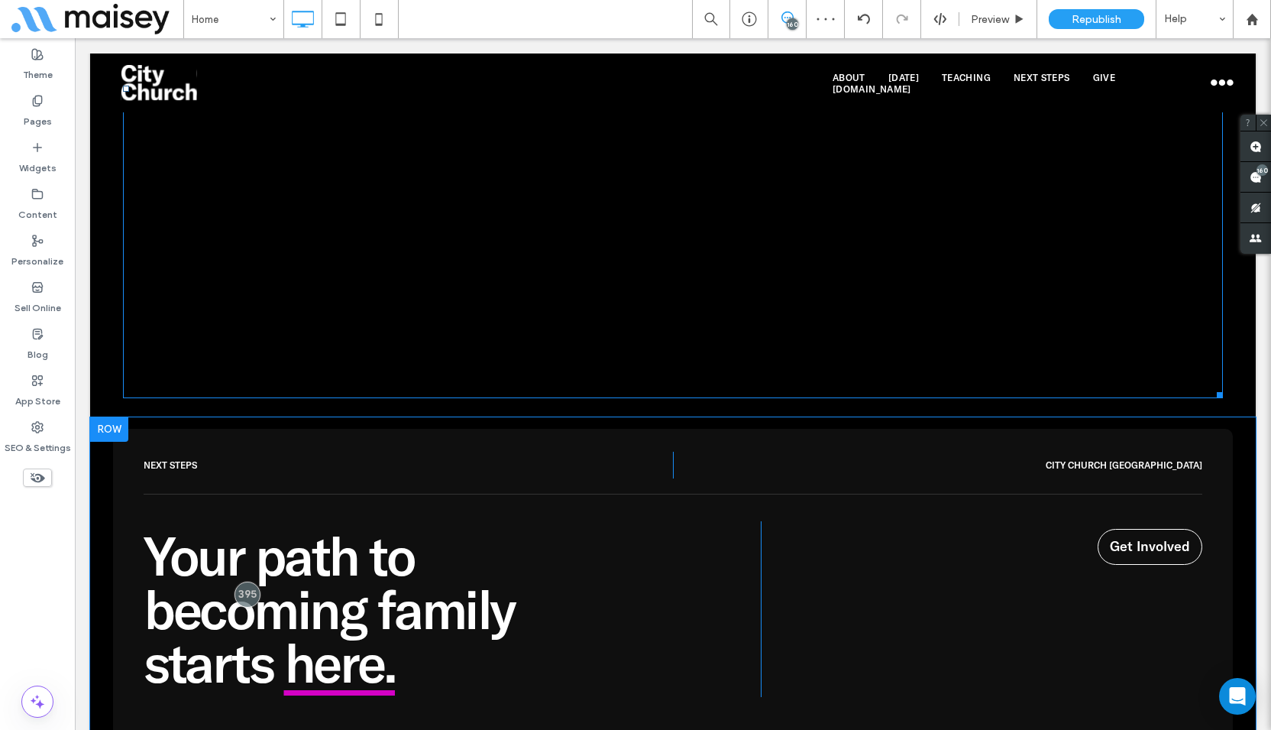
scroll to position [3133, 0]
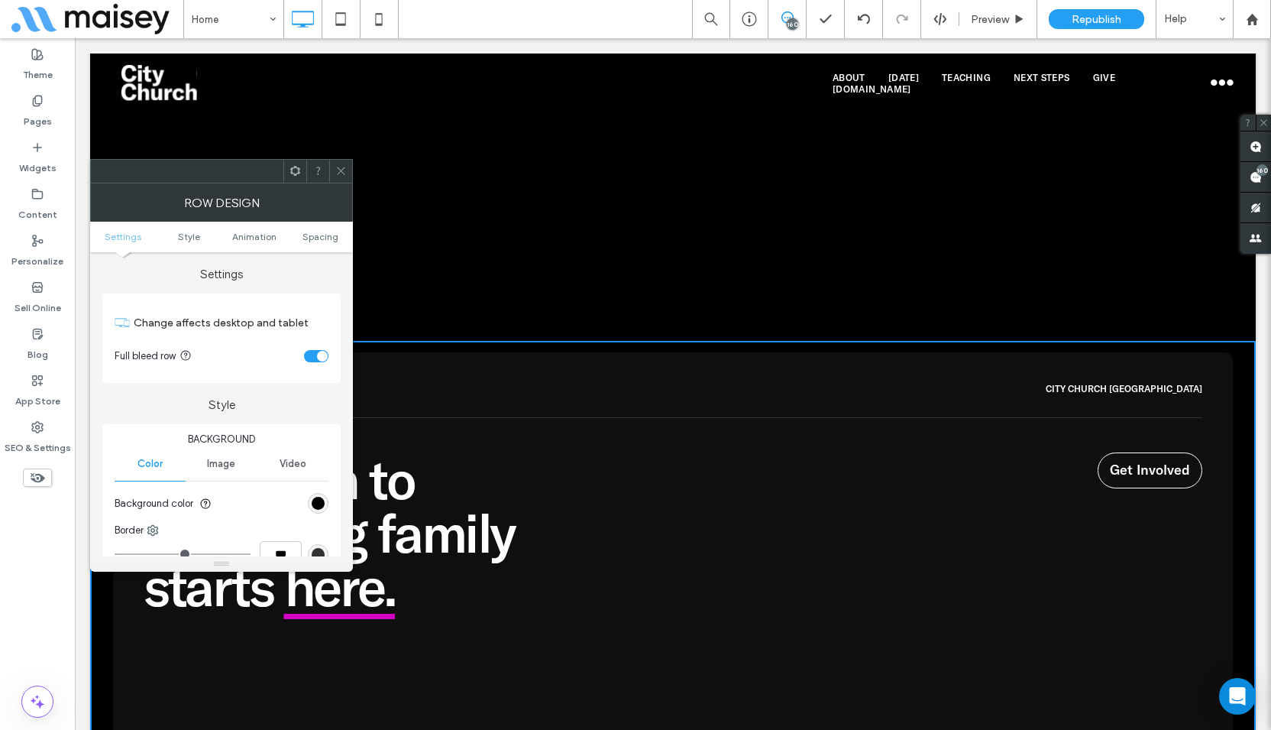
click at [312, 354] on div "toggle" at bounding box center [316, 356] width 24 height 12
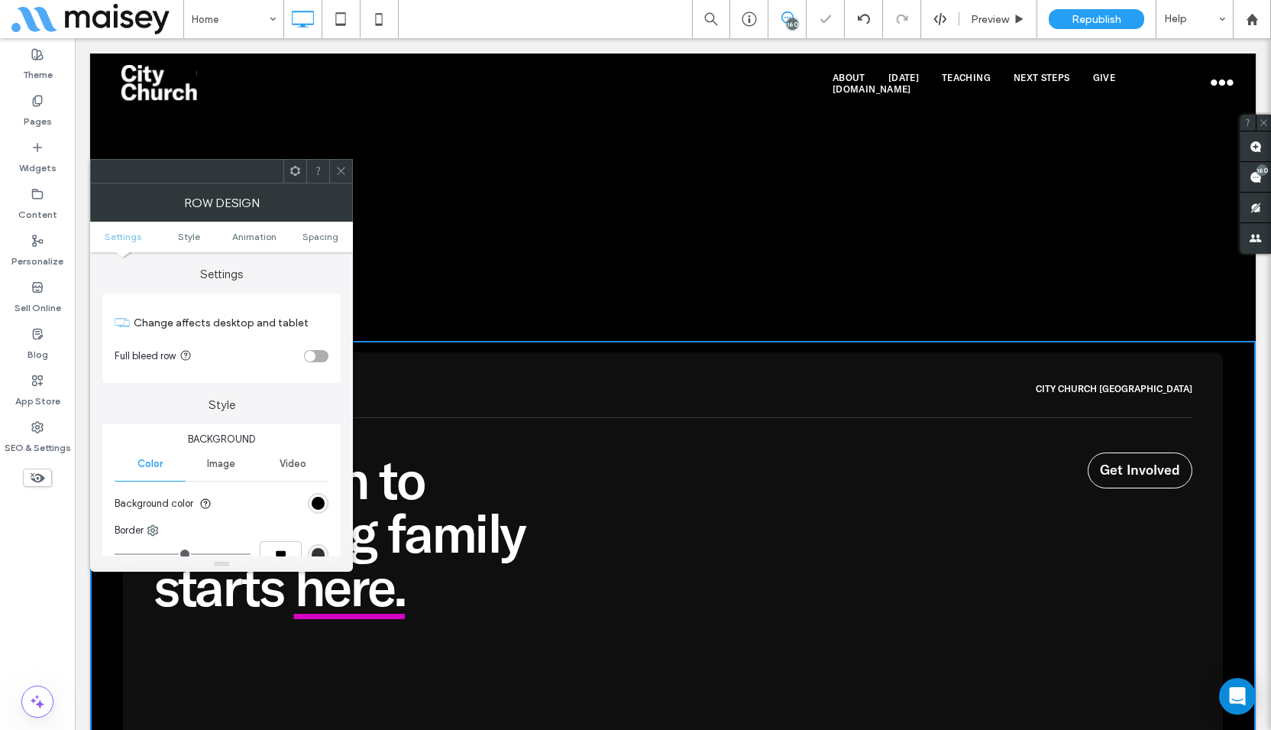
click at [338, 165] on icon at bounding box center [340, 170] width 11 height 11
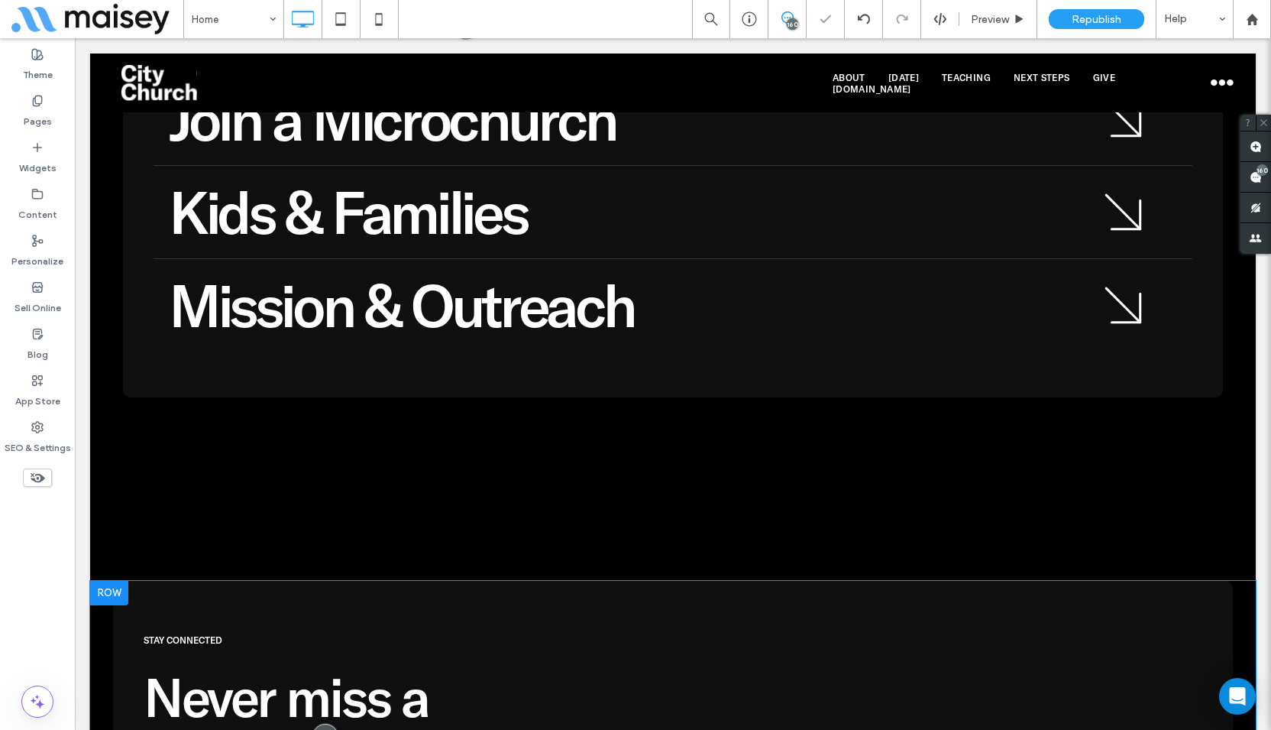
scroll to position [4431, 0]
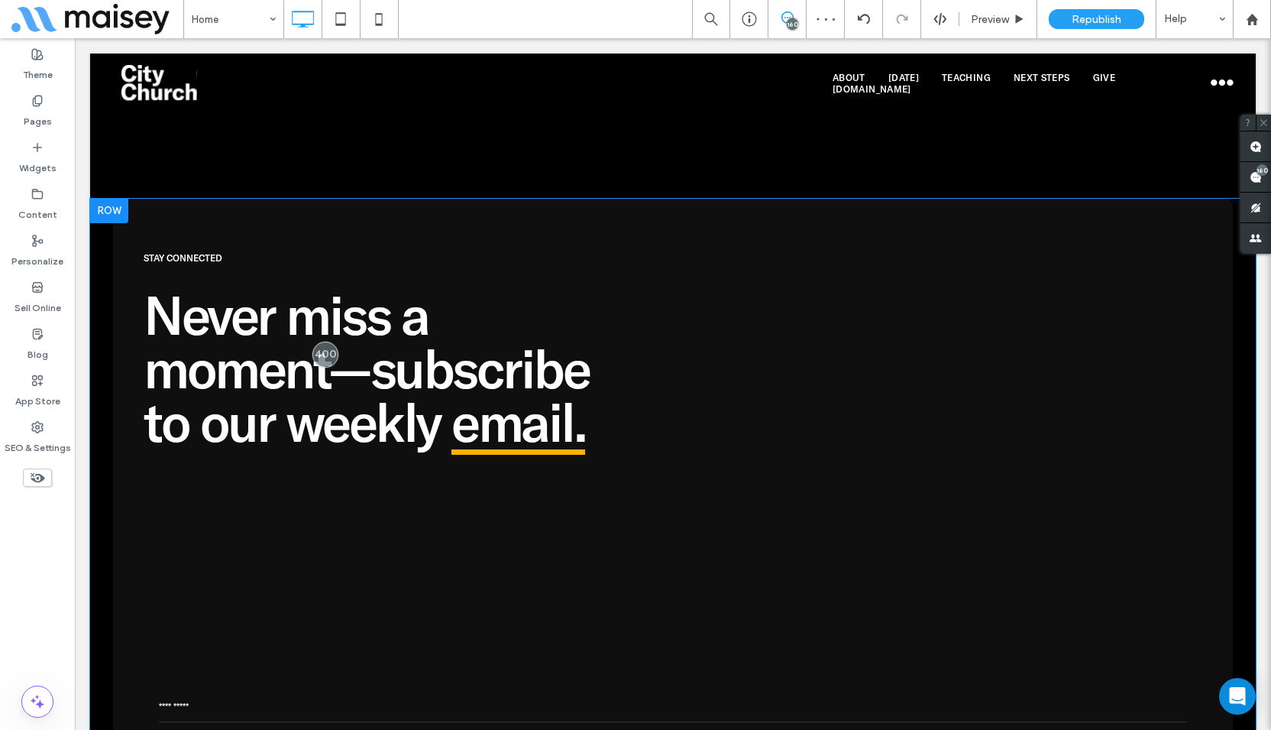
click at [99, 257] on div "Stay Connected Never miss a moment—subscribe to our weekly email. ******* Click…" at bounding box center [673, 563] width 1166 height 729
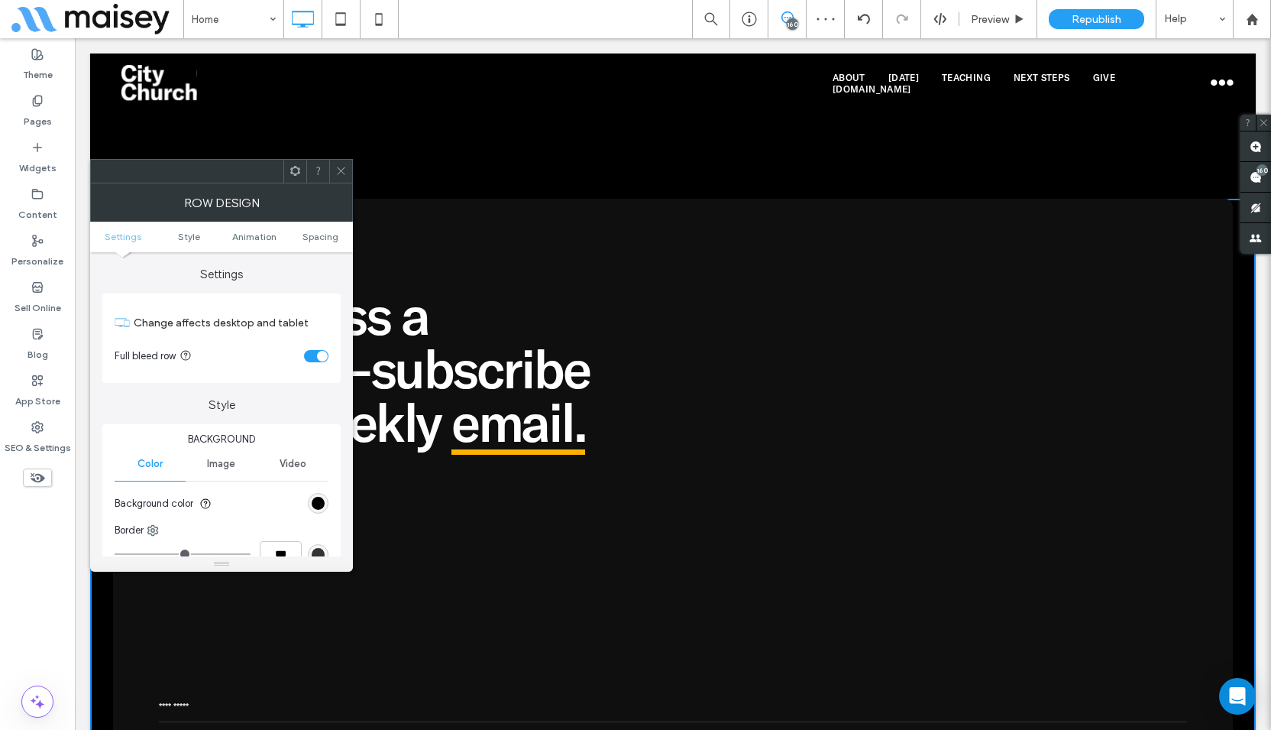
click at [308, 354] on div "toggle" at bounding box center [316, 356] width 24 height 12
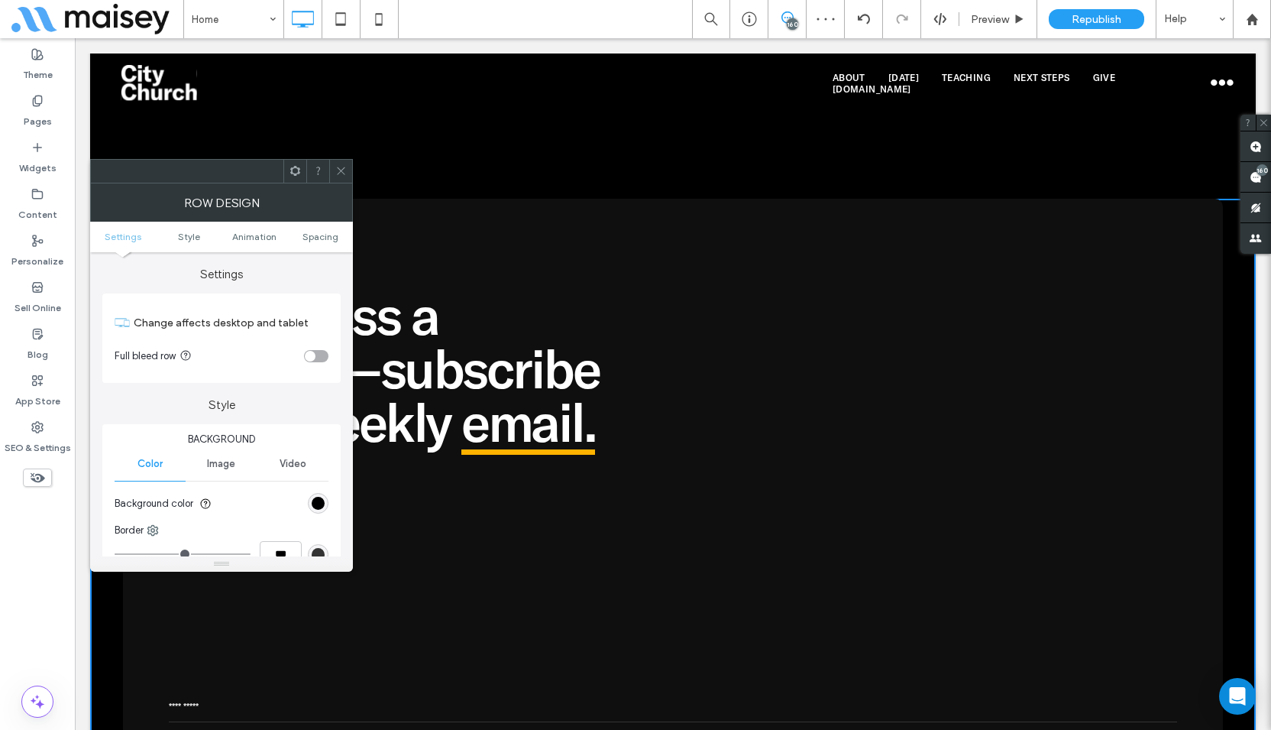
click at [342, 172] on icon at bounding box center [340, 170] width 11 height 11
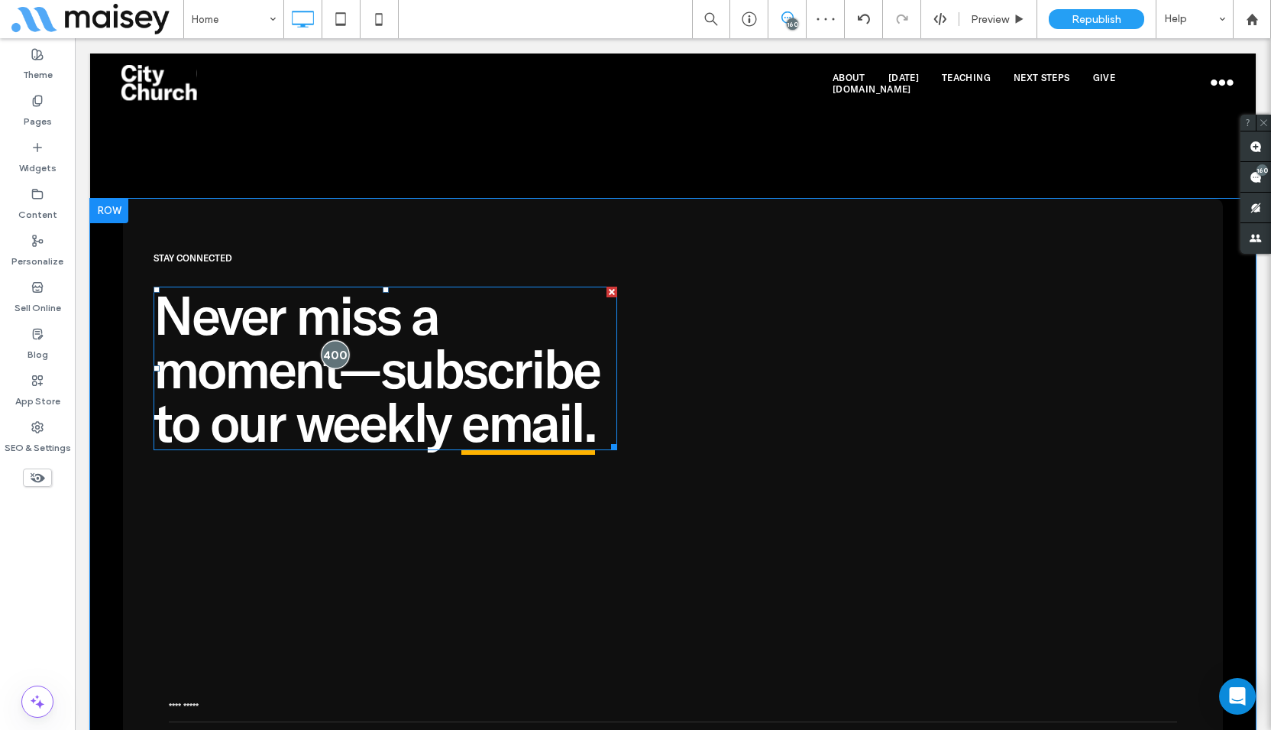
click at [329, 340] on div at bounding box center [336, 354] width 28 height 28
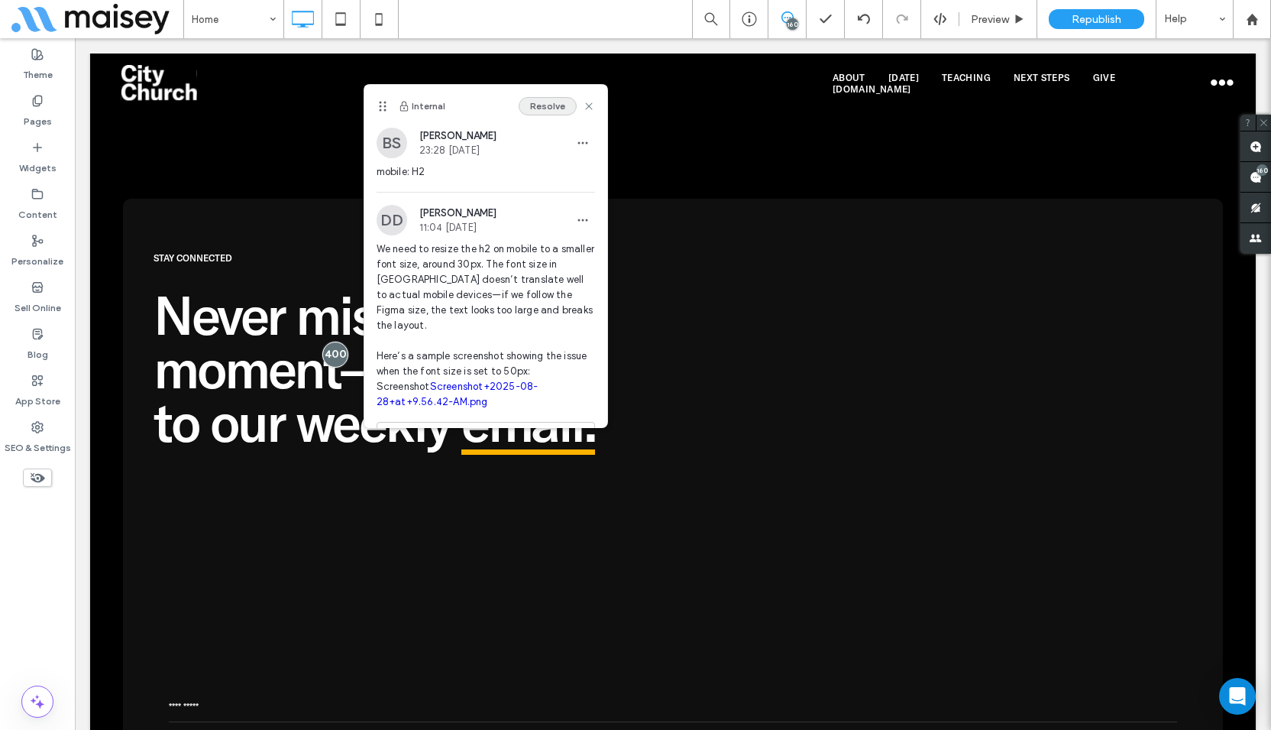
click at [543, 98] on button "Resolve" at bounding box center [548, 106] width 58 height 18
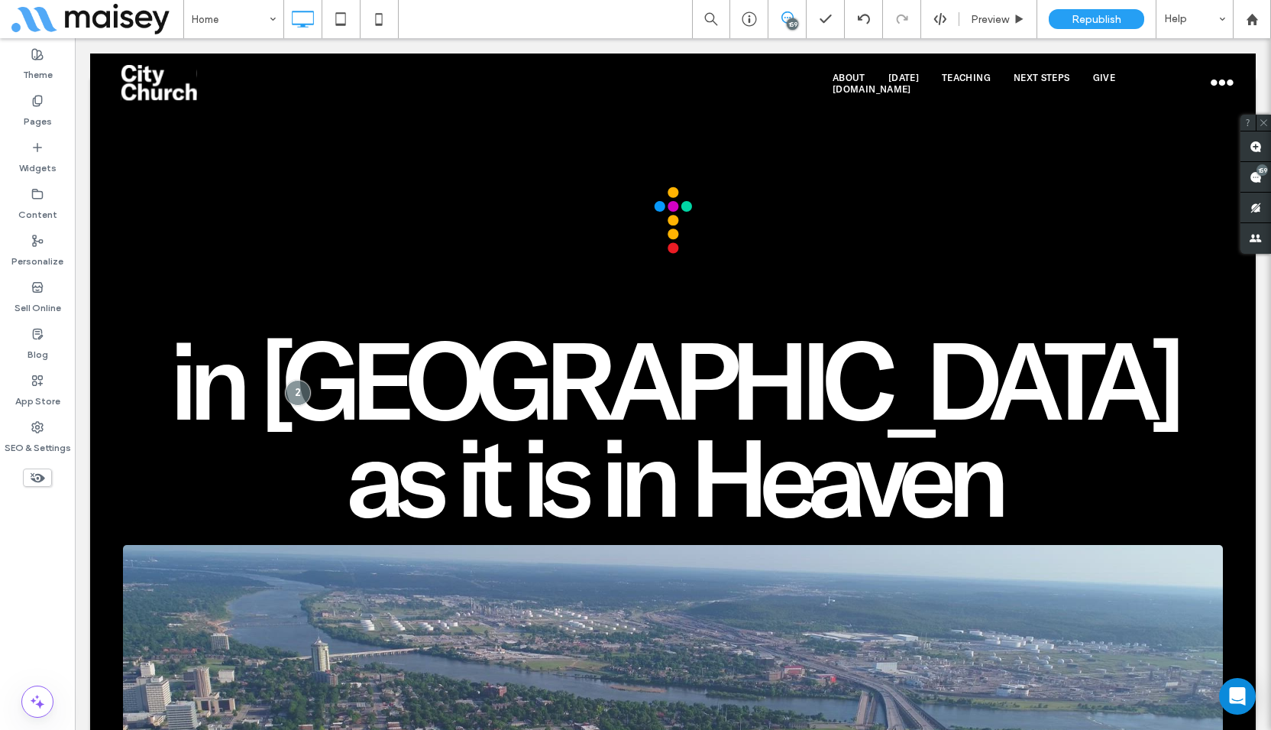
scroll to position [0, 0]
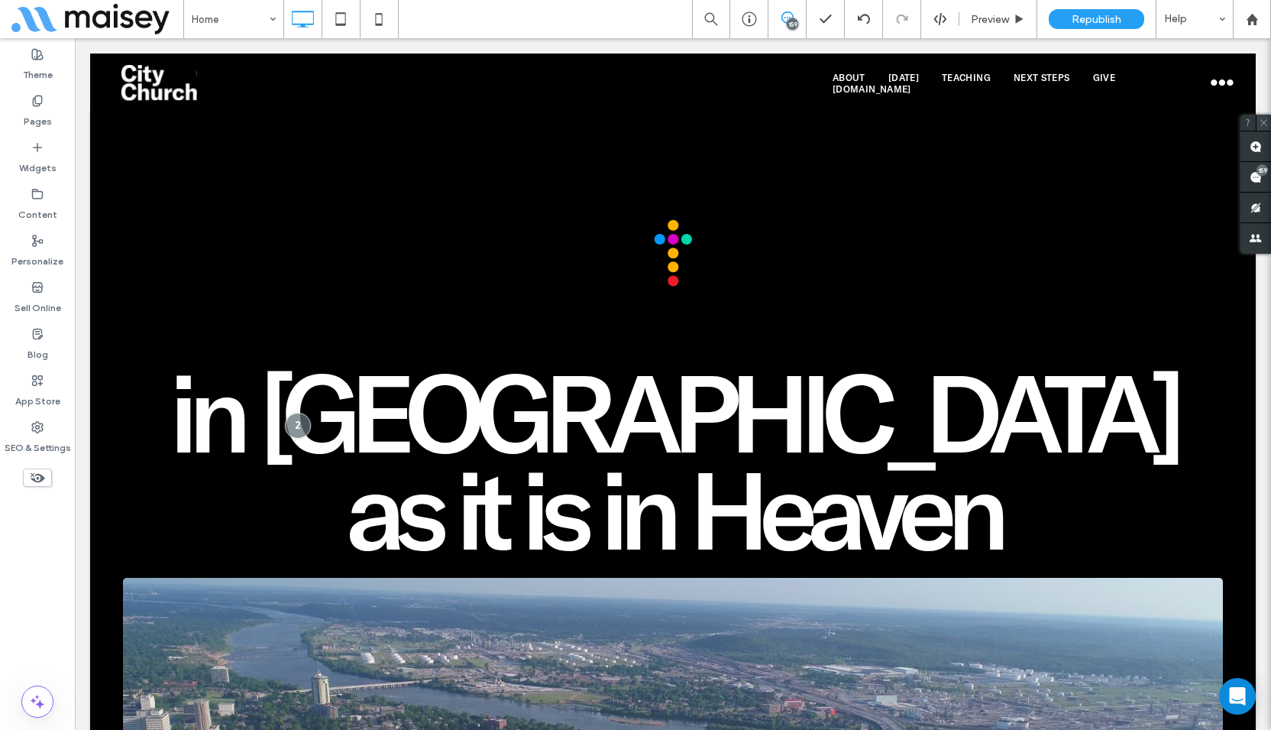
click at [1266, 122] on icon at bounding box center [1264, 123] width 10 height 10
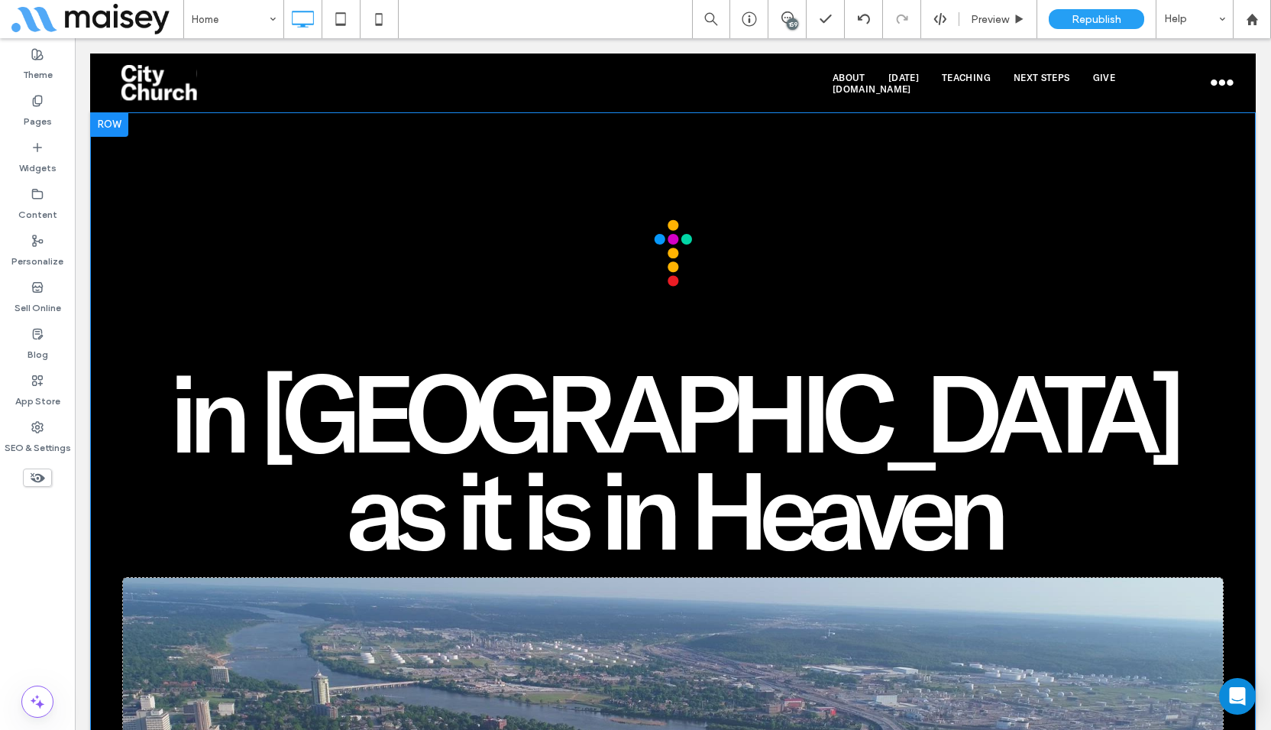
click at [187, 244] on div "in [GEOGRAPHIC_DATA] as it is in Heaven Click To Paste Come to the Table Click …" at bounding box center [673, 636] width 1100 height 834
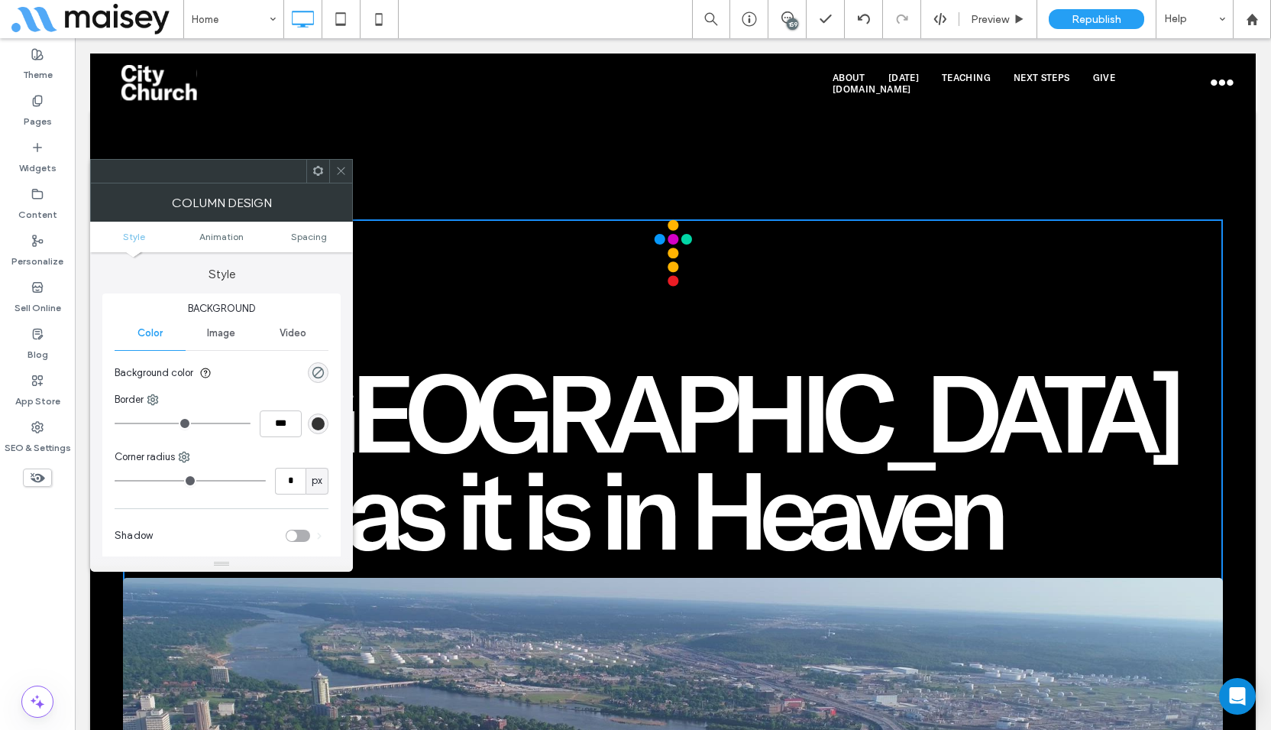
click at [338, 164] on span at bounding box center [340, 171] width 11 height 23
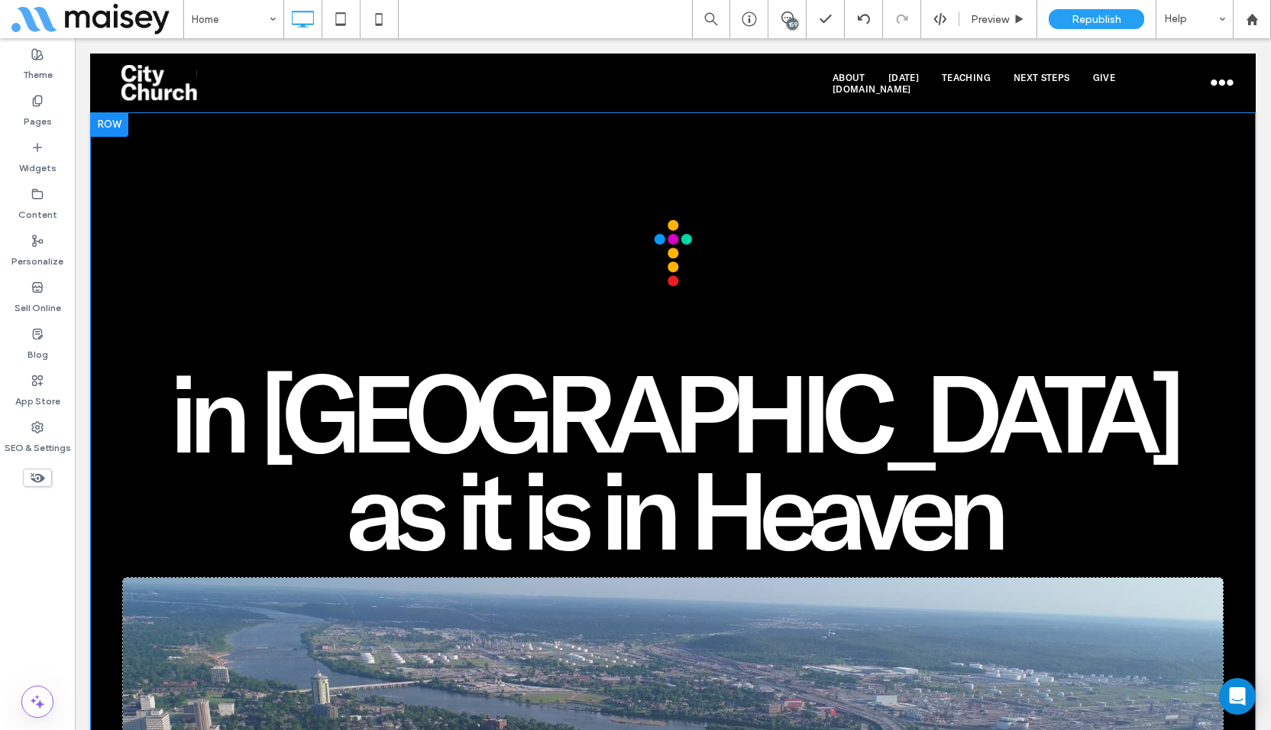
click at [188, 170] on div "in [GEOGRAPHIC_DATA] as it is in Heaven Click To Paste Come to the Table Click …" at bounding box center [673, 588] width 1166 height 952
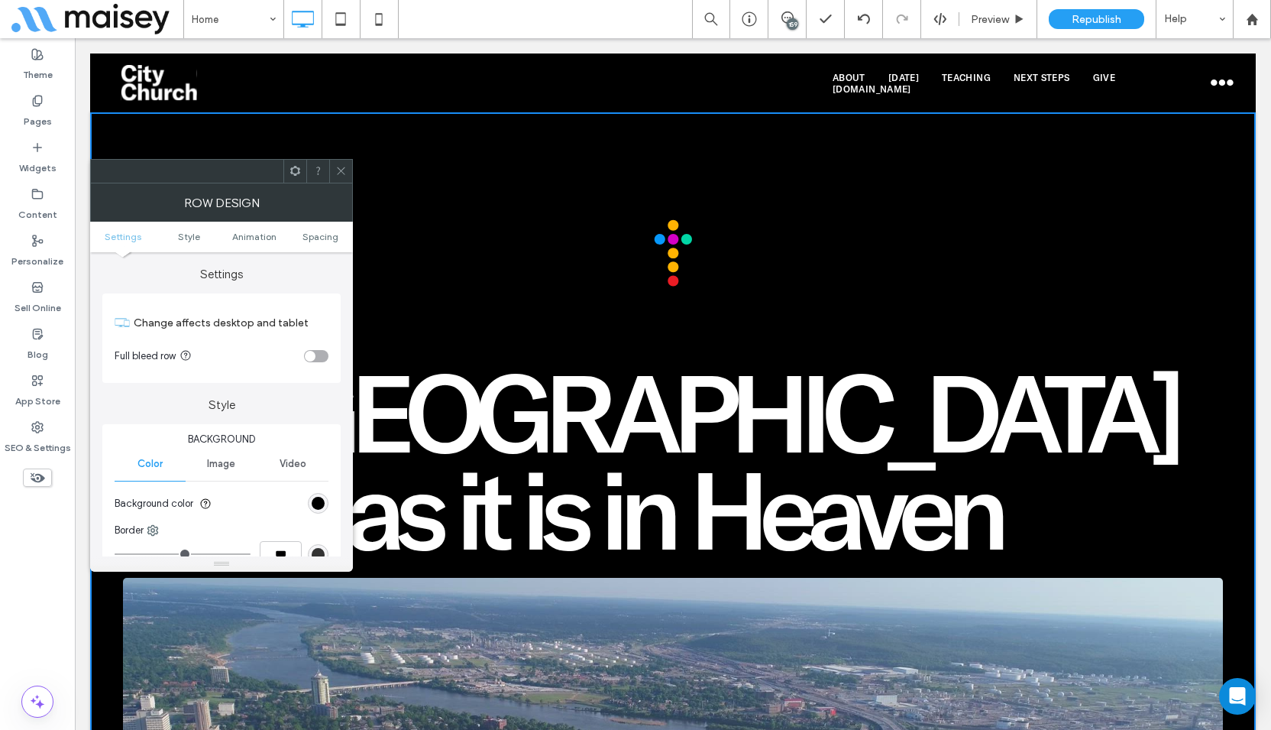
drag, startPoint x: 326, startPoint y: 241, endPoint x: 327, endPoint y: 225, distance: 16.1
click at [327, 241] on span "Spacing" at bounding box center [321, 236] width 36 height 11
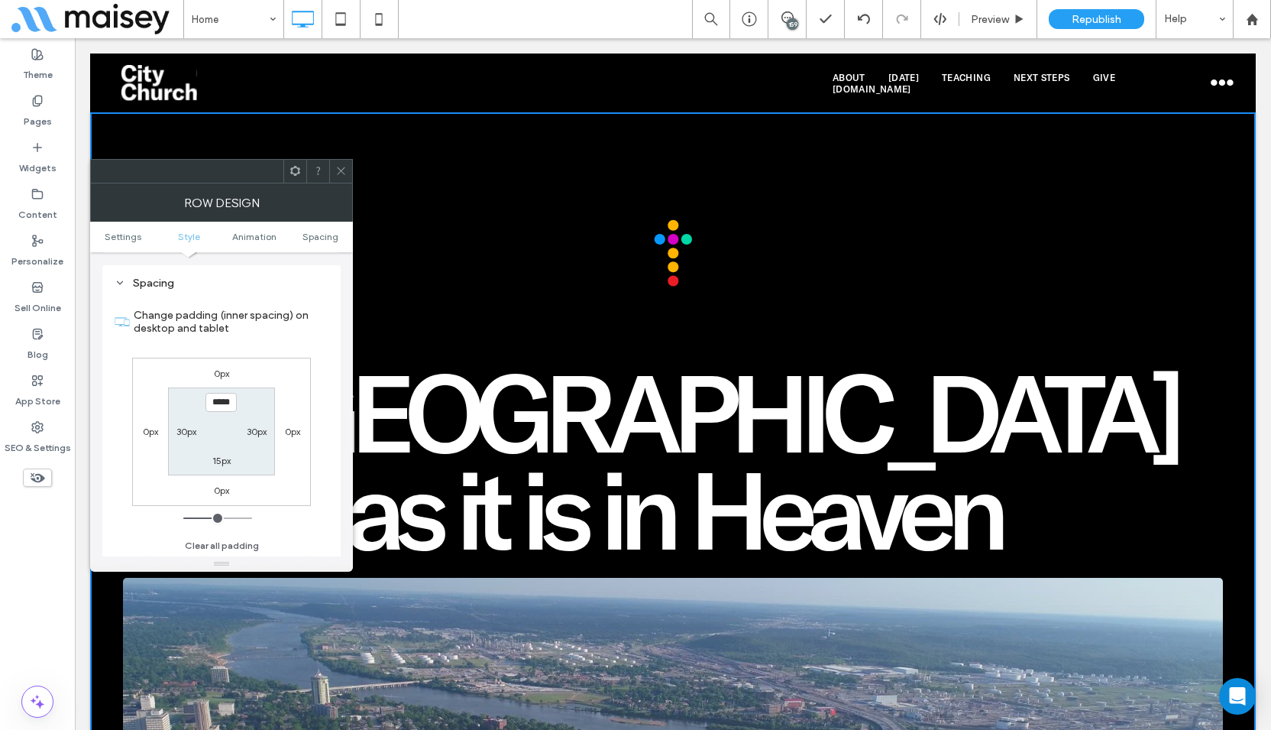
scroll to position [432, 0]
click at [338, 172] on icon at bounding box center [340, 170] width 11 height 11
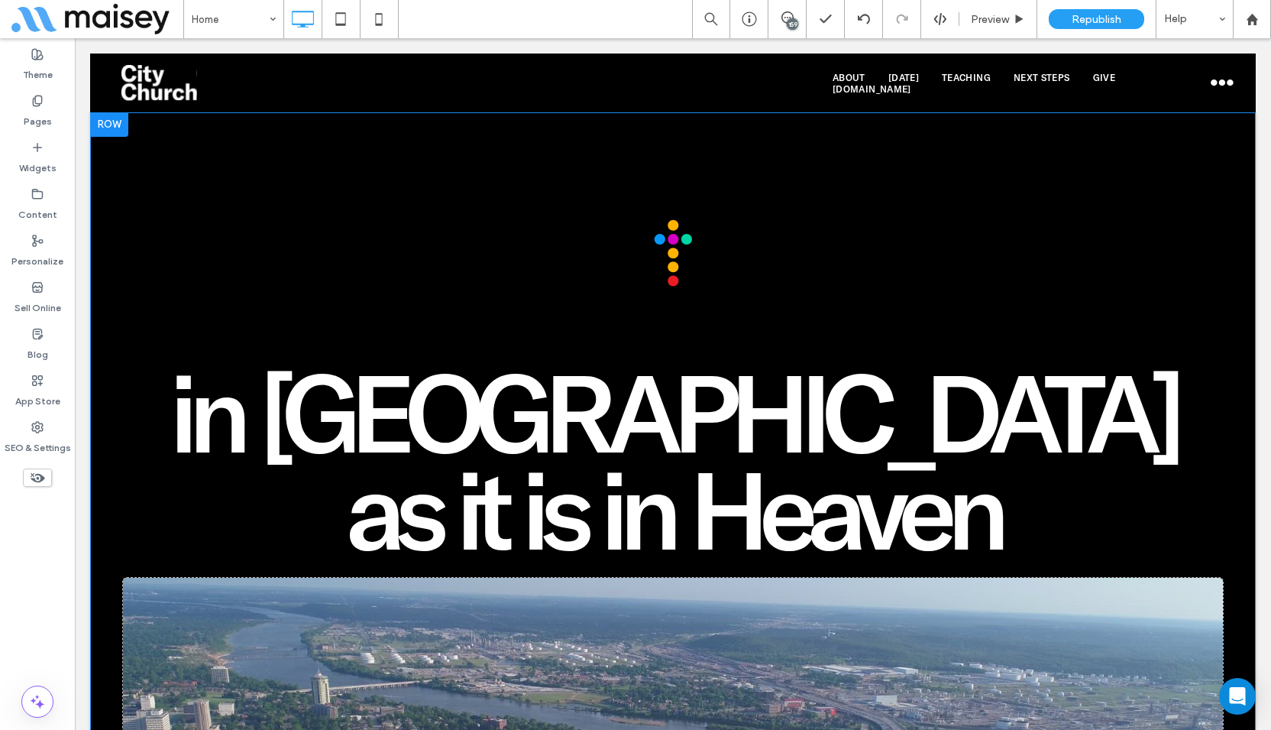
click at [181, 280] on div "in [GEOGRAPHIC_DATA] as it is in Heaven Click To Paste Come to the Table Click …" at bounding box center [673, 636] width 1100 height 834
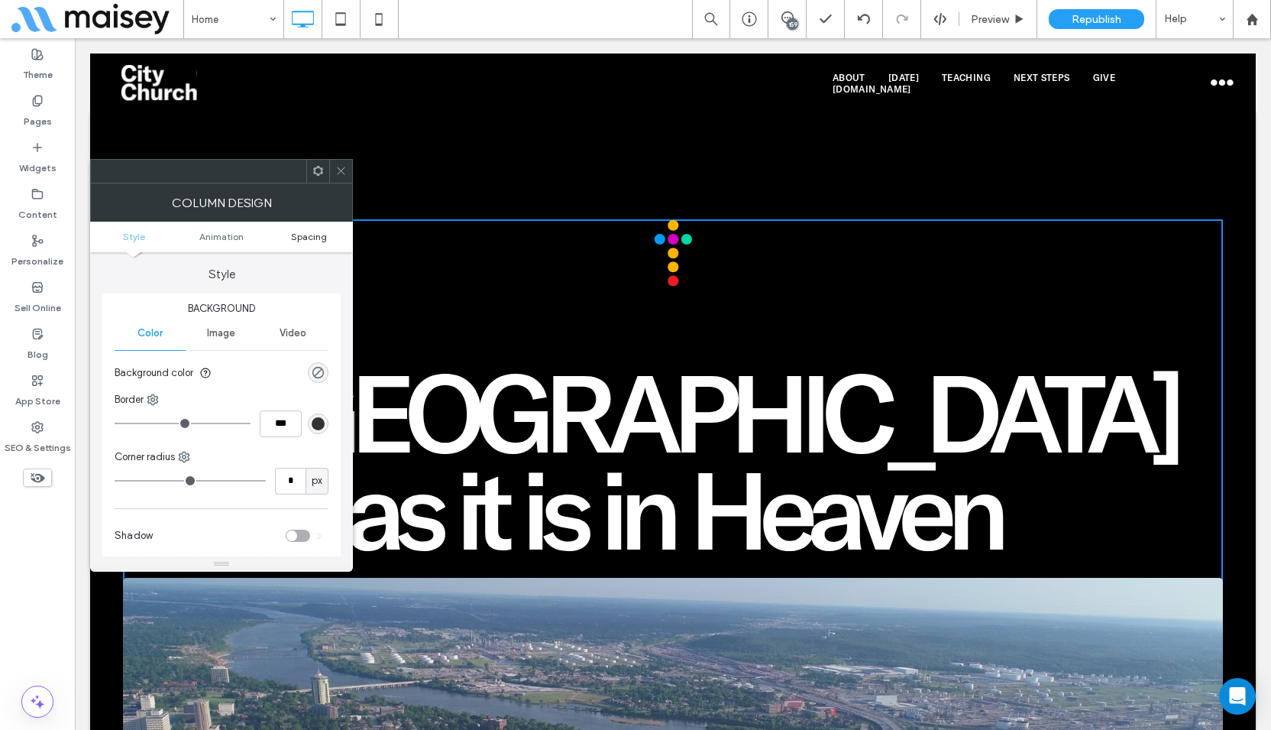
click at [312, 232] on span "Spacing" at bounding box center [309, 236] width 36 height 11
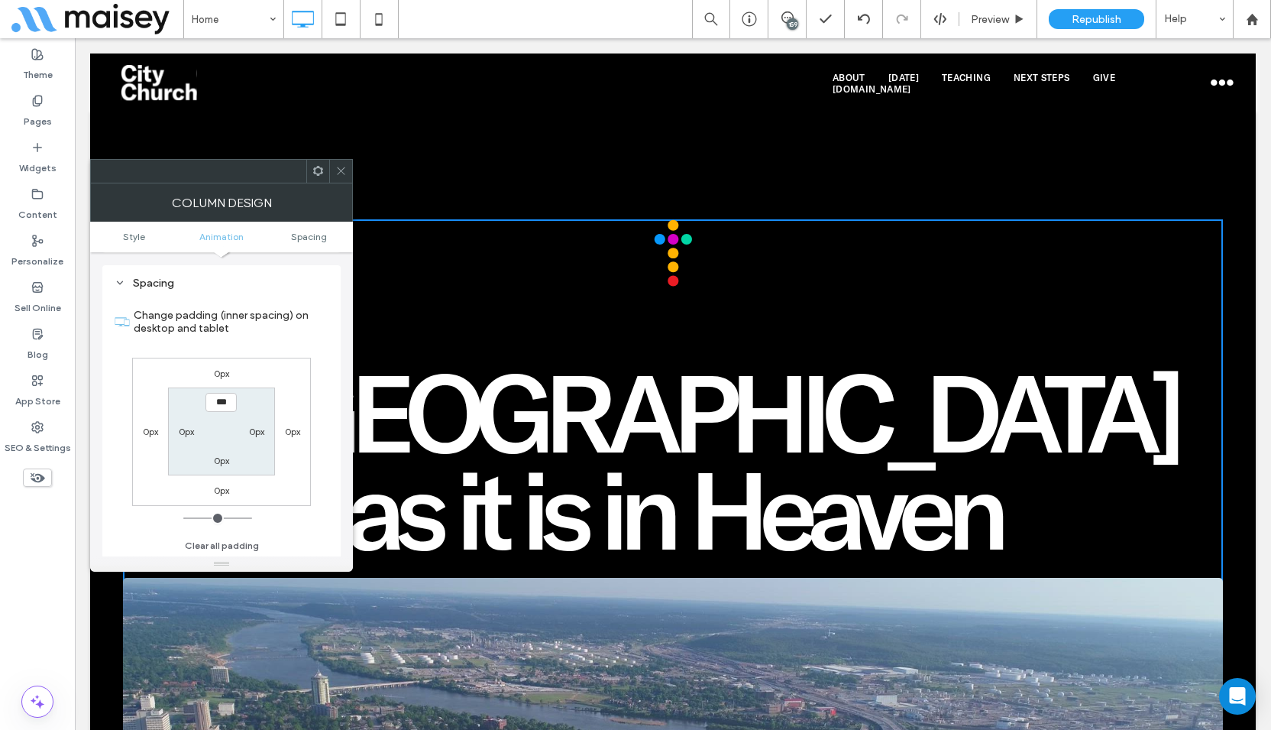
scroll to position [358, 0]
click at [342, 169] on icon at bounding box center [340, 170] width 11 height 11
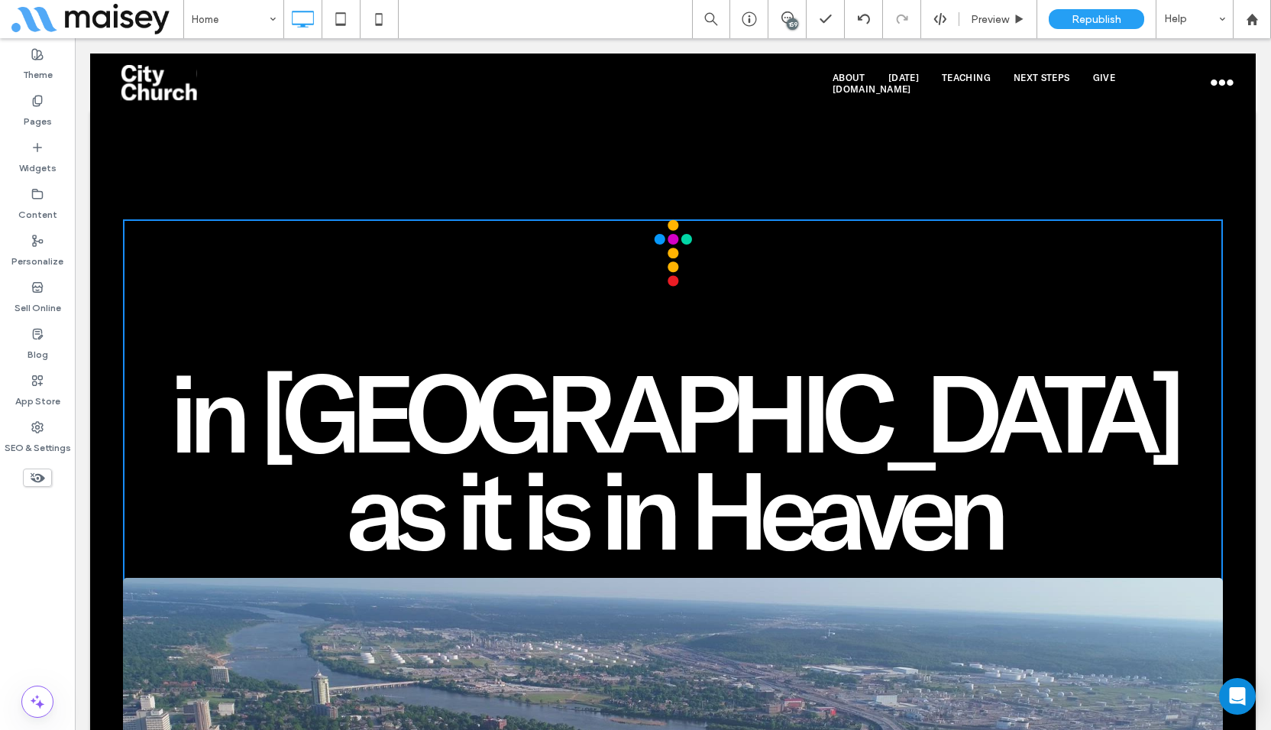
click at [269, 172] on div "in [GEOGRAPHIC_DATA] as it is in Heaven Click To Paste Come to the Table Click …" at bounding box center [673, 588] width 1166 height 952
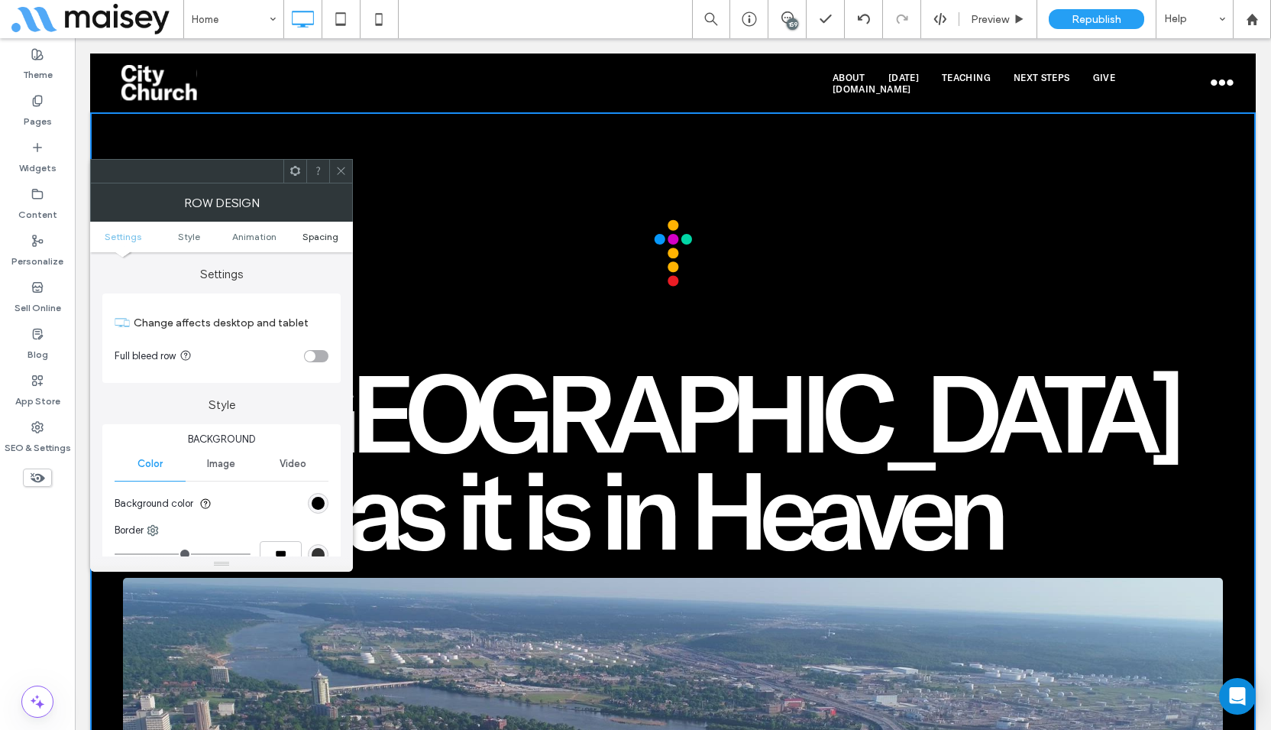
click at [320, 234] on span "Spacing" at bounding box center [321, 236] width 36 height 11
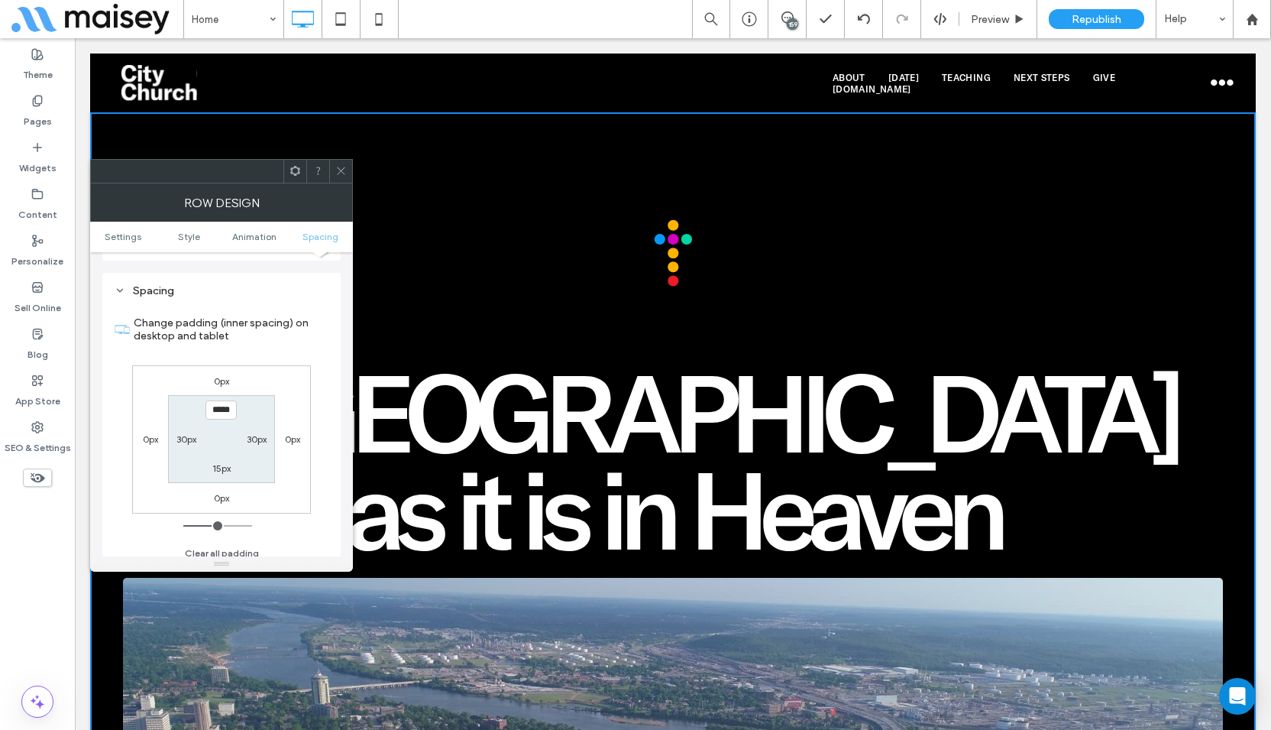
scroll to position [432, 0]
type input "**"
type input "****"
type input "**"
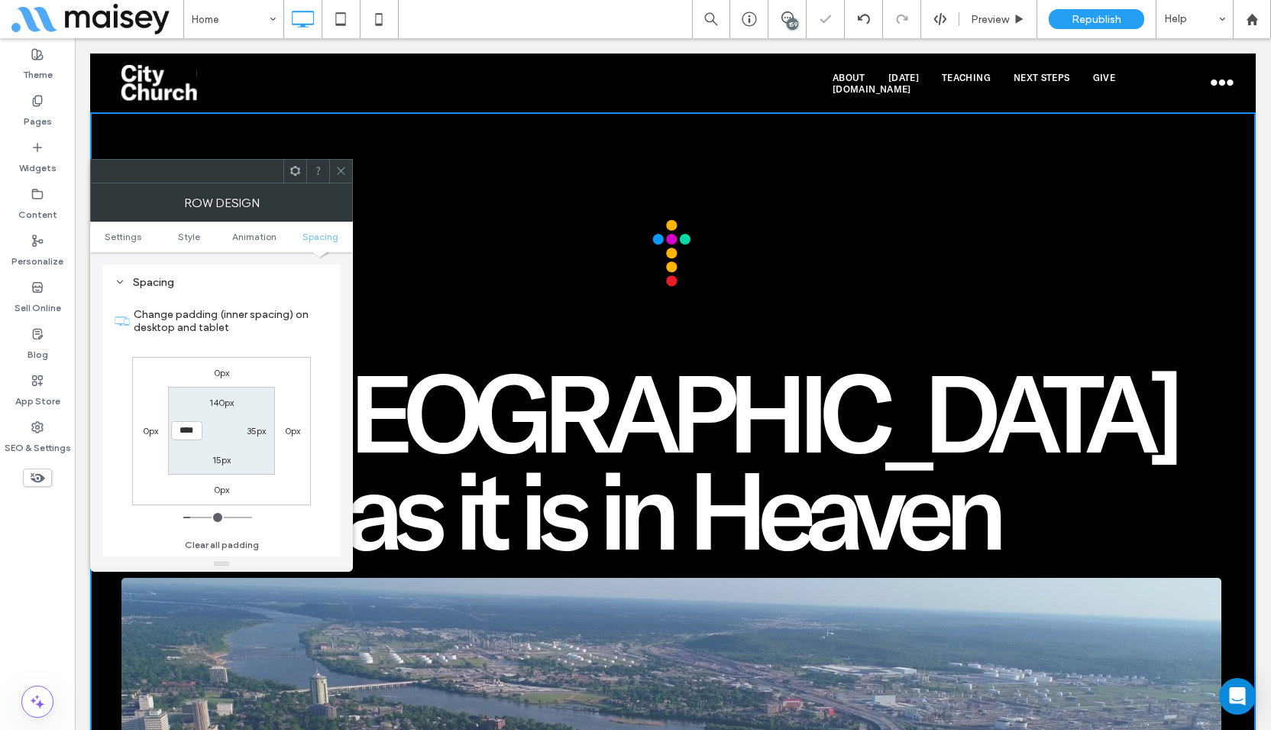
type input "****"
type input "*"
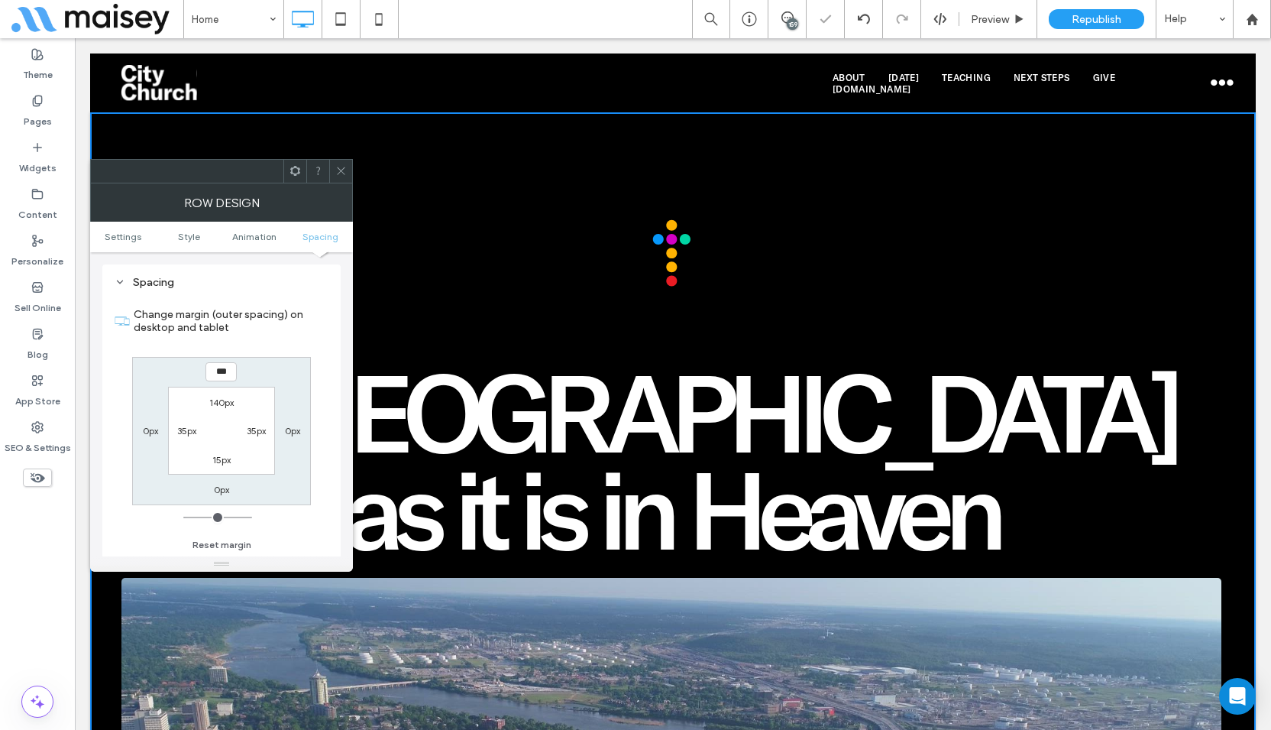
click at [336, 170] on icon at bounding box center [340, 170] width 11 height 11
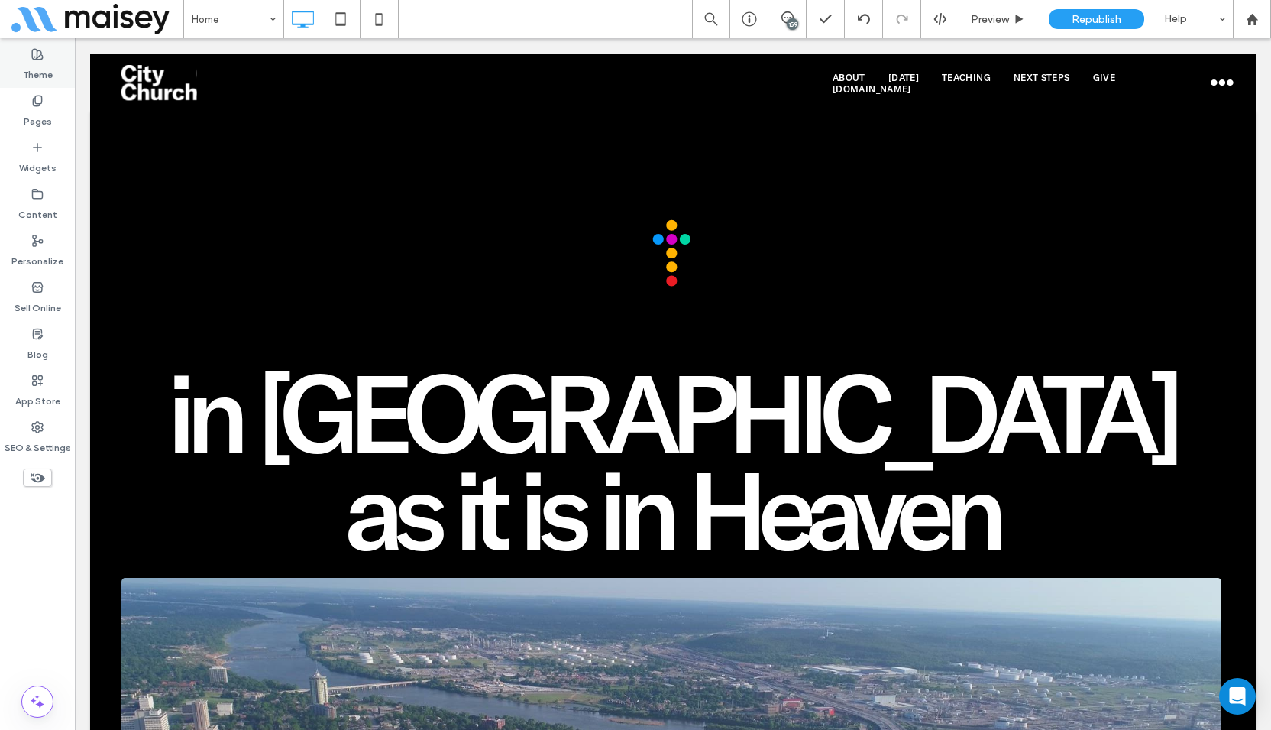
click at [40, 58] on icon at bounding box center [37, 54] width 12 height 12
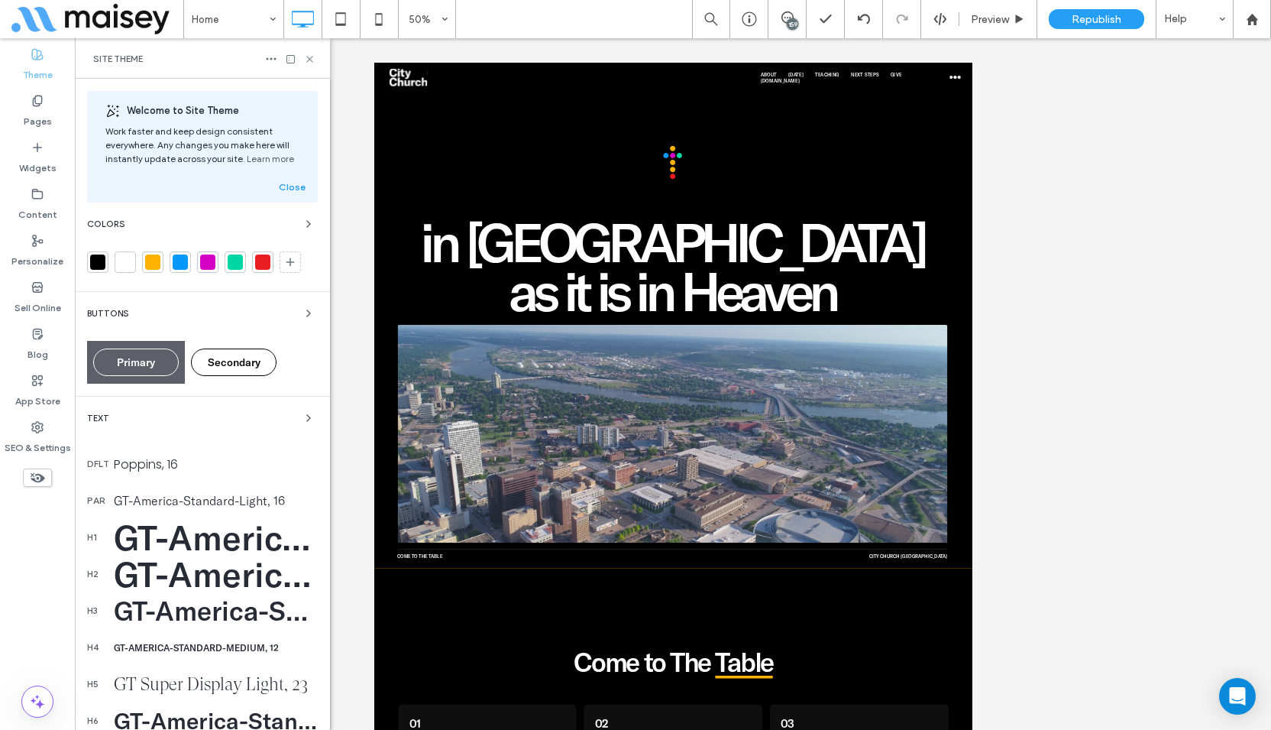
scroll to position [196, 0]
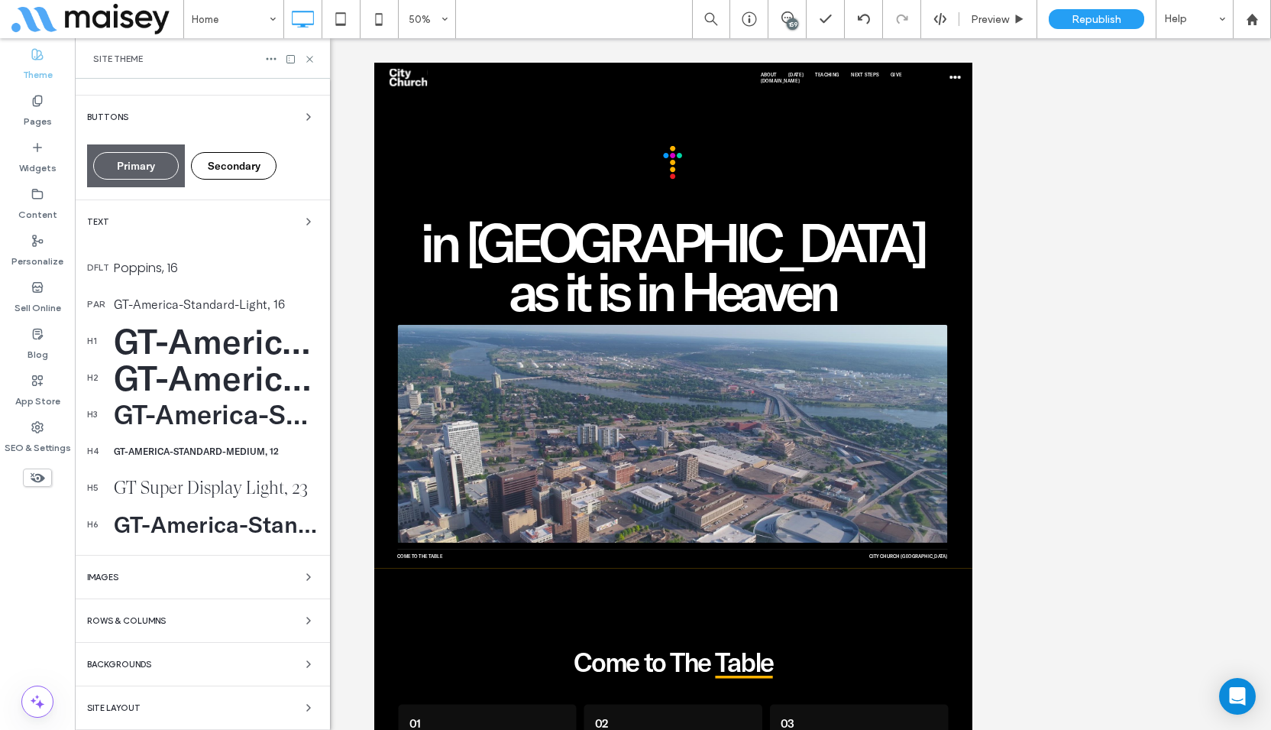
click at [155, 705] on div "Site Layout" at bounding box center [202, 707] width 231 height 18
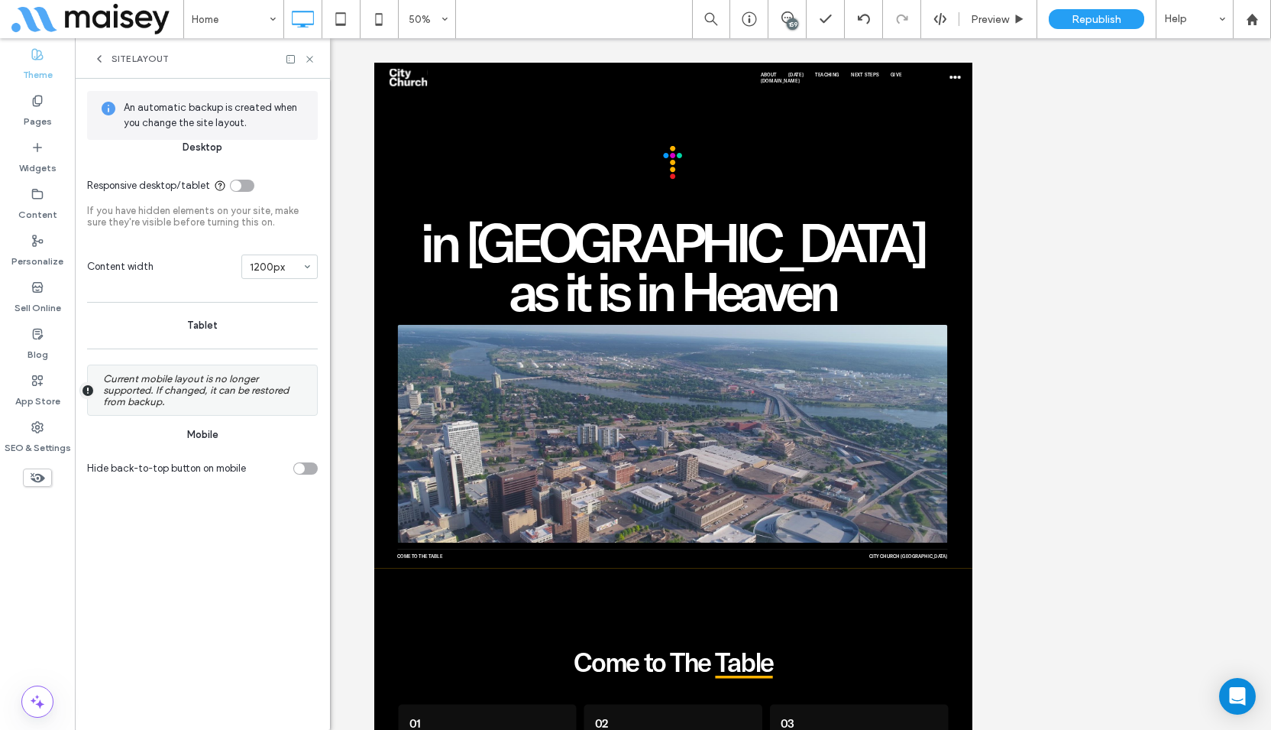
scroll to position [38, 0]
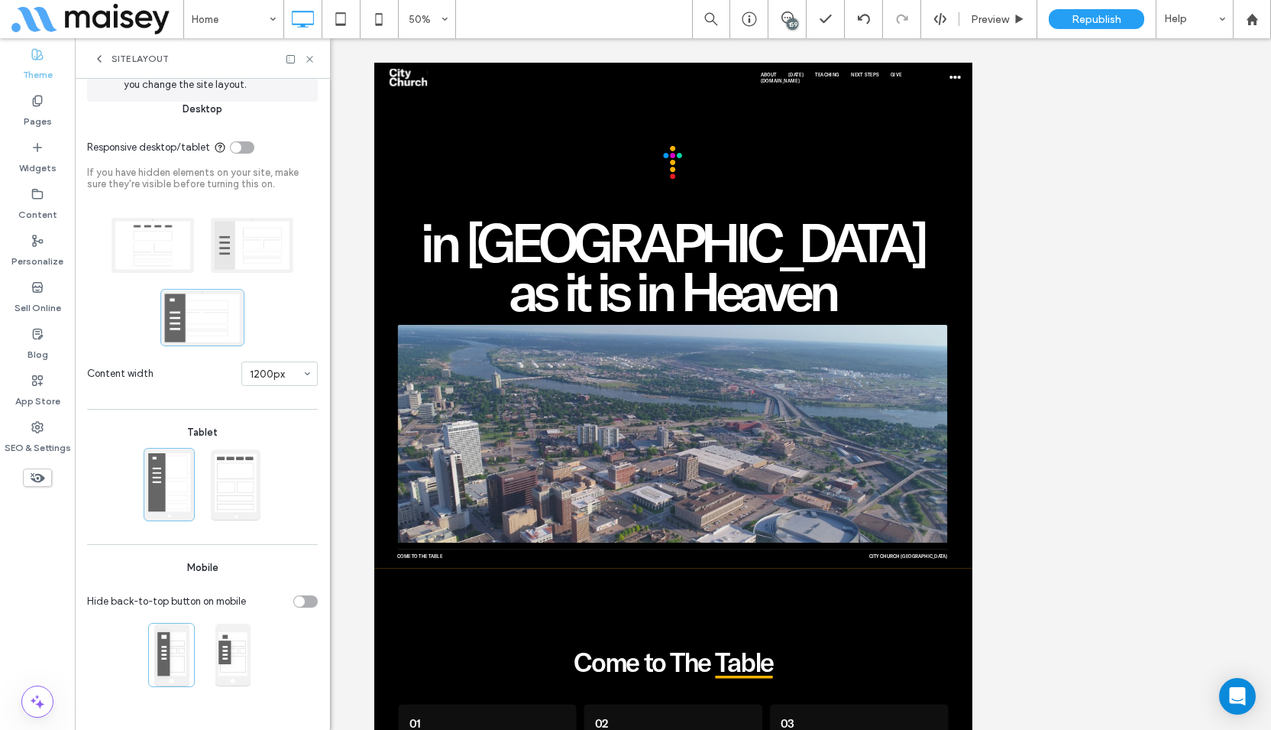
click at [181, 387] on section "Content width 1200px" at bounding box center [202, 374] width 231 height 40
click at [1142, 609] on div "Unhide? Yes Unhide? Yes Unhide? Yes Unhide? Yes" at bounding box center [673, 383] width 1196 height 691
click at [309, 60] on icon at bounding box center [309, 58] width 11 height 11
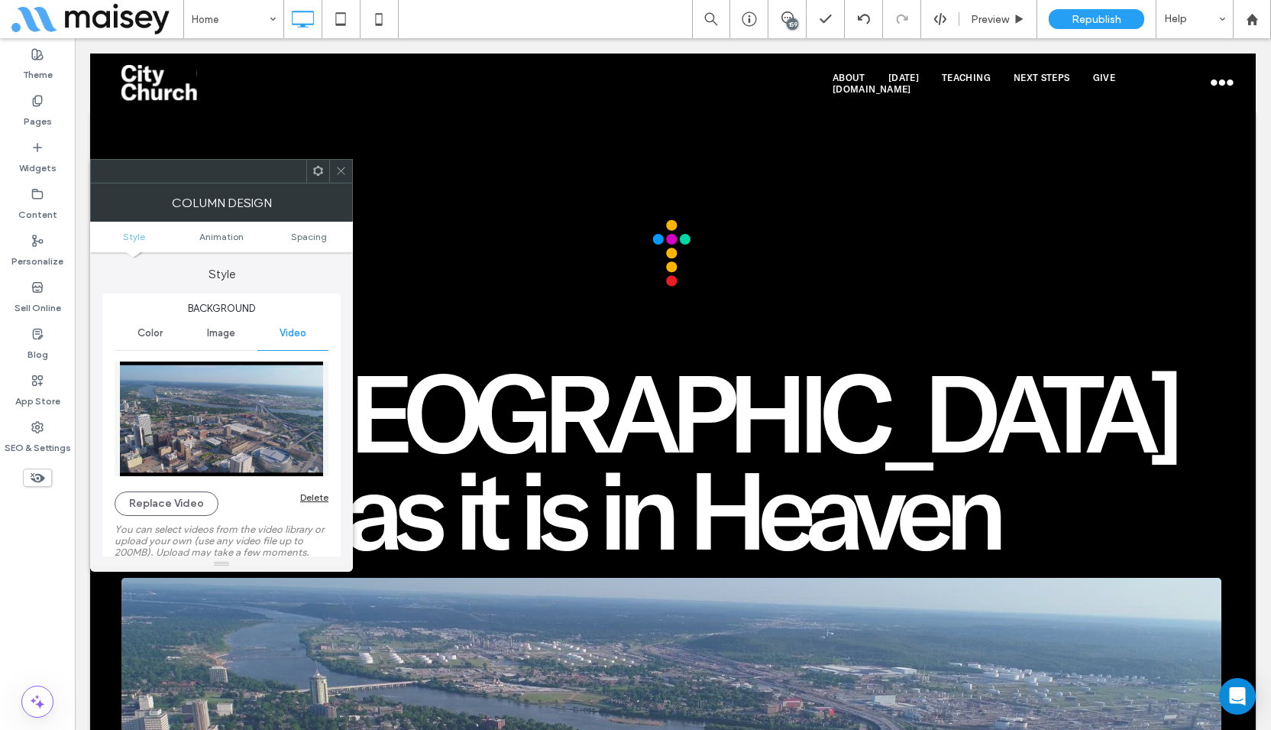
drag, startPoint x: 278, startPoint y: 138, endPoint x: 341, endPoint y: 158, distance: 66.0
click at [341, 170] on icon at bounding box center [340, 170] width 11 height 11
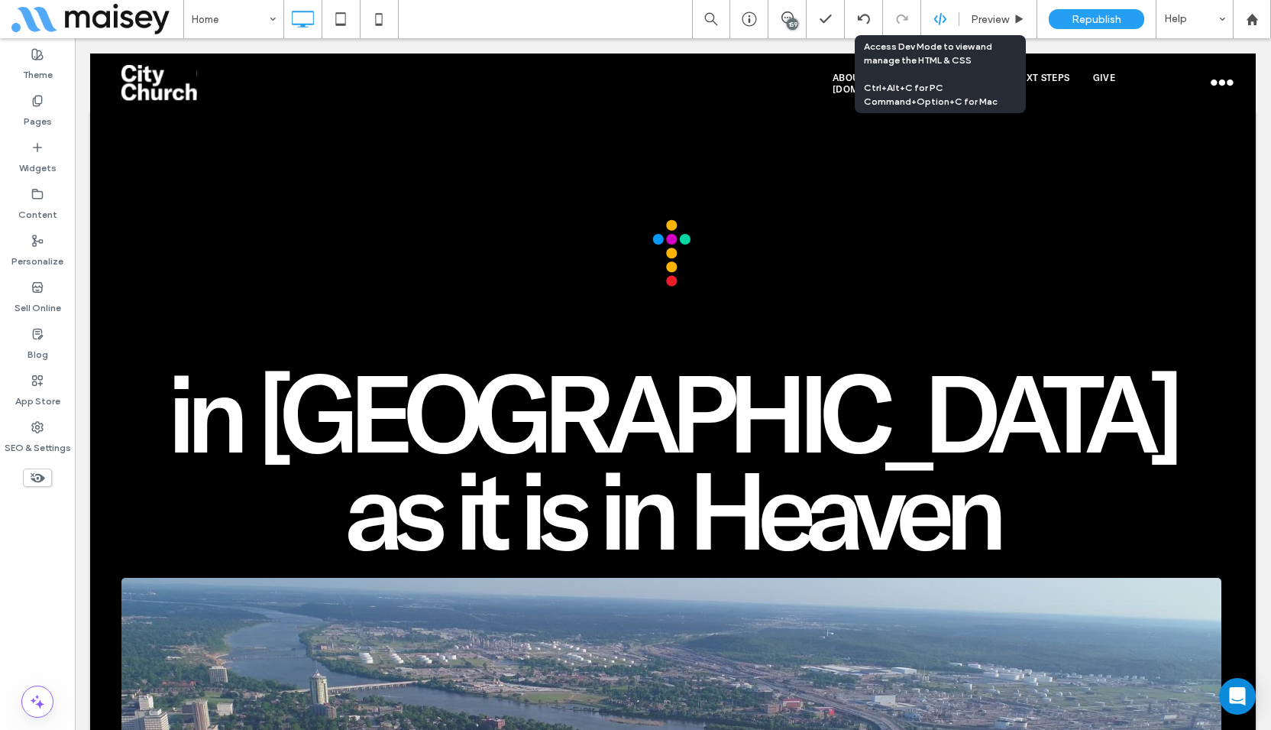
click at [948, 15] on div at bounding box center [939, 19] width 37 height 14
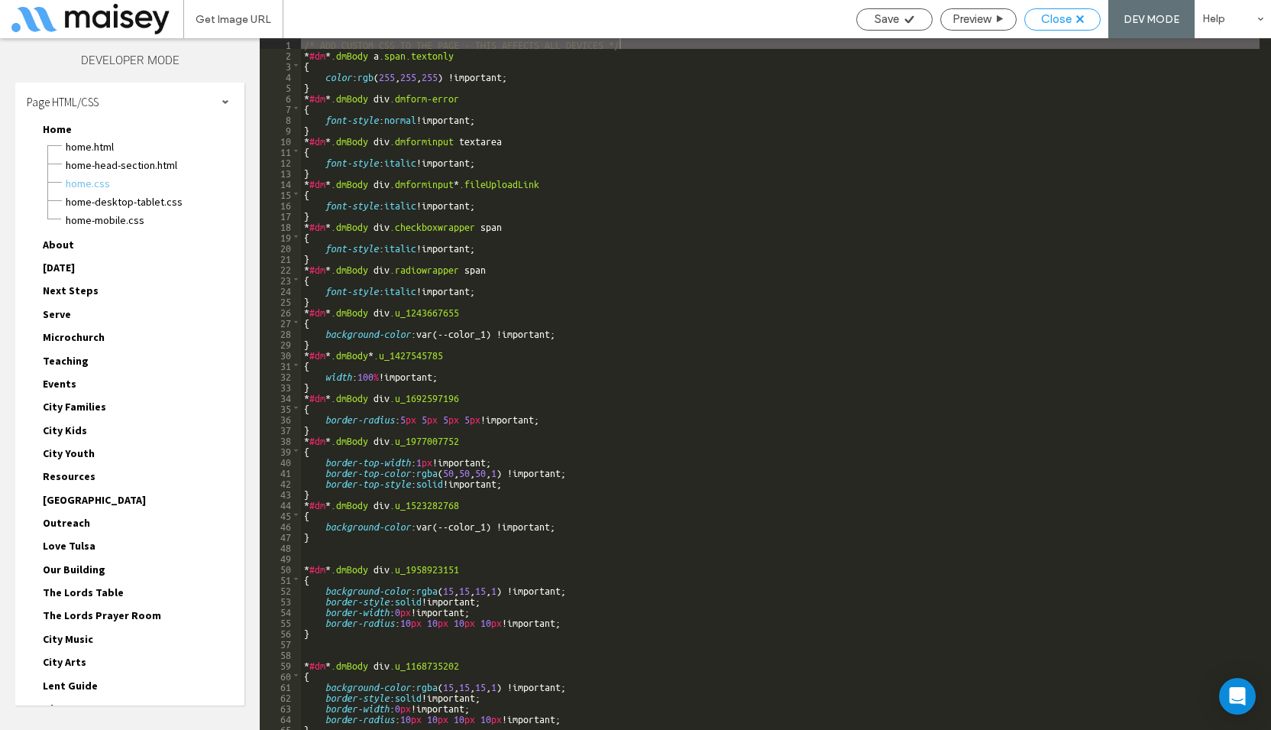
click at [1075, 18] on div "Close" at bounding box center [1062, 19] width 75 height 14
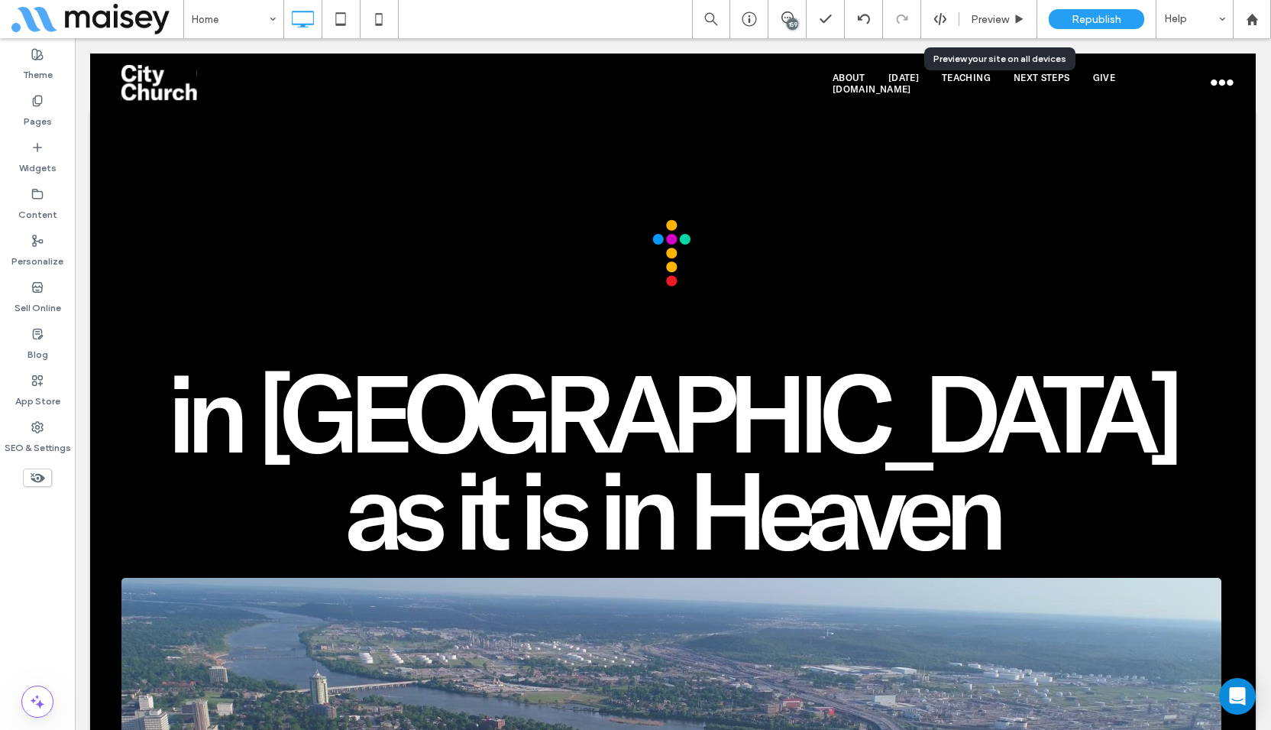
drag, startPoint x: 34, startPoint y: 601, endPoint x: 60, endPoint y: 583, distance: 31.2
click at [35, 601] on div "Theme Pages Widgets Content Personalize Sell Online Blog App Store SEO & Settin…" at bounding box center [37, 383] width 75 height 691
click at [1258, 24] on icon at bounding box center [1252, 19] width 13 height 13
